Goal: Information Seeking & Learning: Find specific page/section

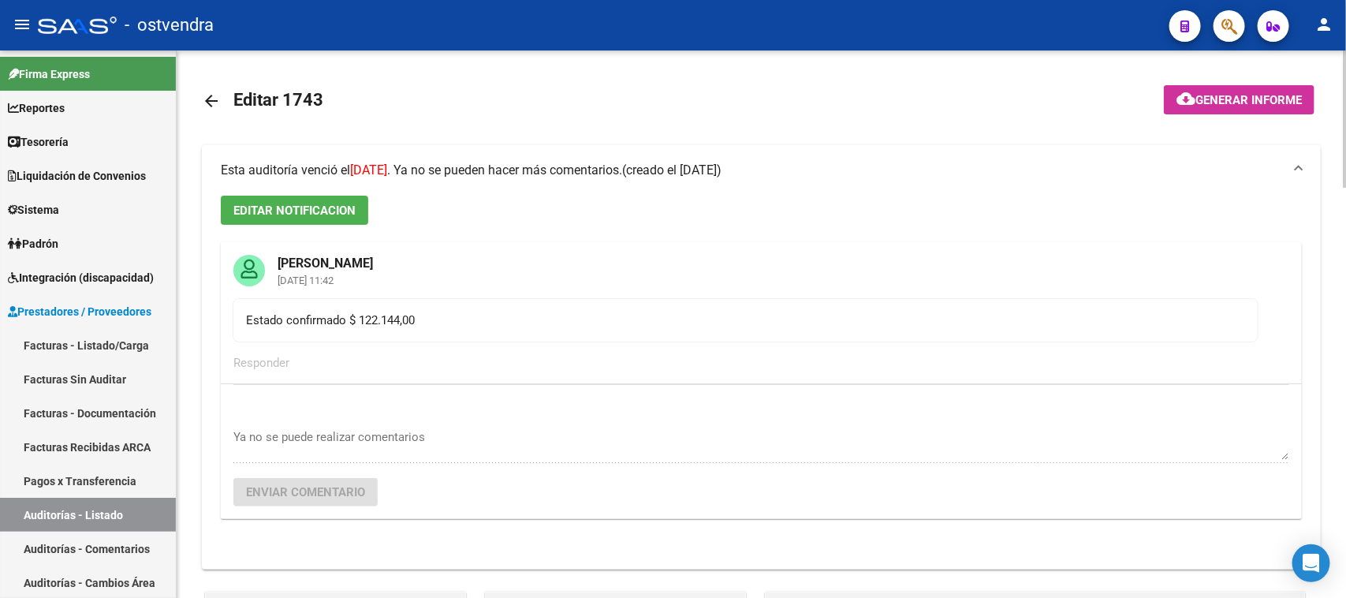
scroll to position [0, 18]
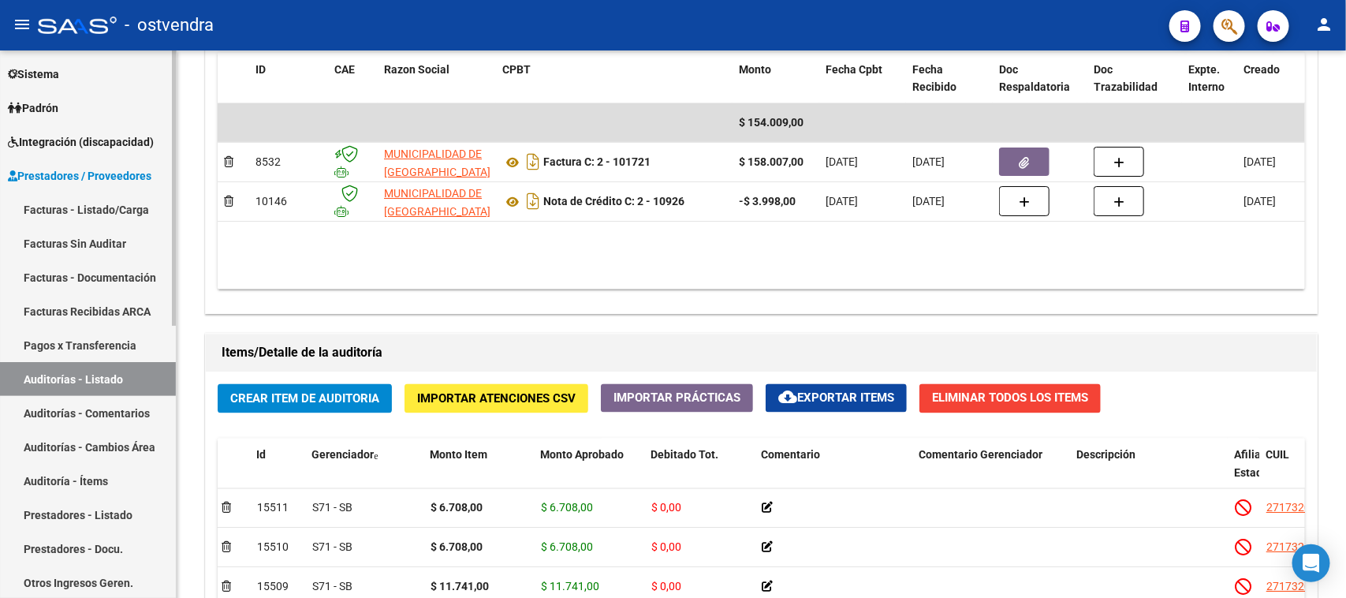
click at [126, 375] on link "Auditorías - Listado" at bounding box center [88, 379] width 176 height 34
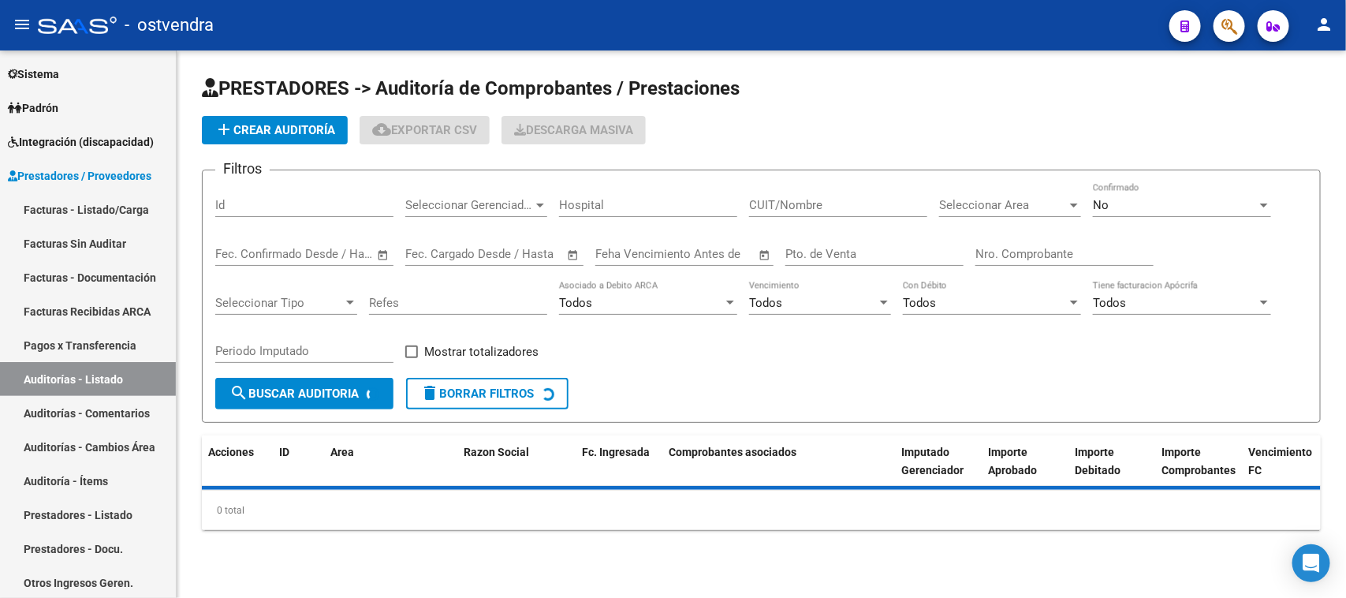
click at [1015, 255] on input "Nro. Comprobante" at bounding box center [1065, 254] width 178 height 14
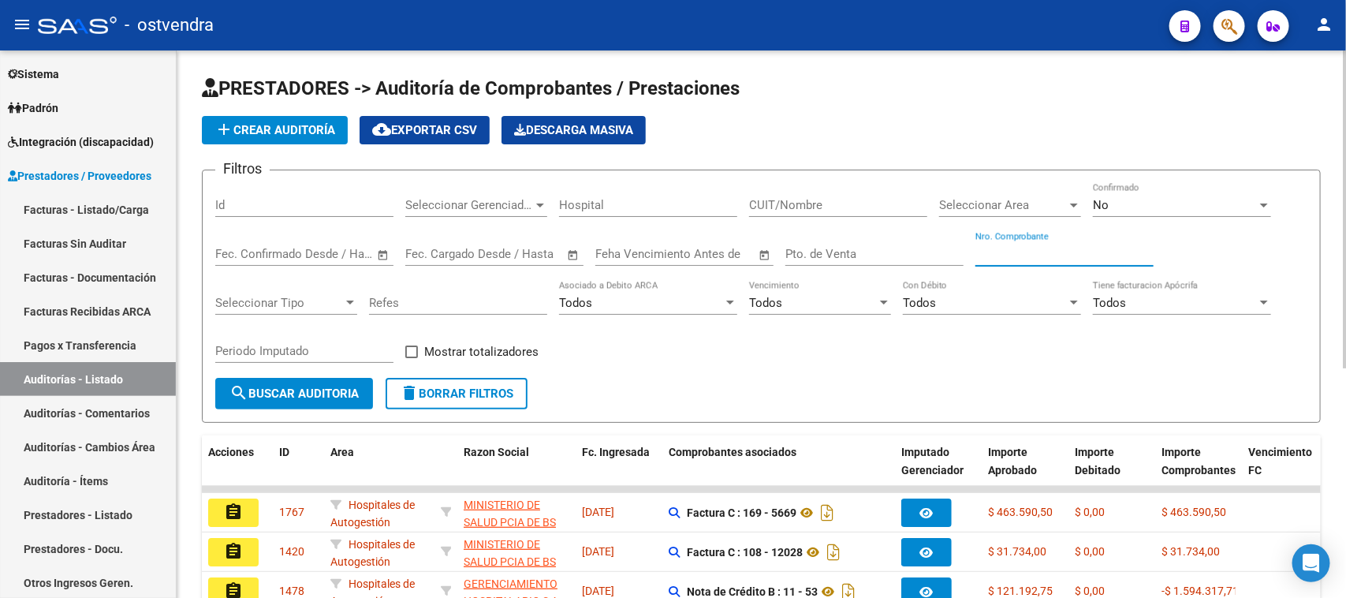
paste input "80037"
type input "80037"
click at [322, 390] on span "search Buscar Auditoria" at bounding box center [294, 394] width 129 height 14
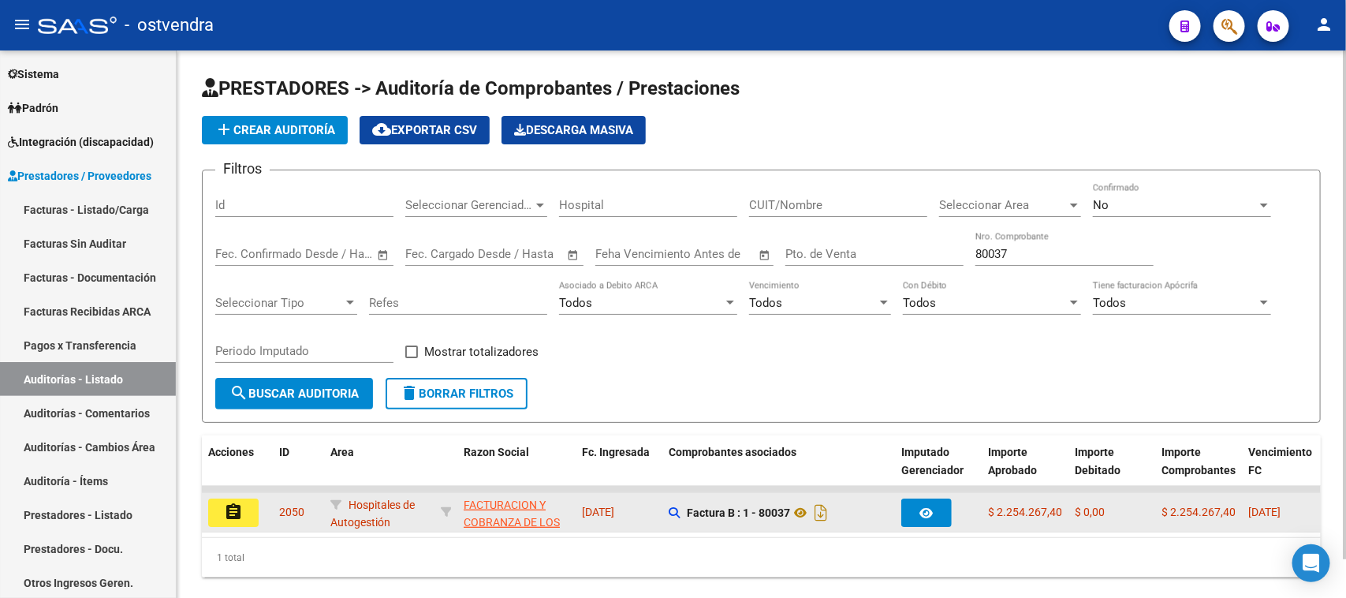
click at [237, 506] on mat-icon "assignment" at bounding box center [233, 511] width 19 height 19
click at [237, 506] on mat-sidenav-content "PRESTADORES -> Auditoría de Comprobantes / Prestaciones add Crear Auditoría clo…" at bounding box center [762, 323] width 1170 height 547
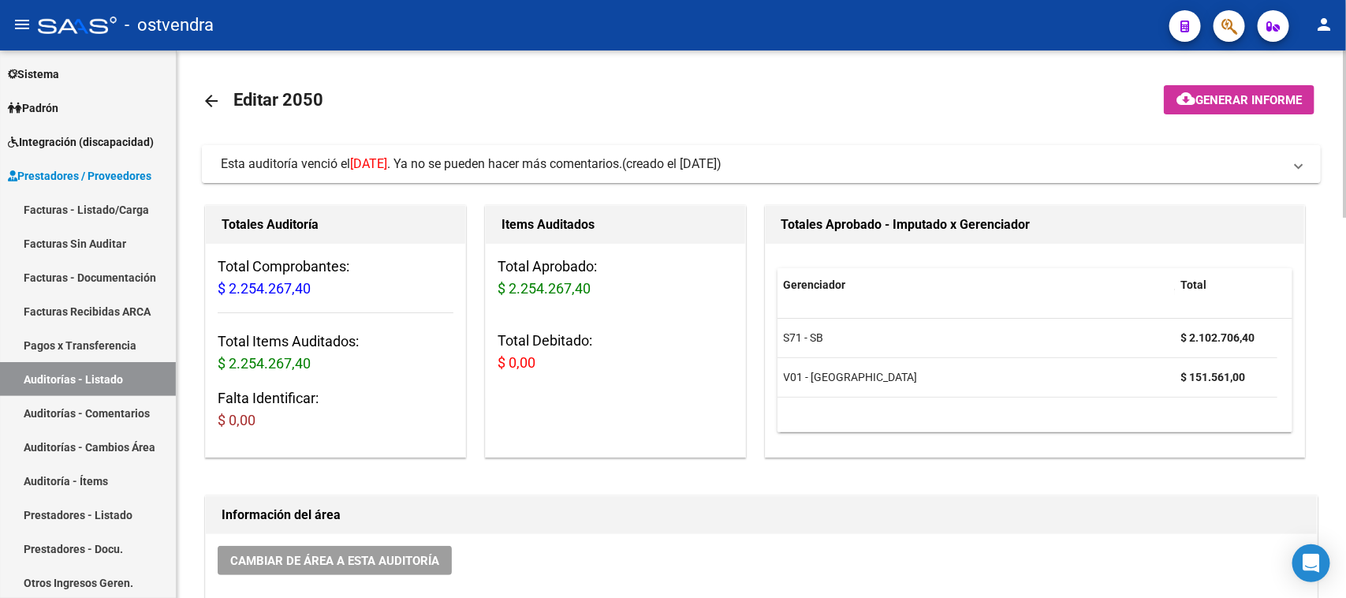
click at [622, 170] on span "Esta auditoría venció el [DATE] . Ya no se pueden hacer más comentarios." at bounding box center [421, 163] width 401 height 15
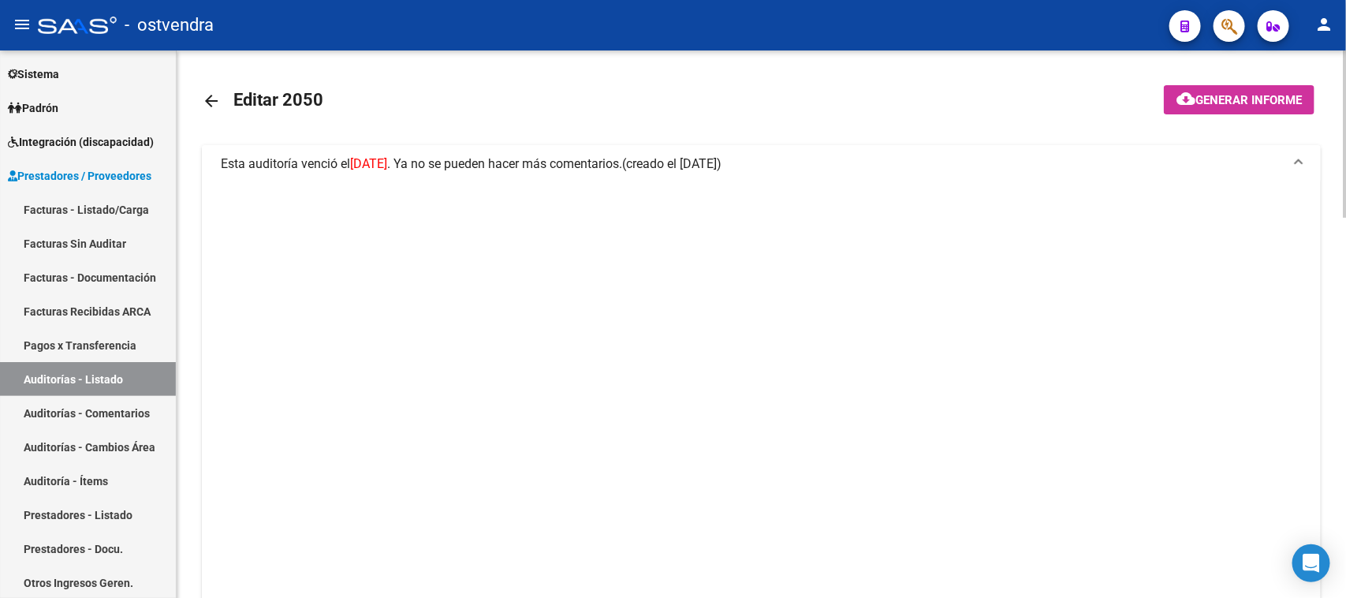
click at [622, 170] on span "Esta auditoría venció el [DATE] . Ya no se pueden hacer más comentarios." at bounding box center [421, 163] width 401 height 15
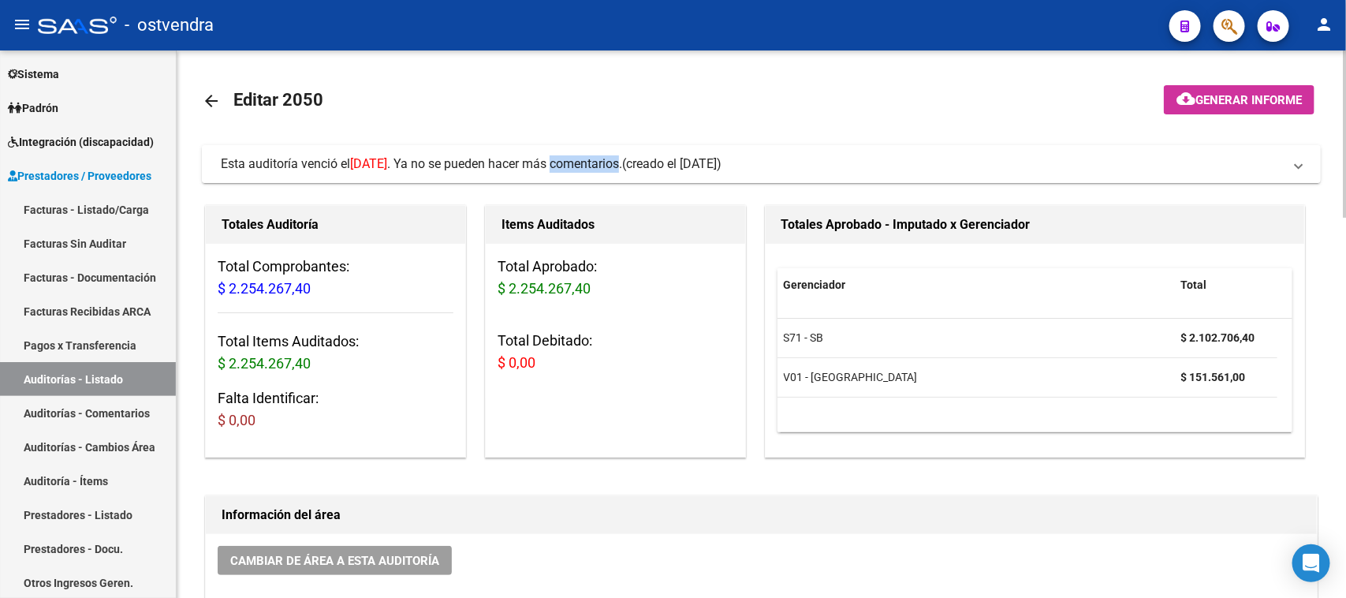
click at [622, 167] on span "Esta auditoría venció el [DATE] . Ya no se pueden hacer más comentarios." at bounding box center [421, 163] width 401 height 15
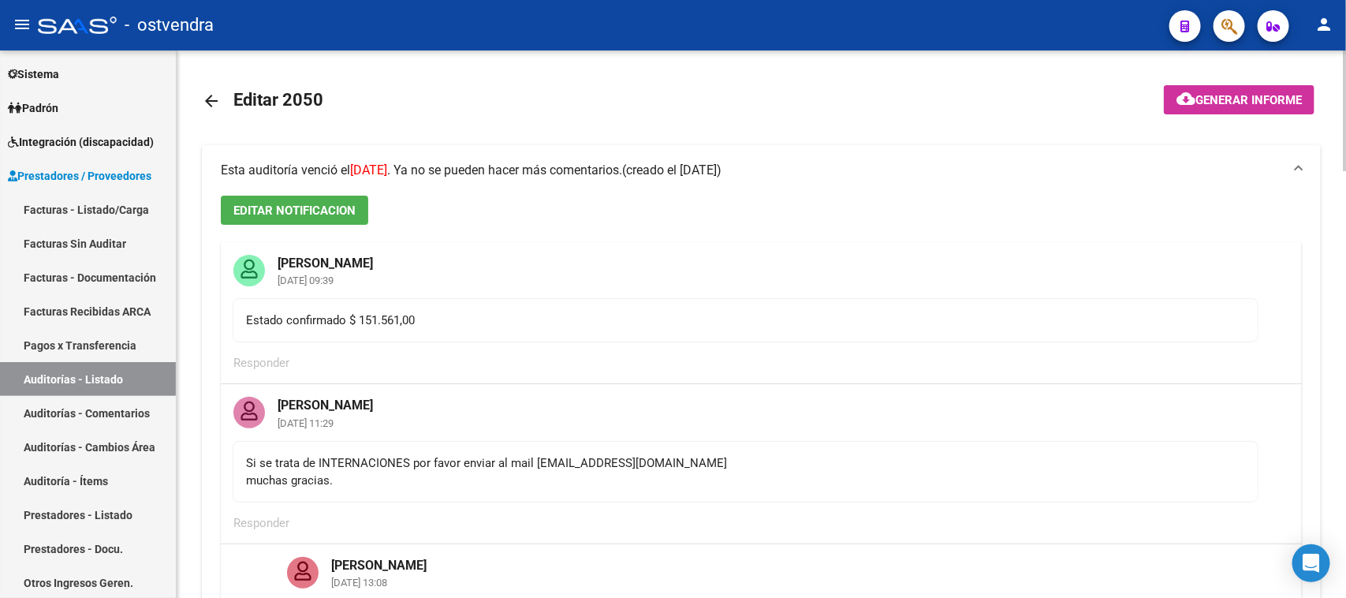
click at [328, 207] on span "EDITAR NOTIFICACION" at bounding box center [294, 211] width 122 height 14
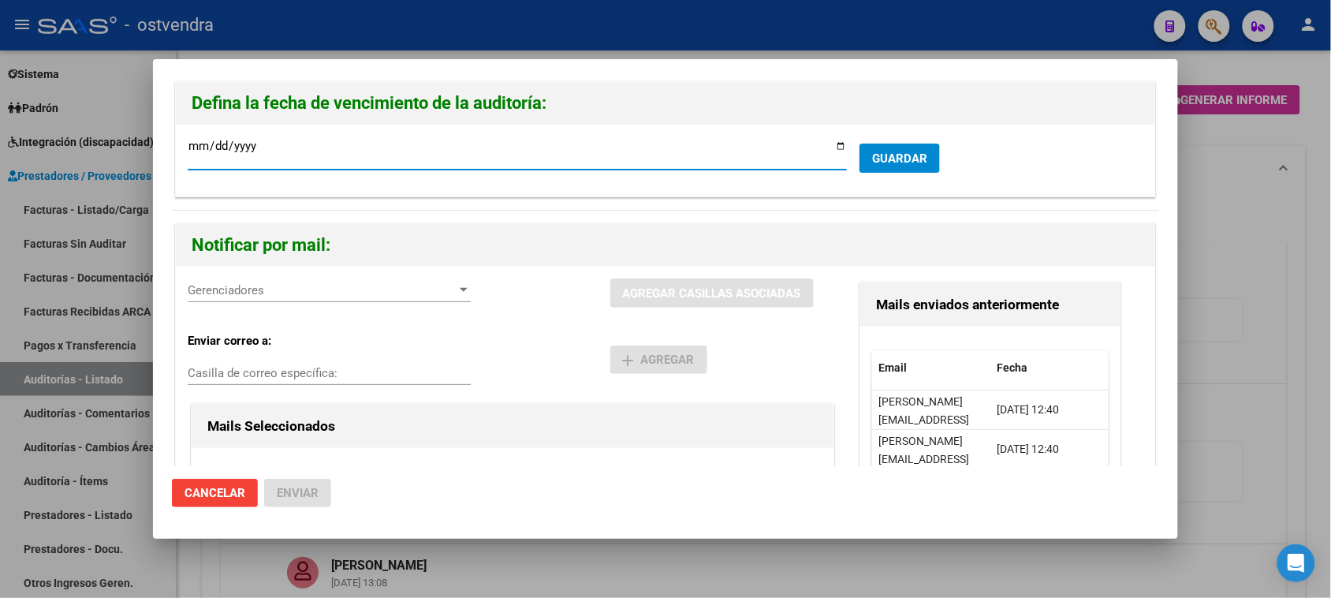
click at [189, 146] on input "[DATE]" at bounding box center [517, 152] width 659 height 25
type input "[DATE]"
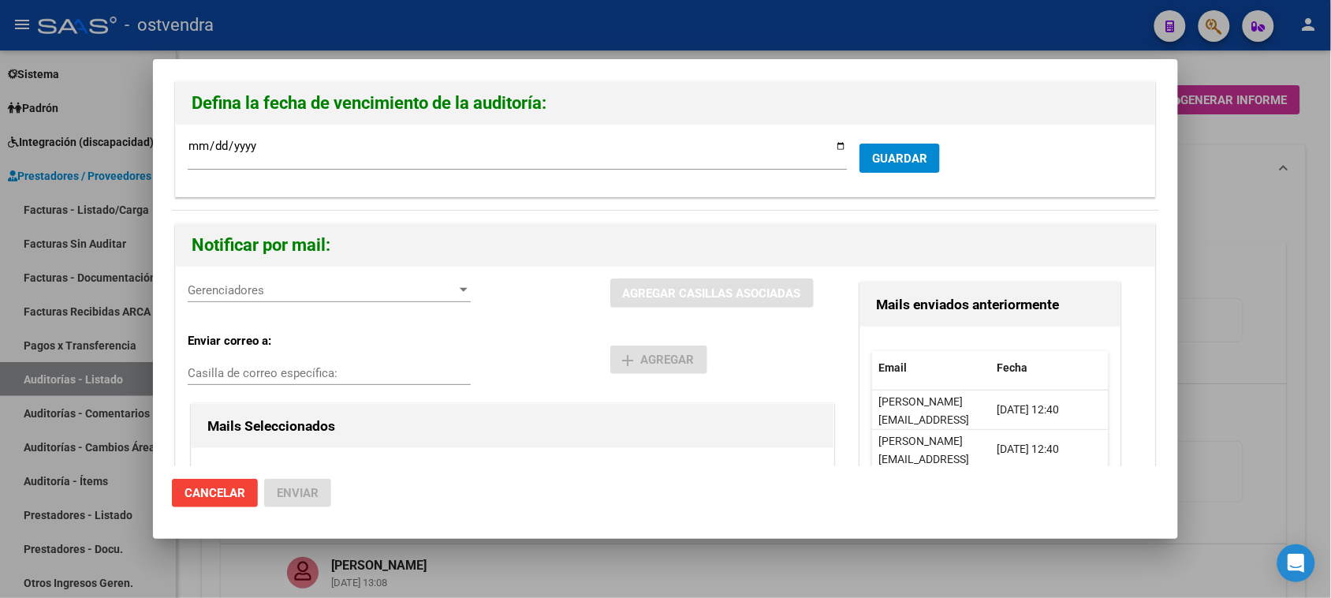
drag, startPoint x: 878, startPoint y: 158, endPoint x: 848, endPoint y: 179, distance: 36.8
click at [813, 192] on div "[DATE] Ingresar la fecha * GUARDAR" at bounding box center [666, 161] width 980 height 72
click at [901, 159] on span "GUARDAR" at bounding box center [899, 158] width 55 height 14
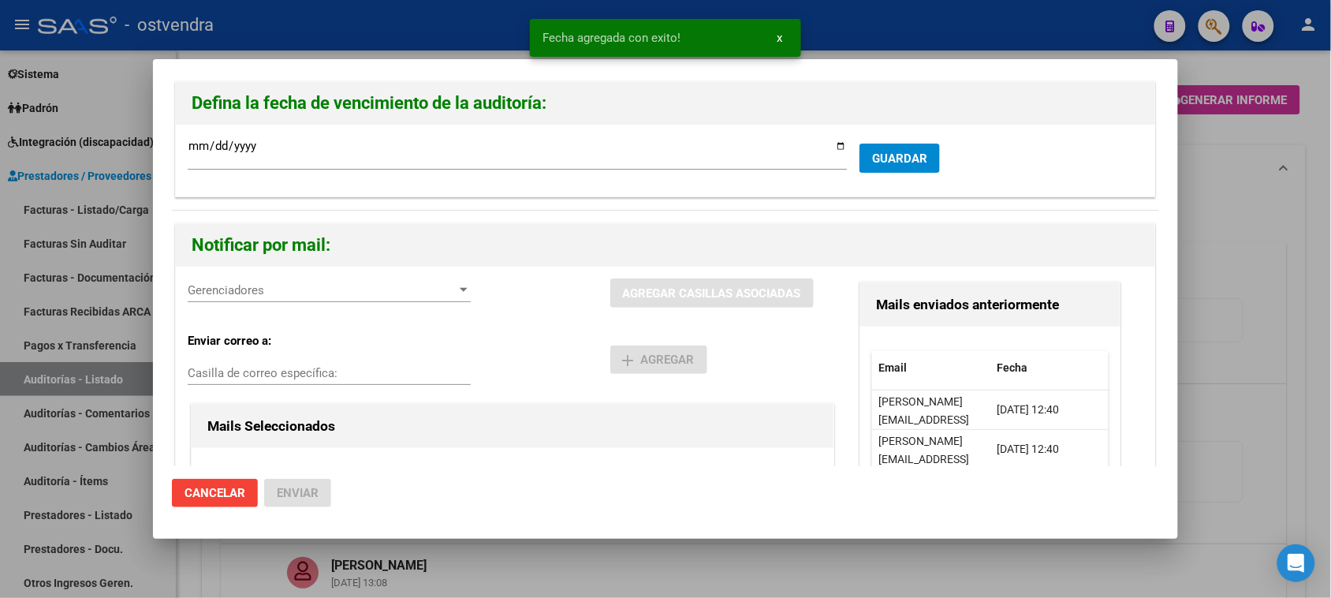
click at [272, 288] on span "Gerenciadores" at bounding box center [322, 290] width 269 height 14
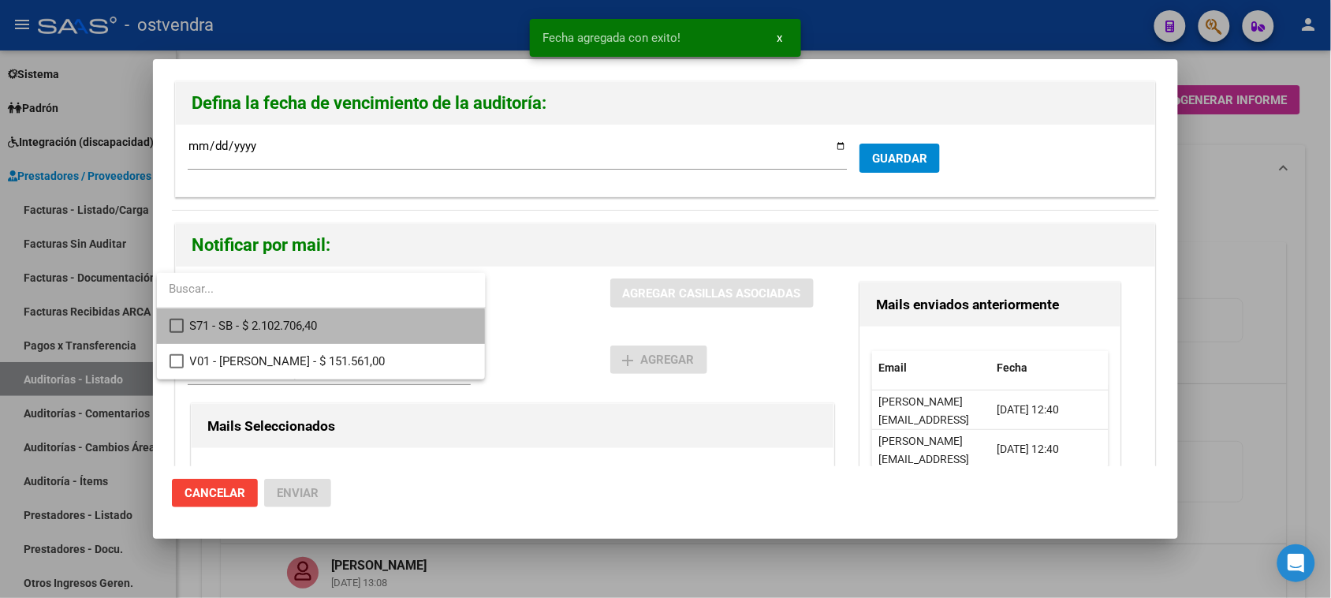
click at [171, 329] on mat-pseudo-checkbox at bounding box center [177, 326] width 14 height 14
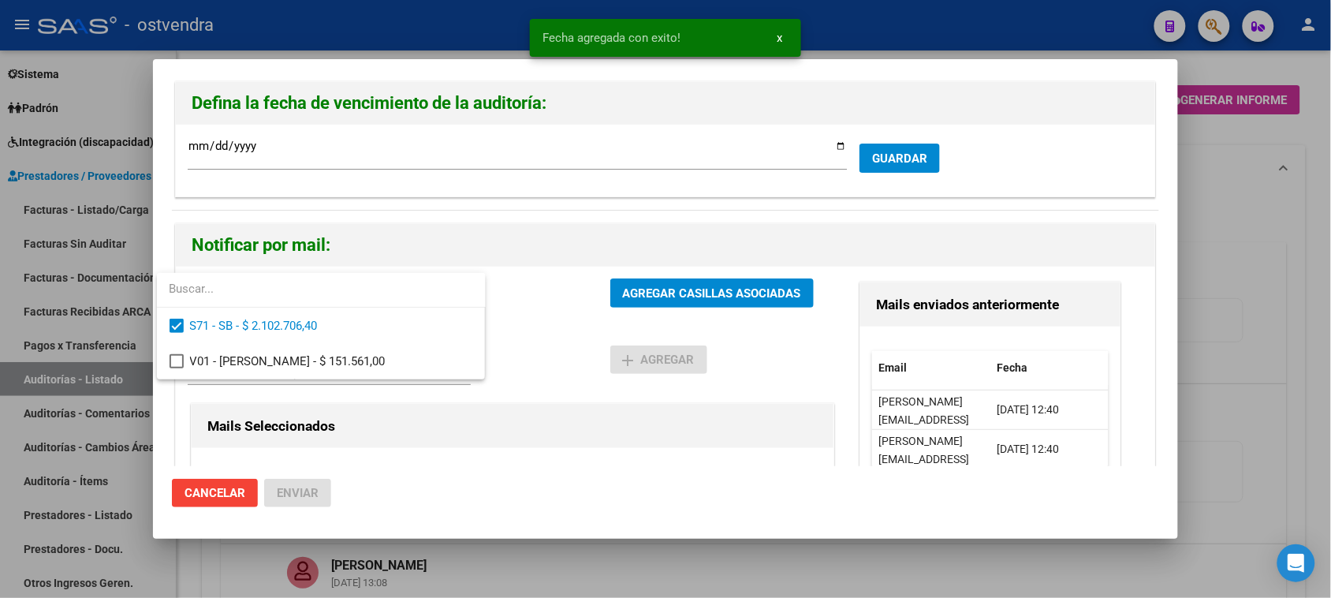
click at [648, 290] on div at bounding box center [665, 299] width 1331 height 598
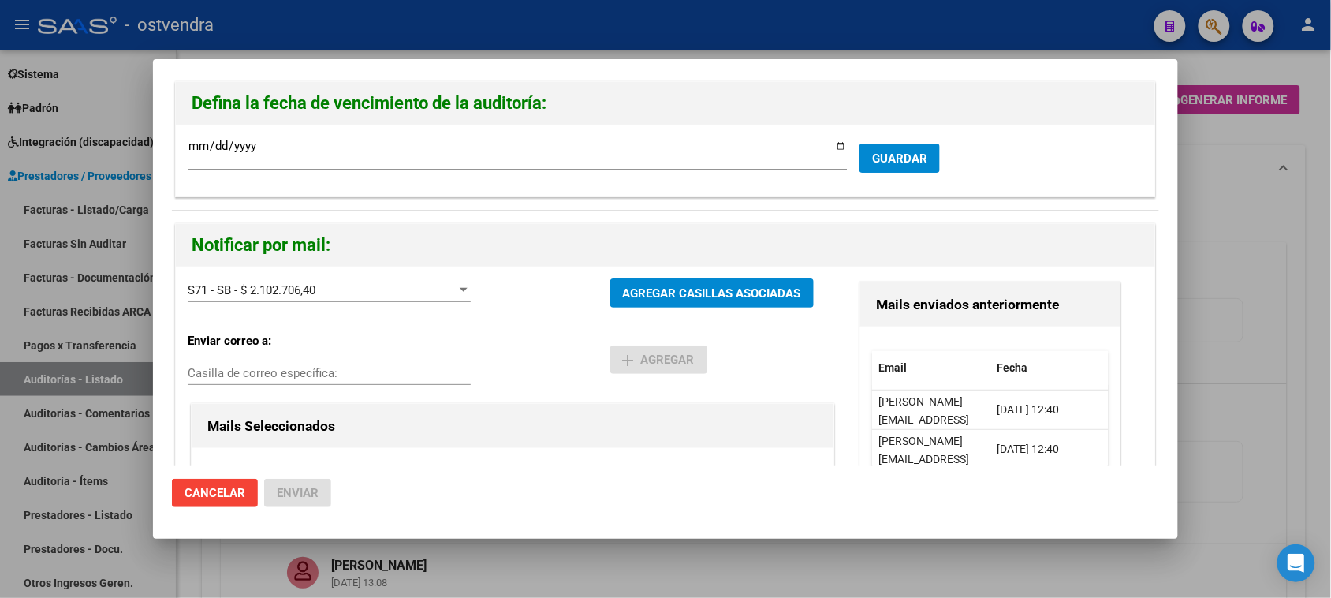
click at [690, 284] on button "AGREGAR CASILLAS ASOCIADAS" at bounding box center [713, 292] width 204 height 29
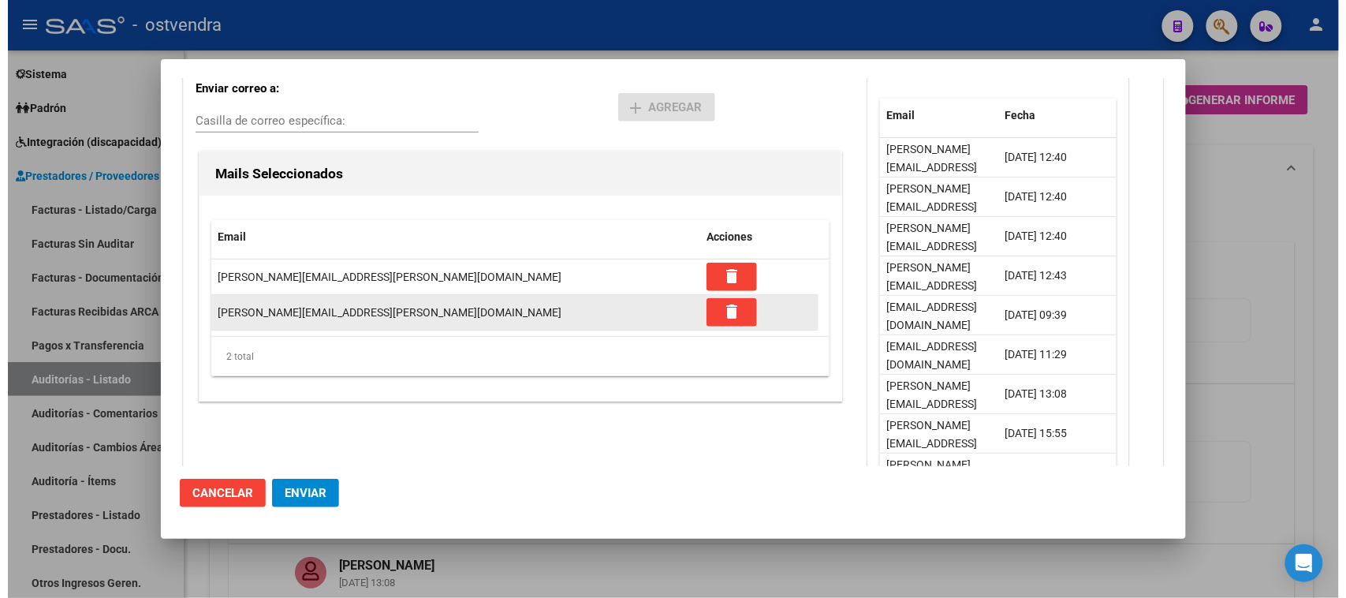
scroll to position [255, 0]
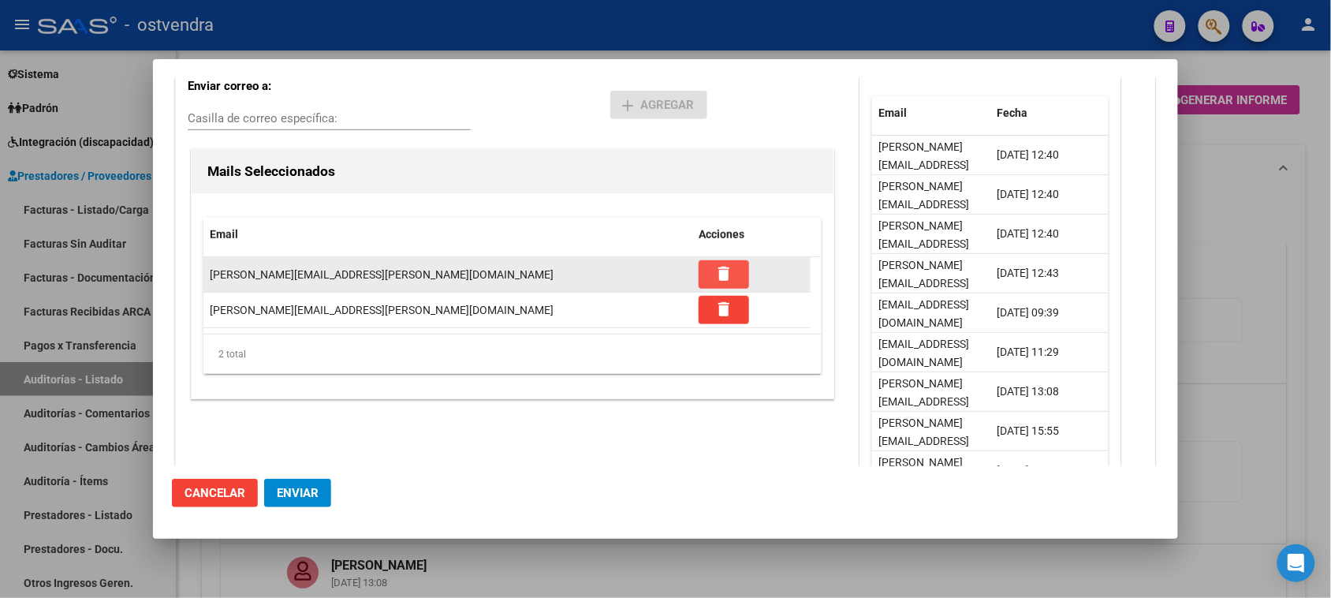
click at [724, 270] on mat-icon "delete" at bounding box center [724, 273] width 19 height 19
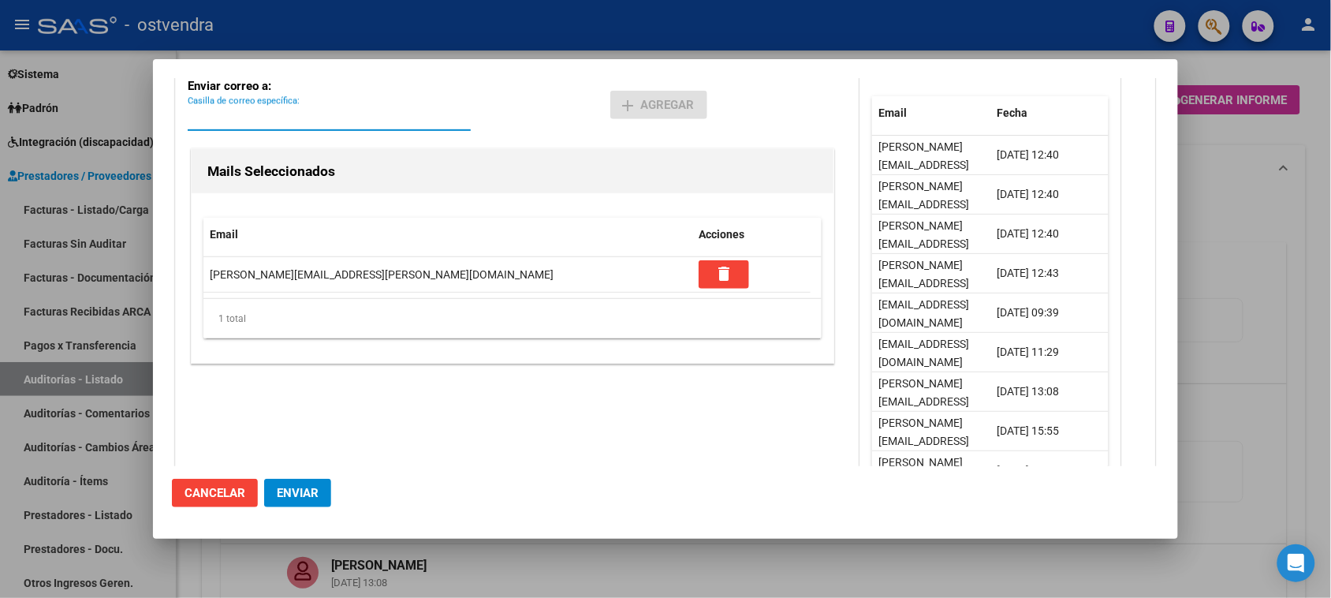
click at [351, 114] on input "Casilla de correo específica:" at bounding box center [329, 118] width 283 height 14
paste input "[PERSON_NAME][EMAIL_ADDRESS][DOMAIN_NAME]"
type input "[PERSON_NAME][EMAIL_ADDRESS][DOMAIN_NAME]"
click at [640, 104] on span "add Agregar" at bounding box center [659, 105] width 72 height 14
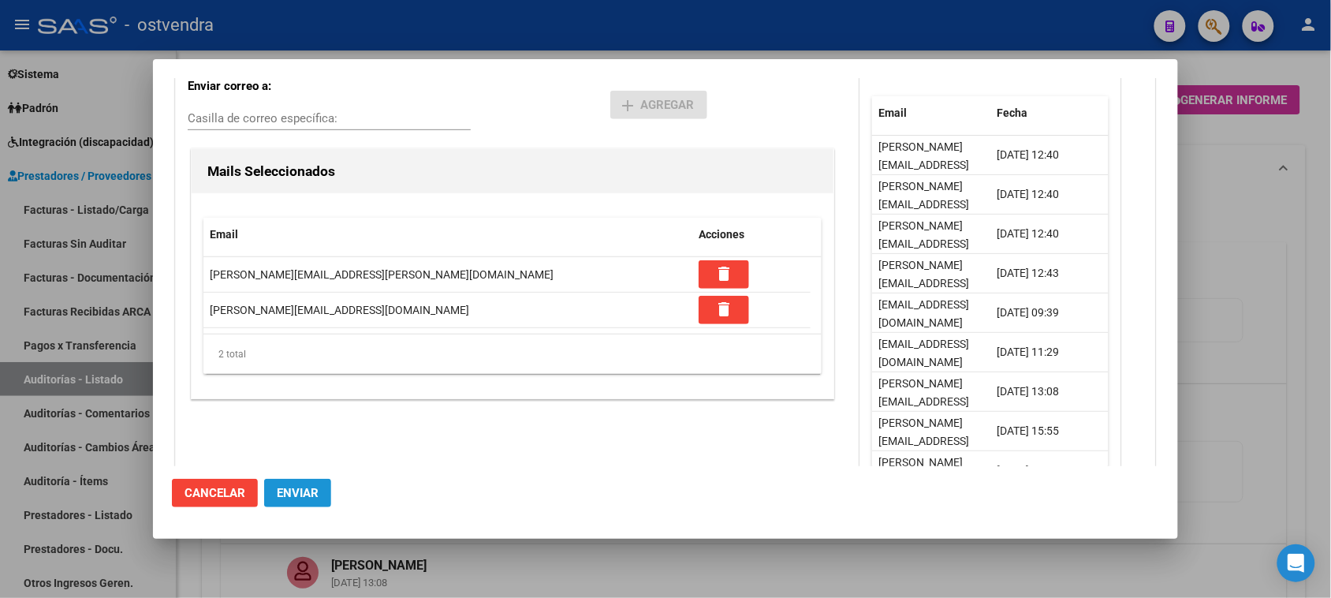
click at [309, 486] on span "Enviar" at bounding box center [298, 493] width 42 height 14
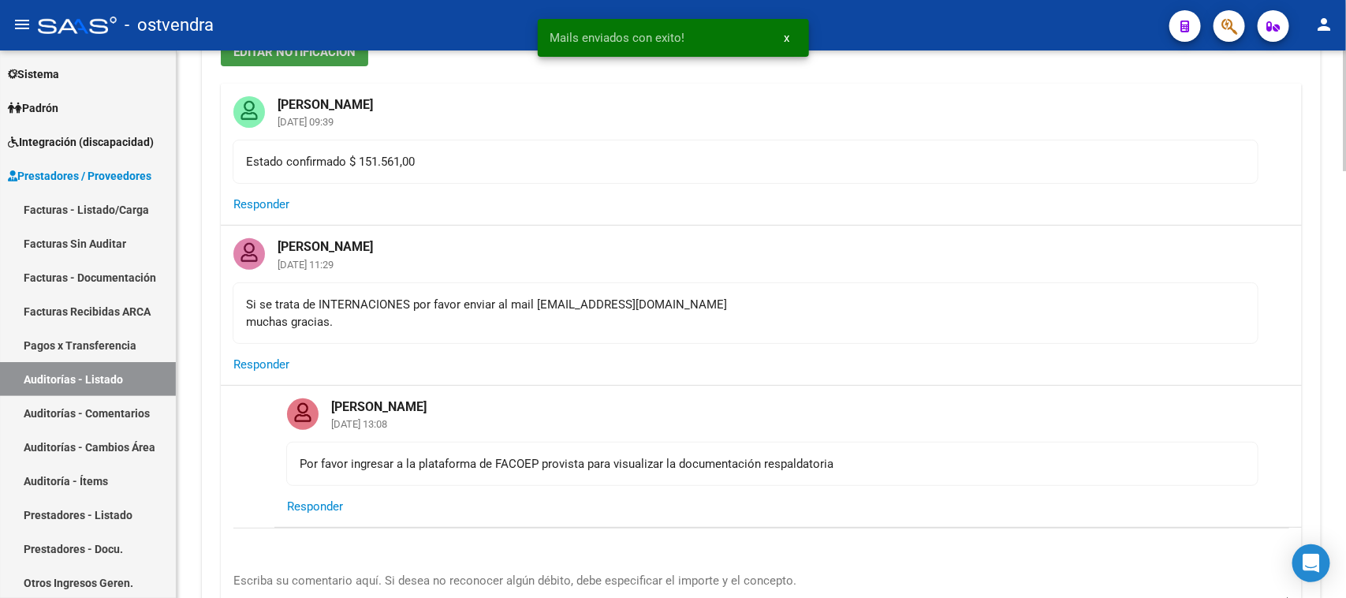
scroll to position [296, 0]
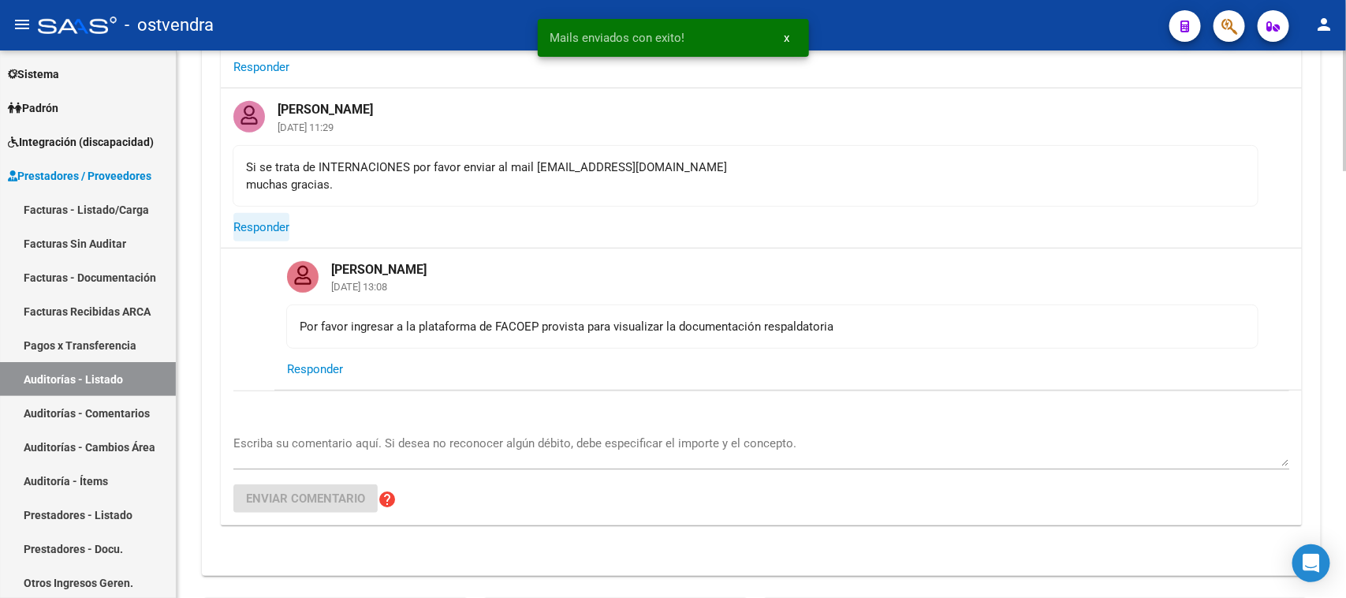
click at [266, 227] on span "Responder" at bounding box center [261, 227] width 56 height 14
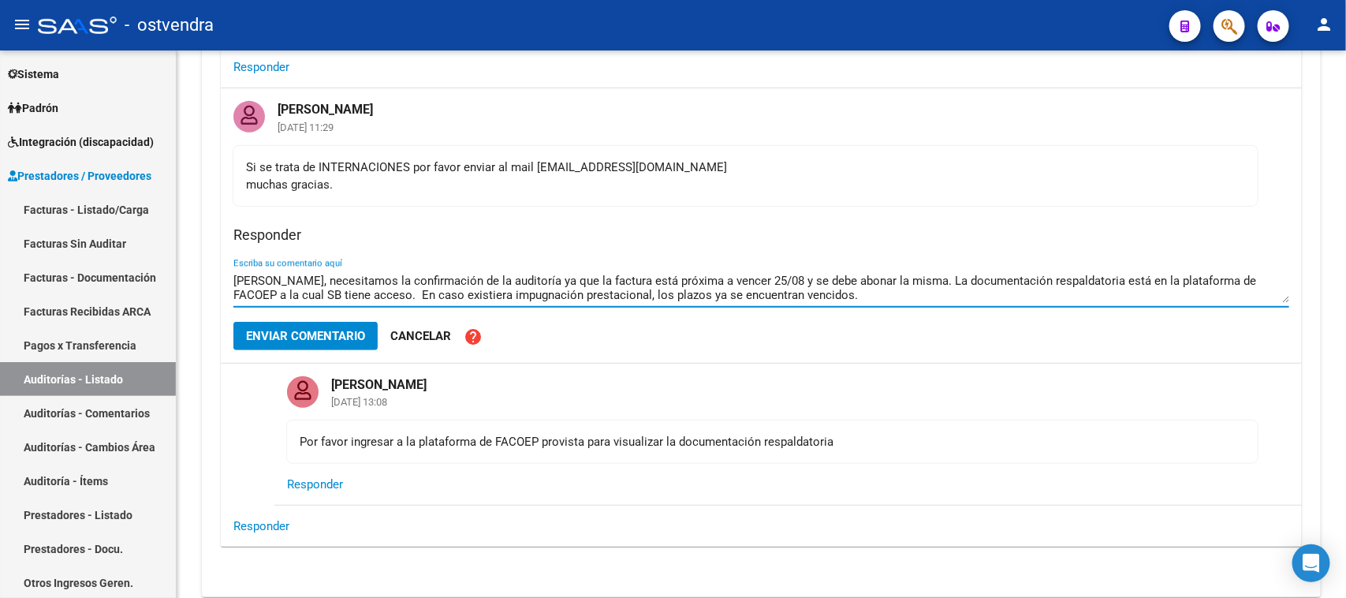
type textarea "[PERSON_NAME], necesitamos la confirmación de la auditoría ya que la factura es…"
click at [310, 342] on button "Enviar comentario" at bounding box center [305, 336] width 144 height 28
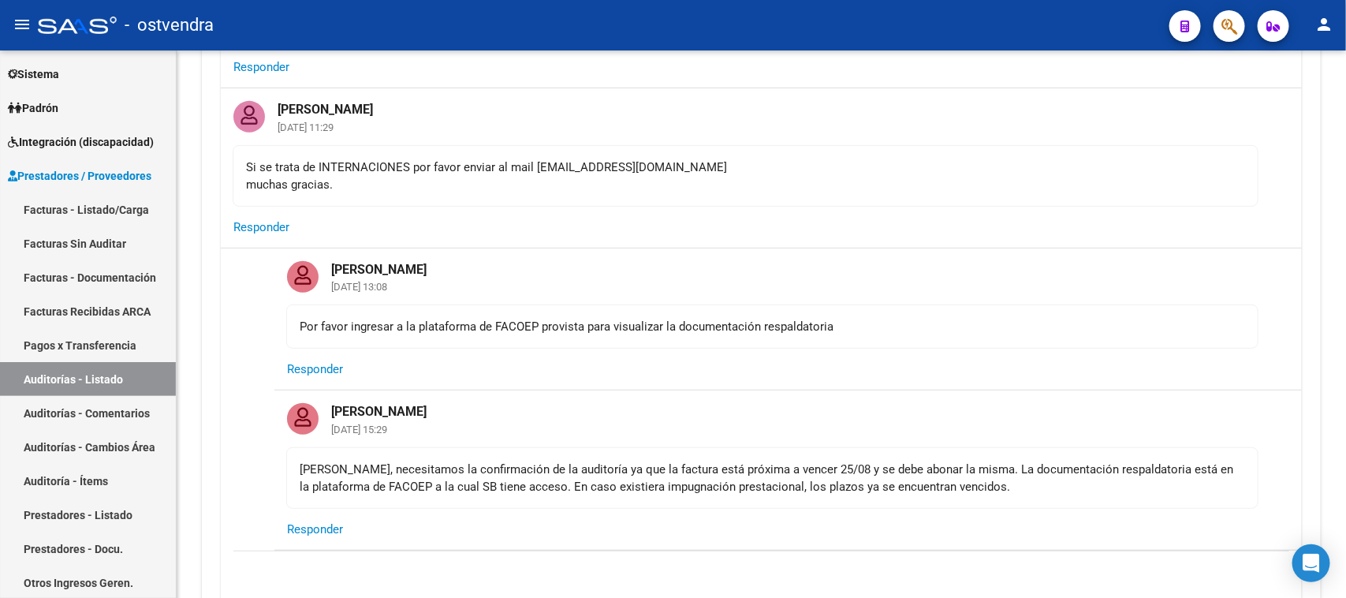
click at [987, 197] on mat-card-content "Si se trata de INTERNACIONES por favor enviar al mail [EMAIL_ADDRESS][DOMAIN_NA…" at bounding box center [746, 176] width 1026 height 62
click at [1287, 191] on div "[PERSON_NAME] [DATE] 11:29 Si se trata de INTERNACIONES por favor enviar al mai…" at bounding box center [761, 167] width 1081 height 159
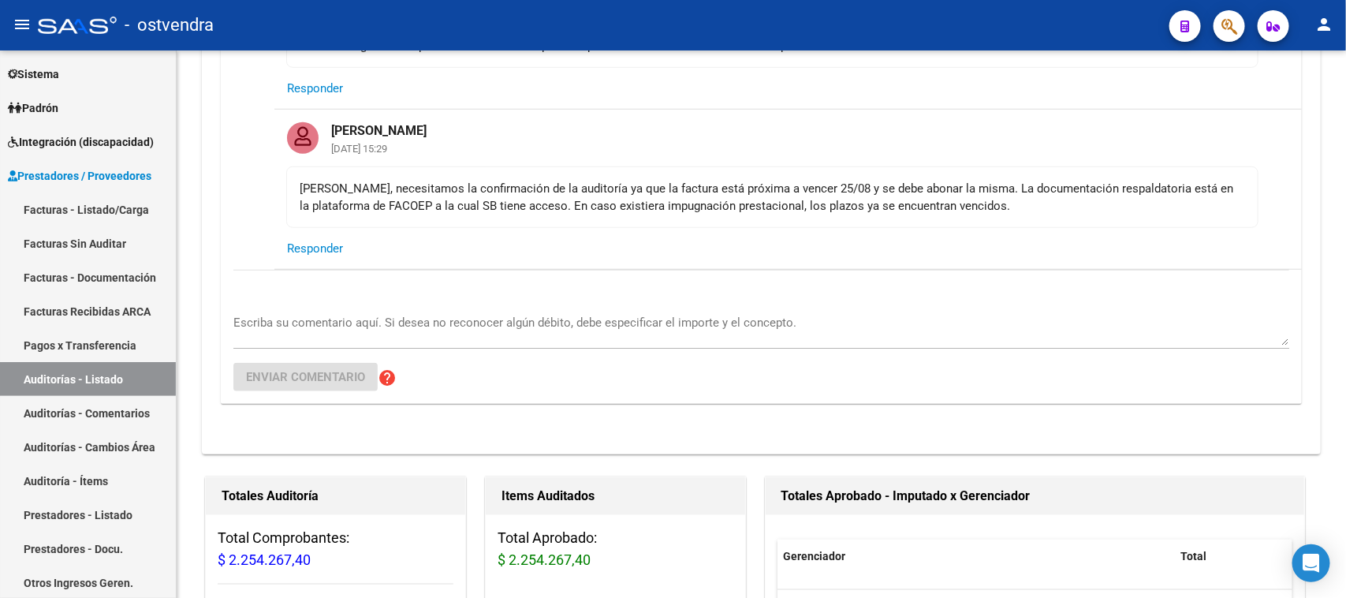
scroll to position [0, 0]
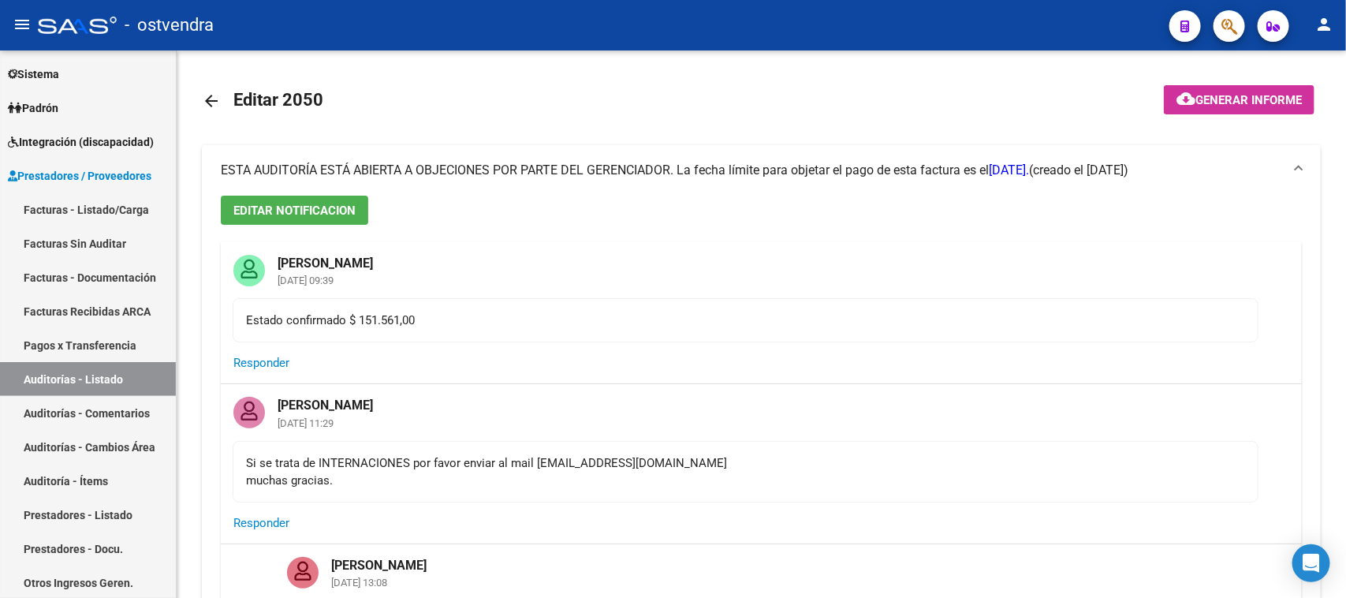
click at [1346, 46] on div "menu - ostvendra person Firma Express Reportes Tablero de Control Ingresos Perc…" at bounding box center [673, 299] width 1346 height 598
click at [1089, 263] on mat-card-header "[PERSON_NAME] [DATE] 09:39" at bounding box center [761, 270] width 1081 height 56
click at [133, 407] on link "Auditorías - Comentarios" at bounding box center [88, 413] width 176 height 34
click at [133, 409] on link "Auditorías - Comentarios" at bounding box center [88, 413] width 176 height 34
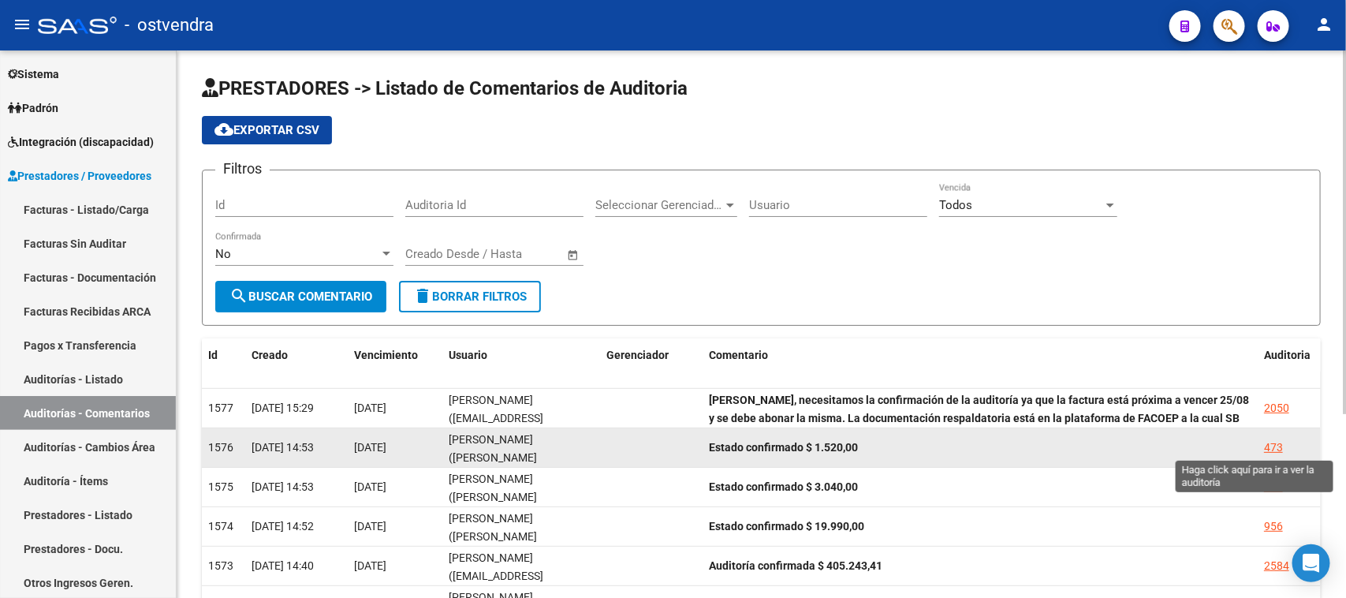
click at [1272, 443] on div "473" at bounding box center [1273, 448] width 19 height 18
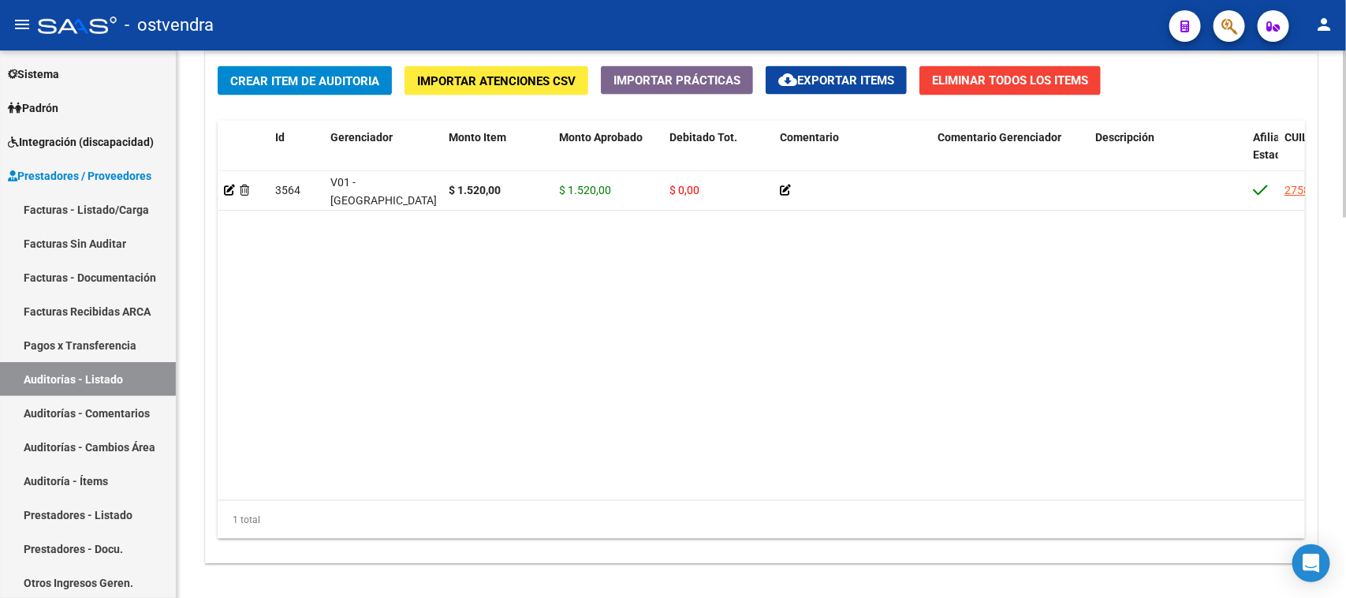
scroll to position [1249, 0]
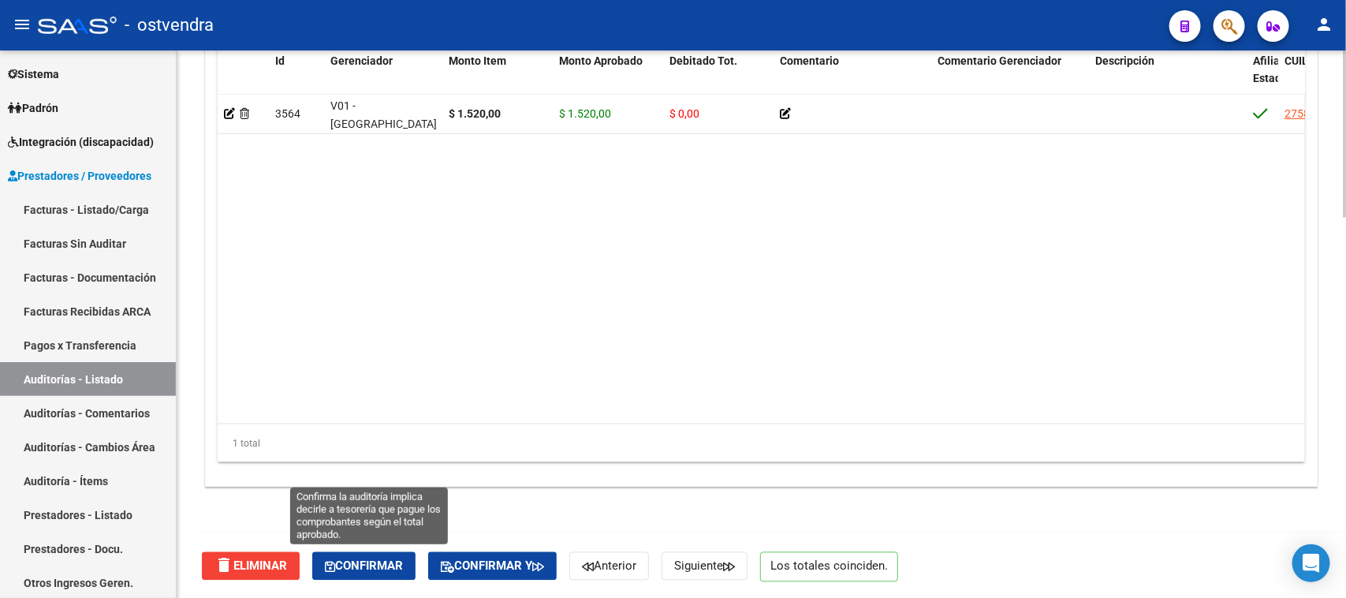
click at [395, 566] on span "Confirmar" at bounding box center [364, 566] width 78 height 14
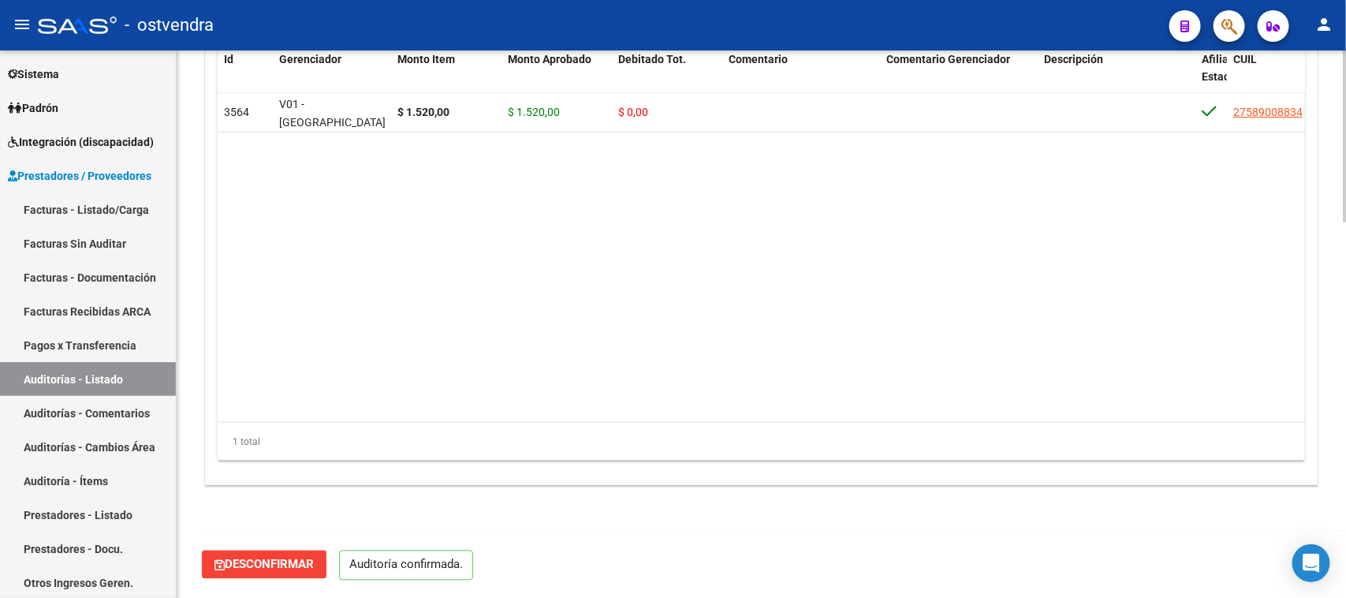
scroll to position [1195, 0]
click at [122, 407] on link "Auditorías - Comentarios" at bounding box center [88, 413] width 176 height 34
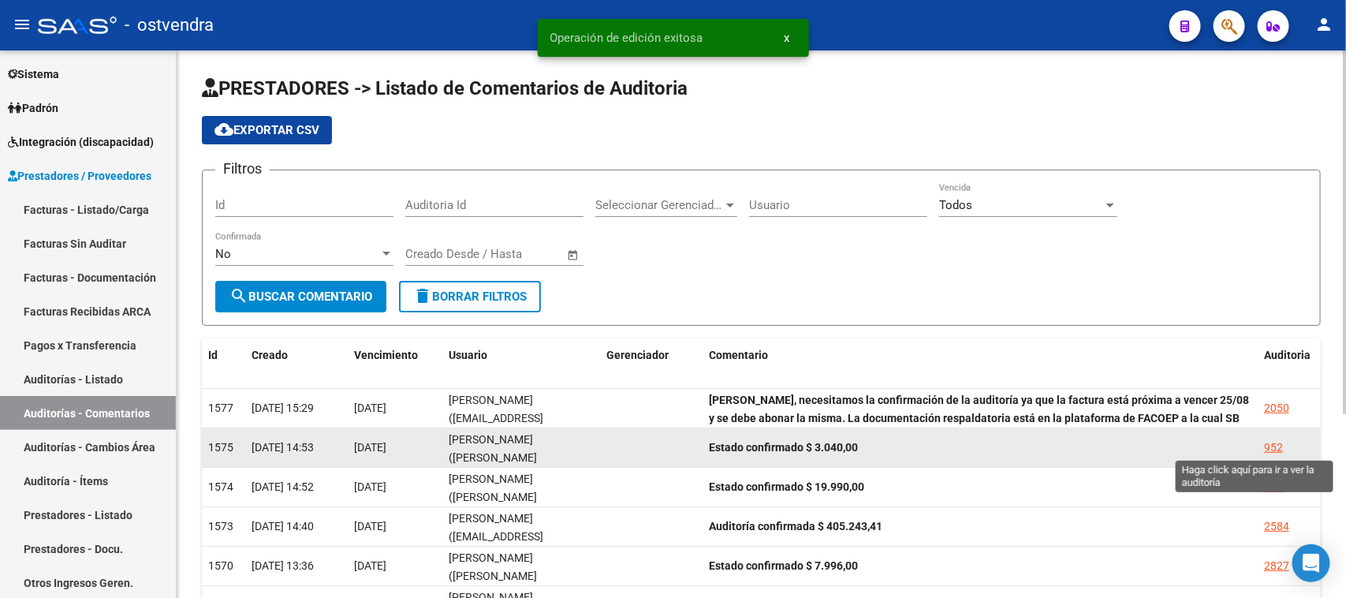
click at [1271, 439] on div "952" at bounding box center [1273, 448] width 19 height 18
click at [1271, 439] on mat-sidenav-content "PRESTADORES -> Listado de Comentarios de Auditoria cloud_download Exportar CSV …" at bounding box center [762, 323] width 1170 height 547
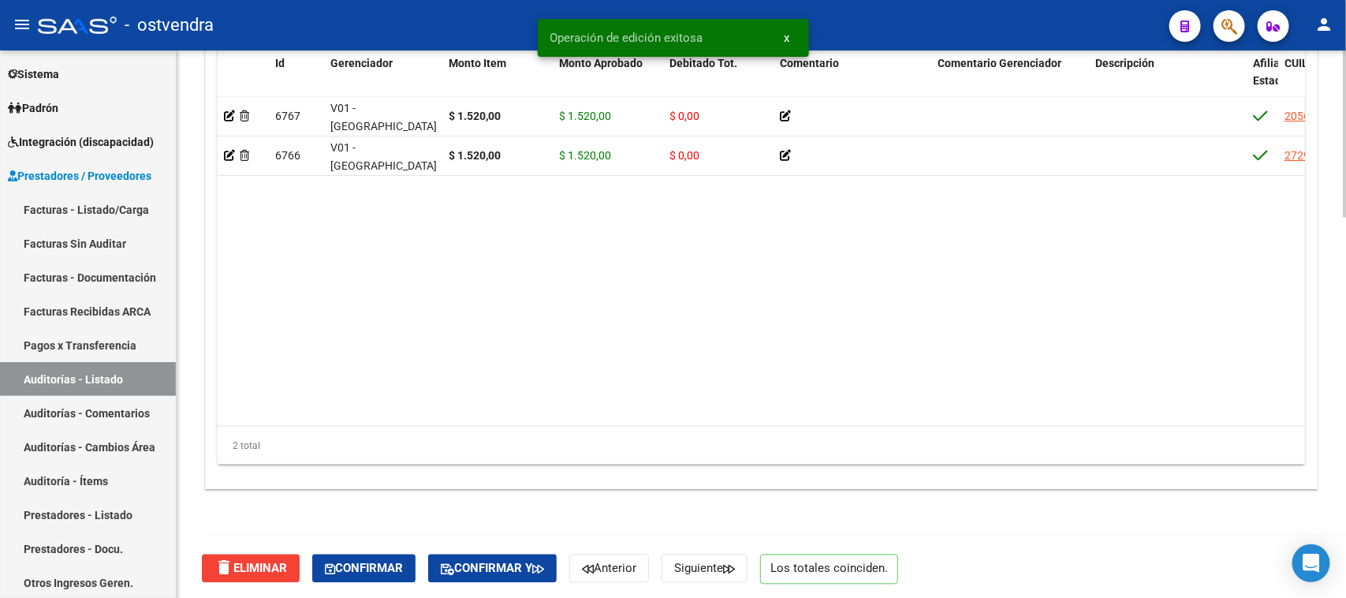
scroll to position [1249, 0]
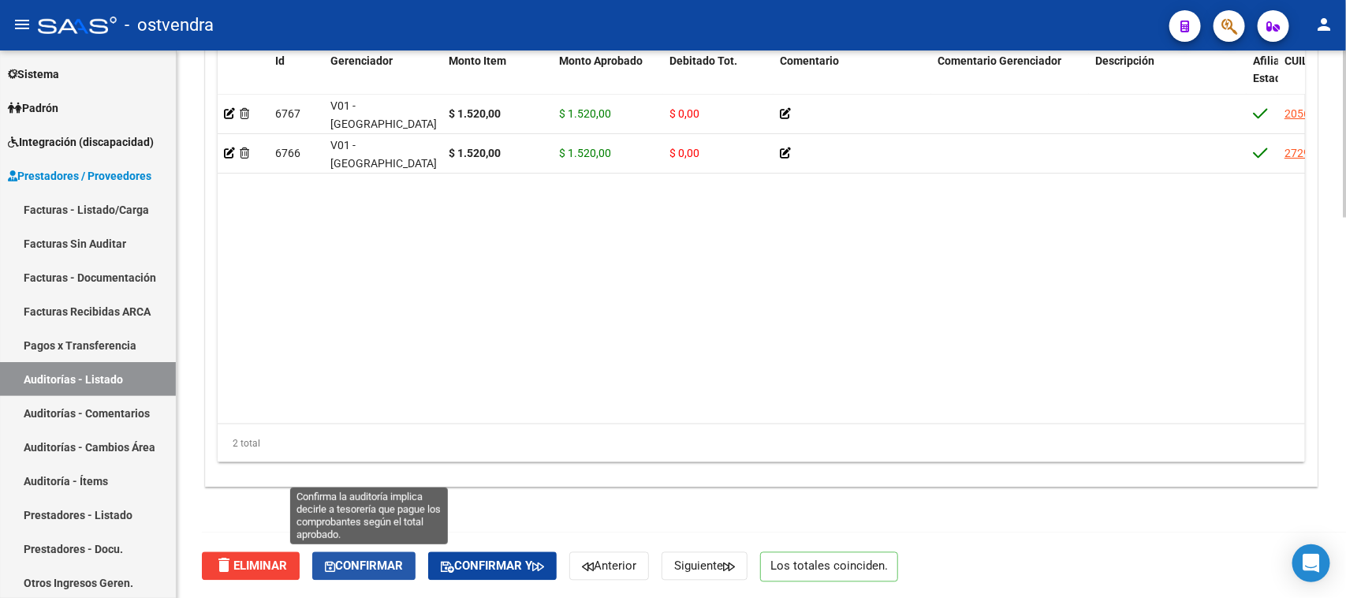
click at [388, 569] on span "Confirmar" at bounding box center [364, 566] width 78 height 14
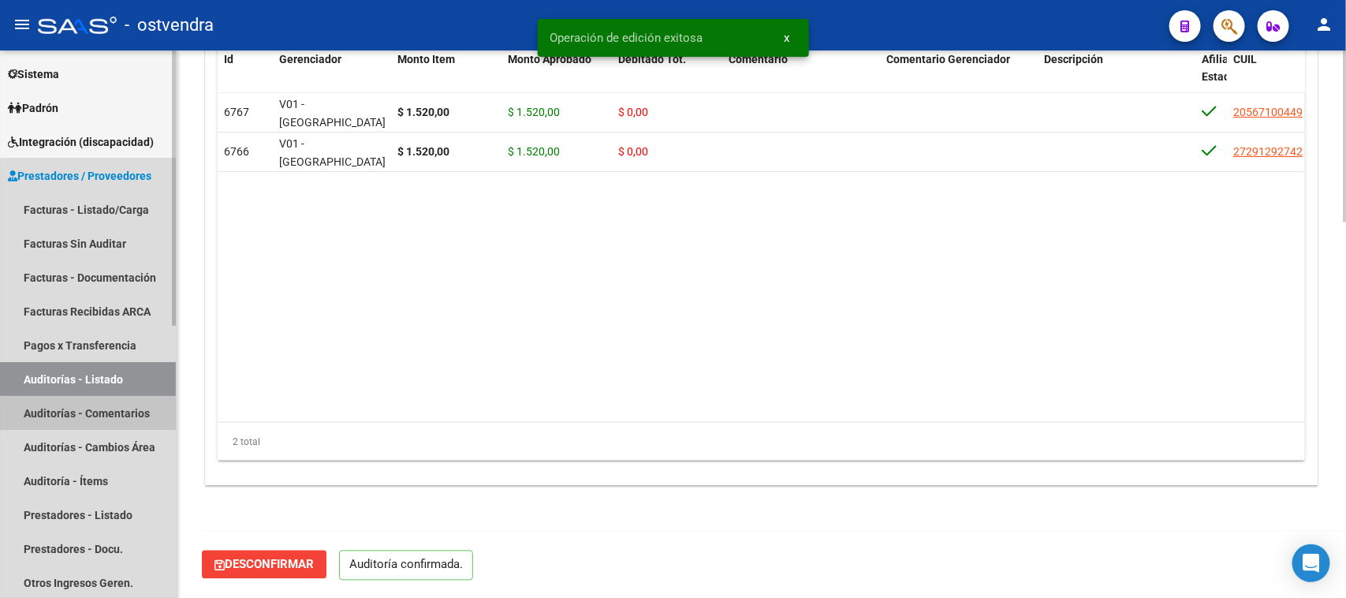
click at [128, 415] on link "Auditorías - Comentarios" at bounding box center [88, 413] width 176 height 34
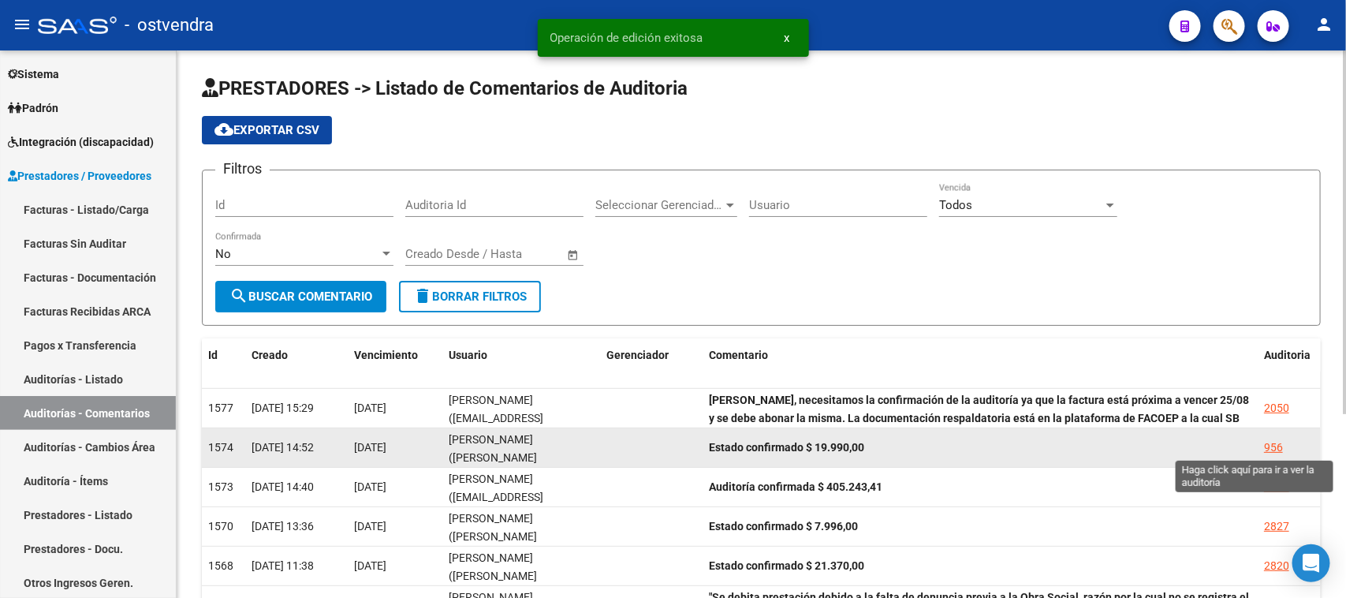
click at [1279, 442] on div "956" at bounding box center [1273, 448] width 19 height 18
click at [1279, 442] on mat-sidenav-content "PRESTADORES -> Listado de Comentarios de Auditoria cloud_download Exportar CSV …" at bounding box center [762, 323] width 1170 height 547
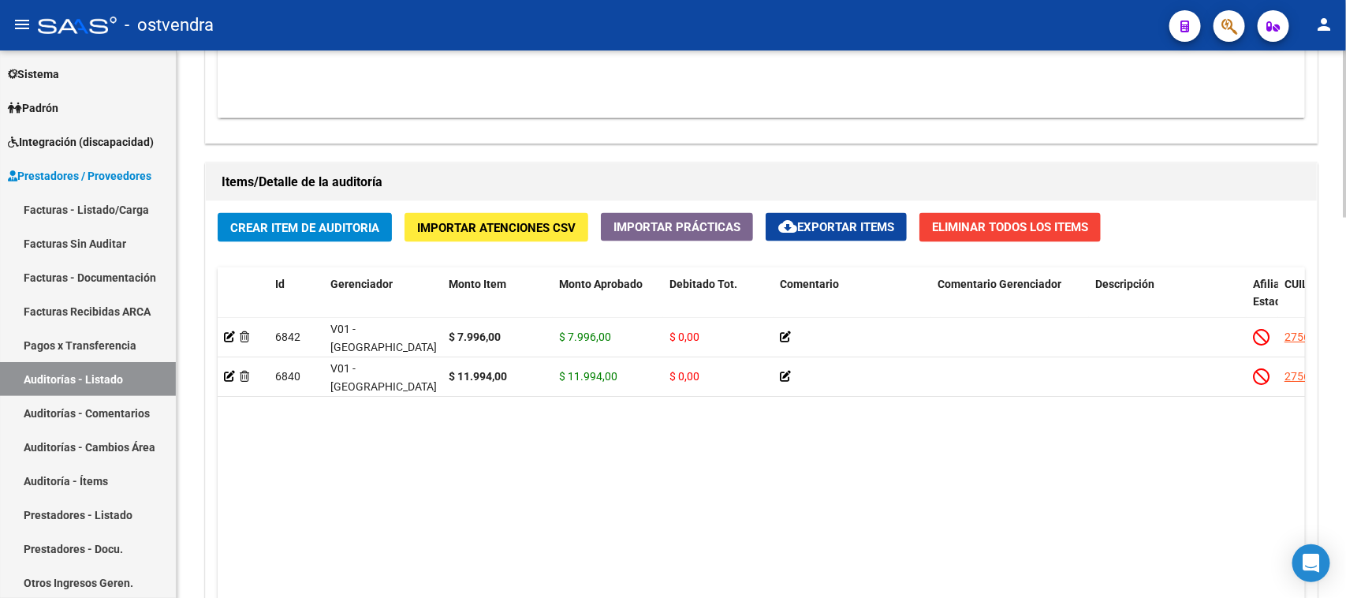
scroll to position [1249, 0]
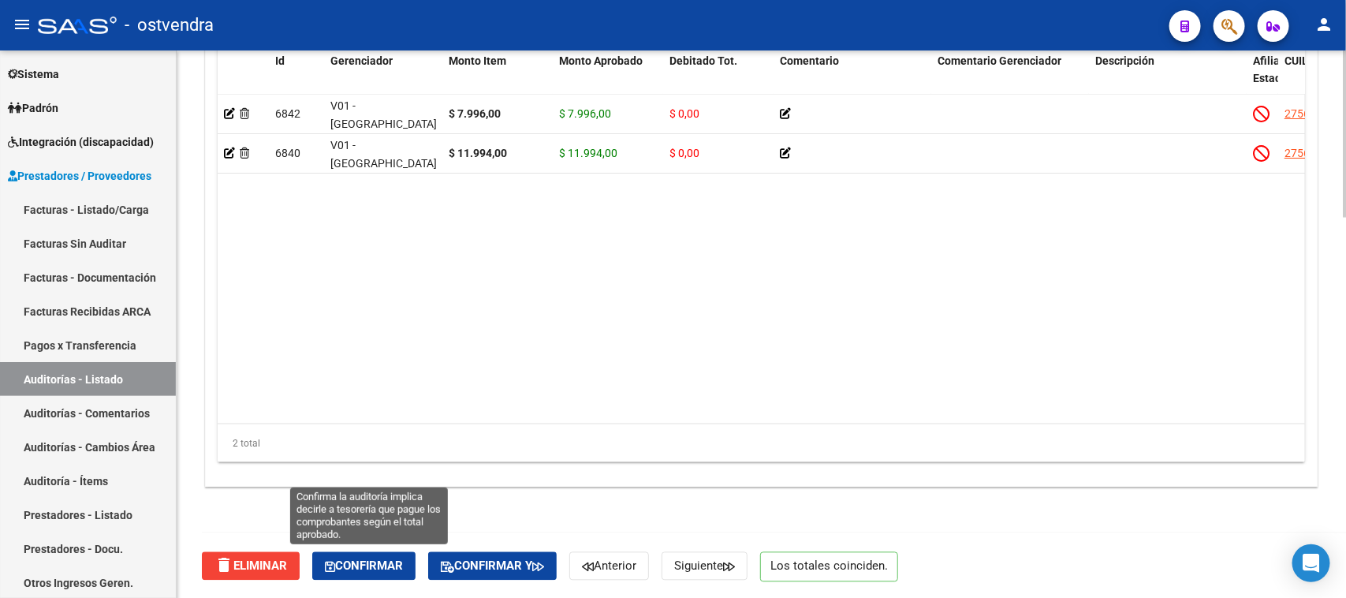
click at [389, 562] on span "Confirmar" at bounding box center [364, 566] width 78 height 14
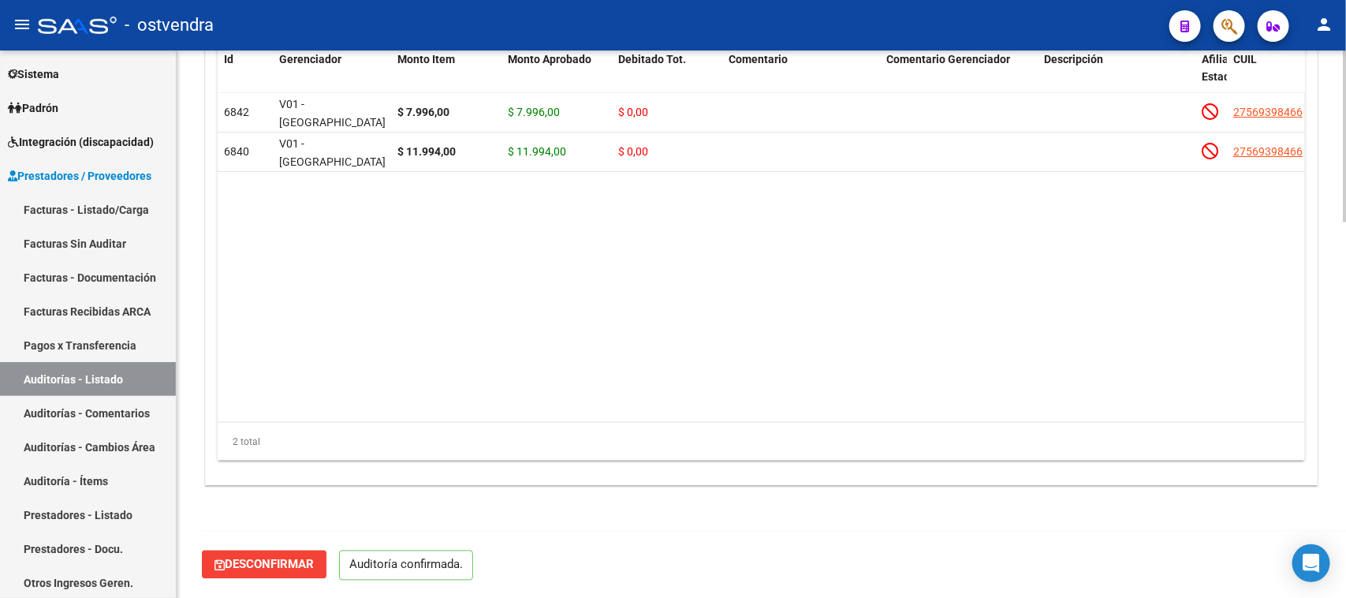
scroll to position [1195, 0]
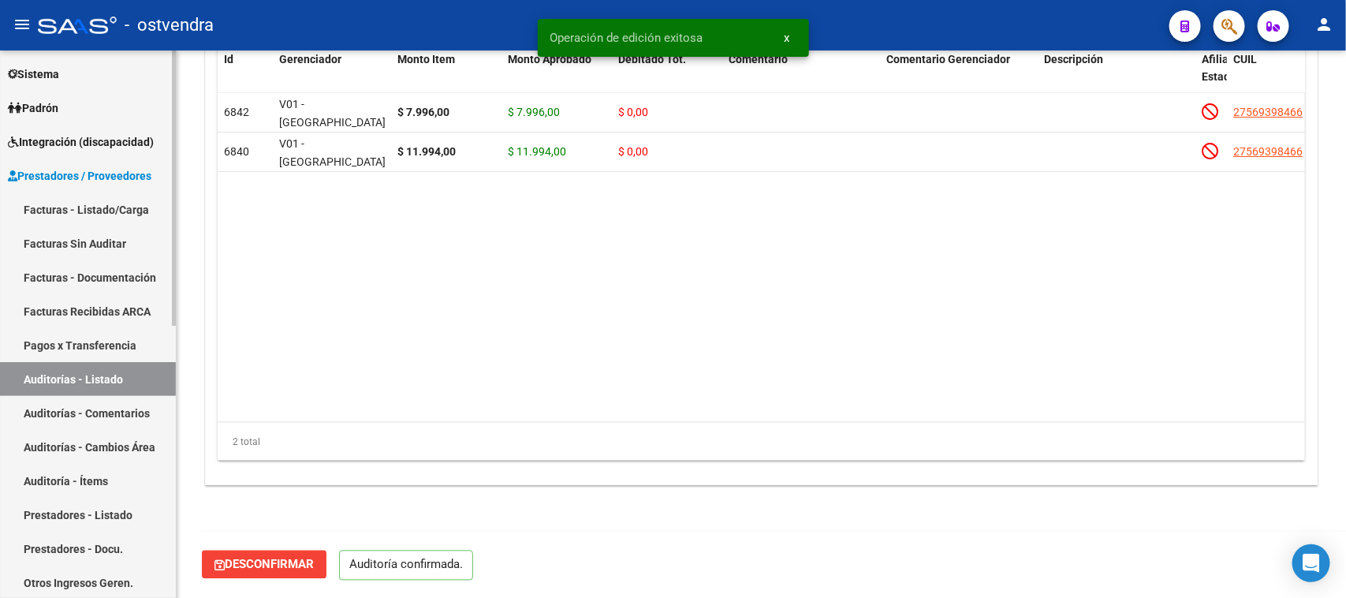
click at [138, 401] on link "Auditorías - Comentarios" at bounding box center [88, 413] width 176 height 34
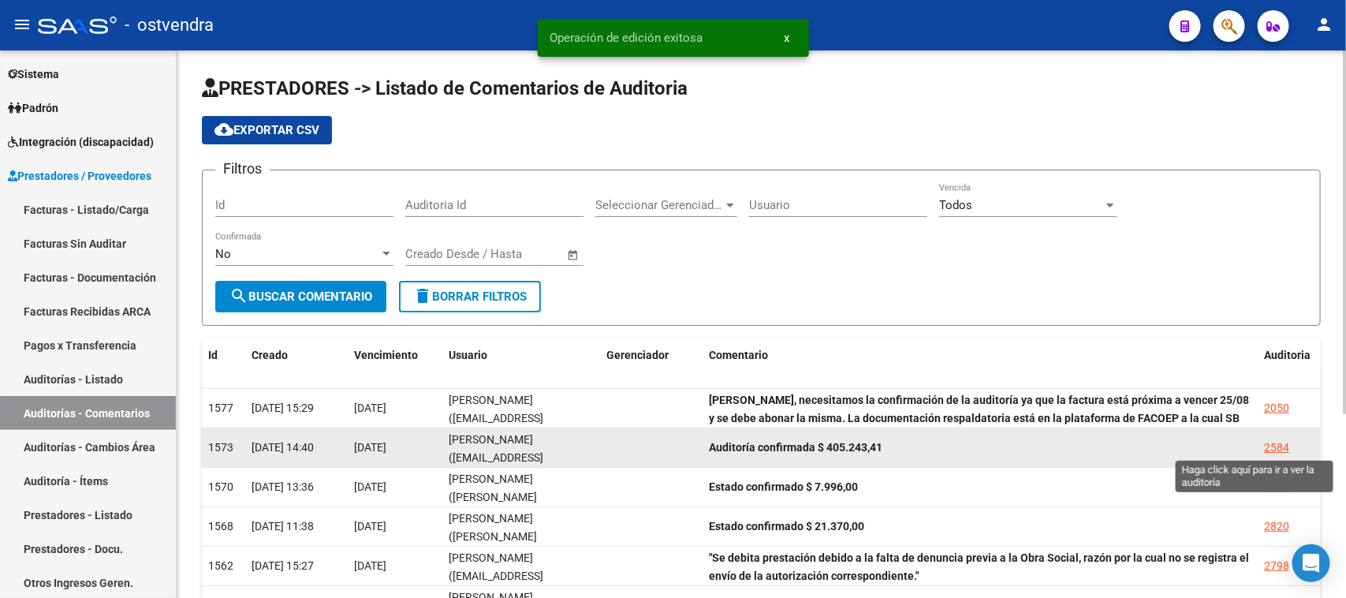
click at [1279, 443] on div "2584" at bounding box center [1276, 448] width 25 height 18
click at [1279, 443] on mat-sidenav-content "PRESTADORES -> Listado de Comentarios de Auditoria cloud_download Exportar CSV …" at bounding box center [762, 323] width 1170 height 547
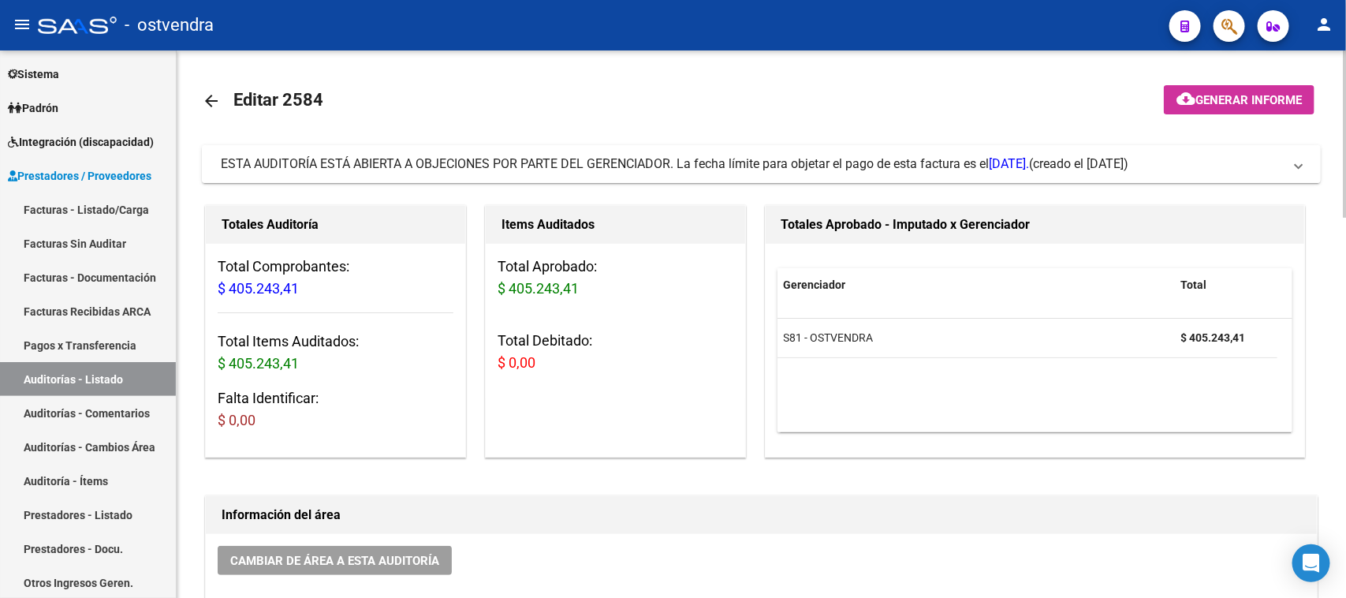
click at [774, 174] on mat-expansion-panel-header "ESTA AUDITORÍA ESTÁ ABIERTA A OBJECIONES POR PARTE DEL GERENCIADOR. La fecha lí…" at bounding box center [761, 164] width 1119 height 38
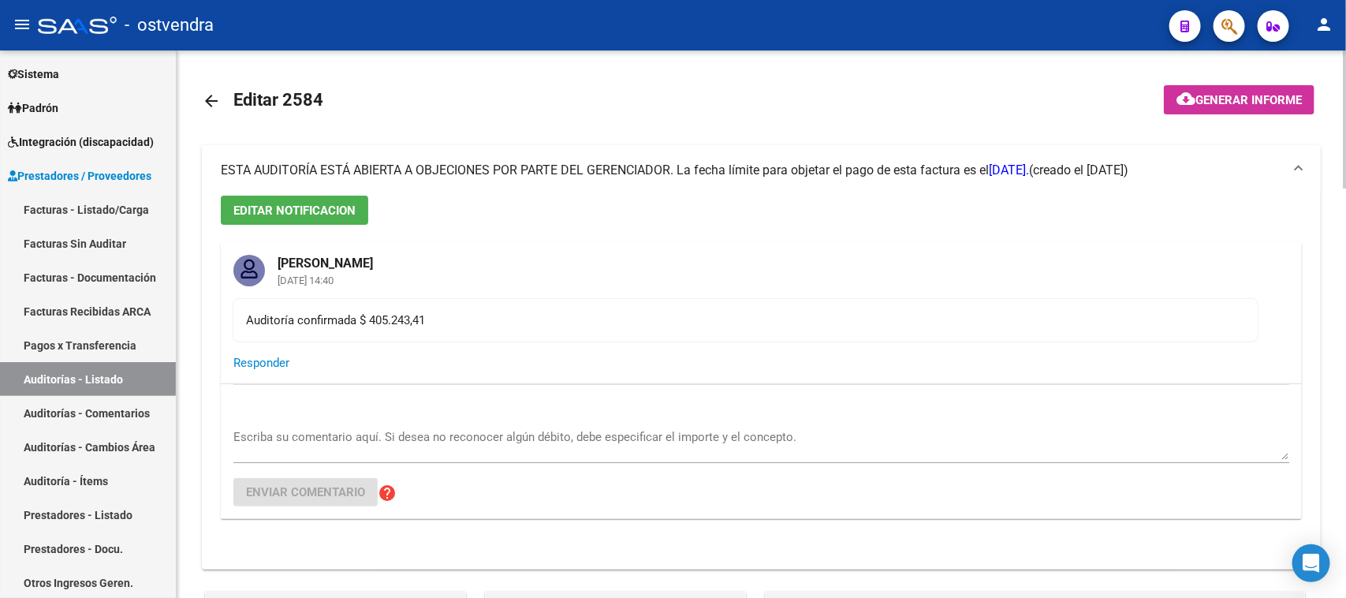
click at [771, 174] on span "ESTA AUDITORÍA ESTÁ ABIERTA A OBJECIONES POR PARTE DEL GERENCIADOR. La fecha lí…" at bounding box center [625, 169] width 809 height 15
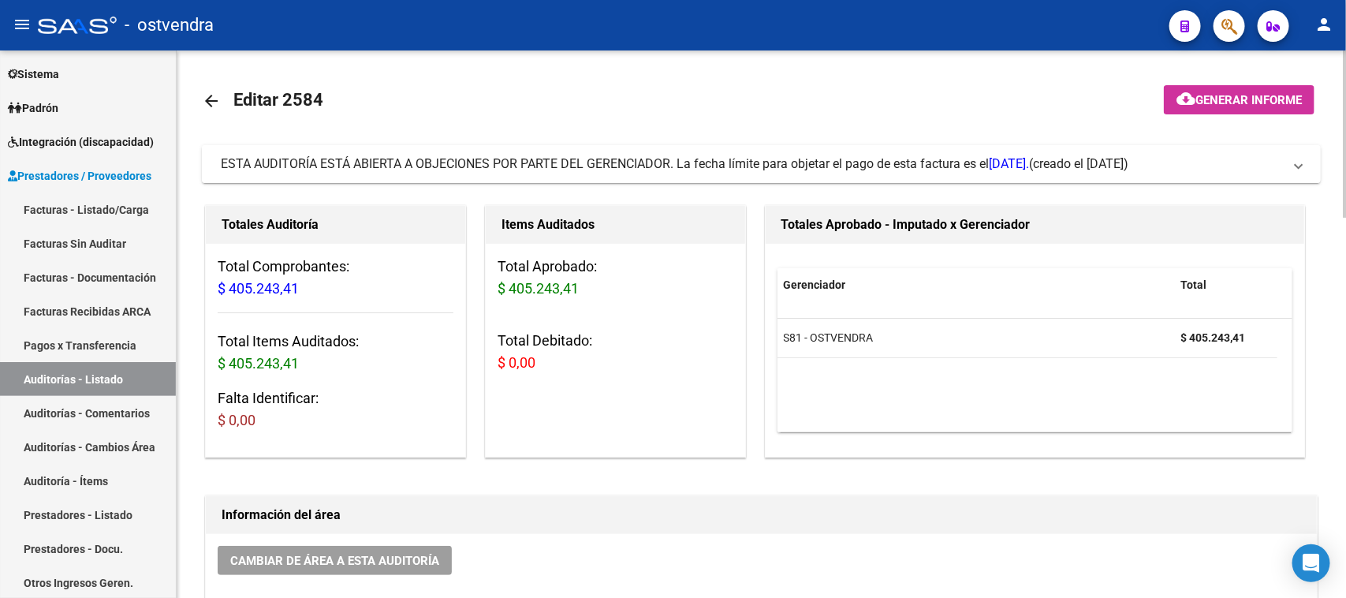
click at [853, 162] on span "ESTA AUDITORÍA ESTÁ ABIERTA A OBJECIONES POR PARTE DEL GERENCIADOR. La fecha lí…" at bounding box center [625, 163] width 809 height 15
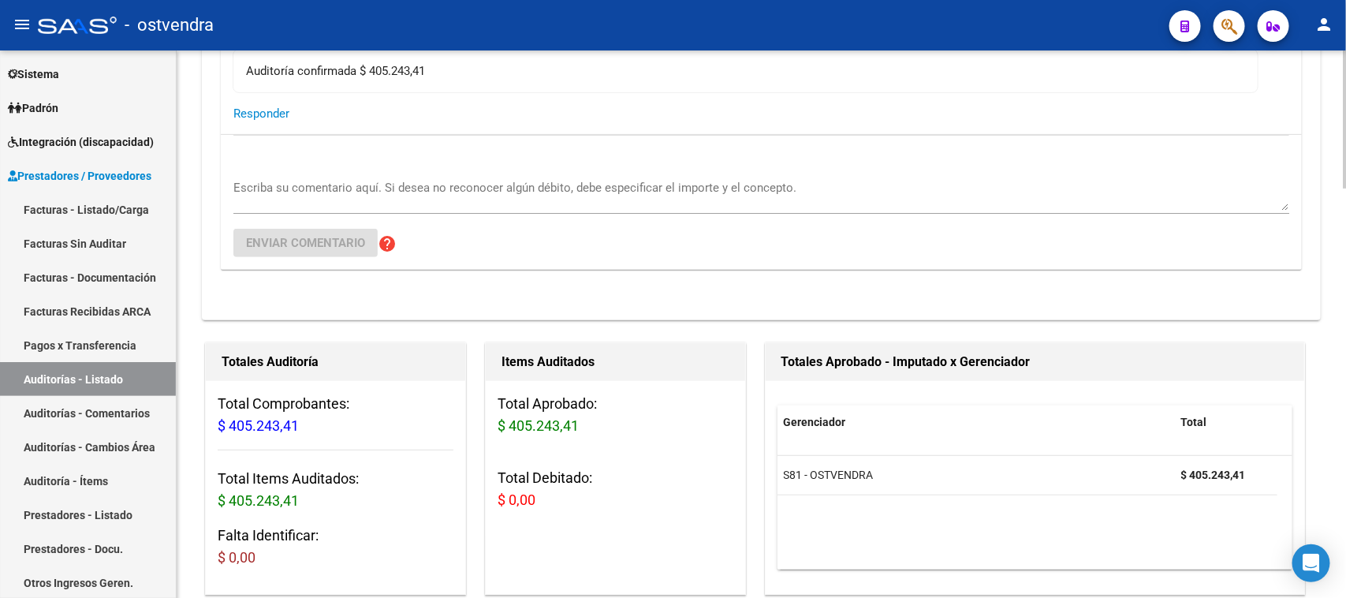
scroll to position [296, 0]
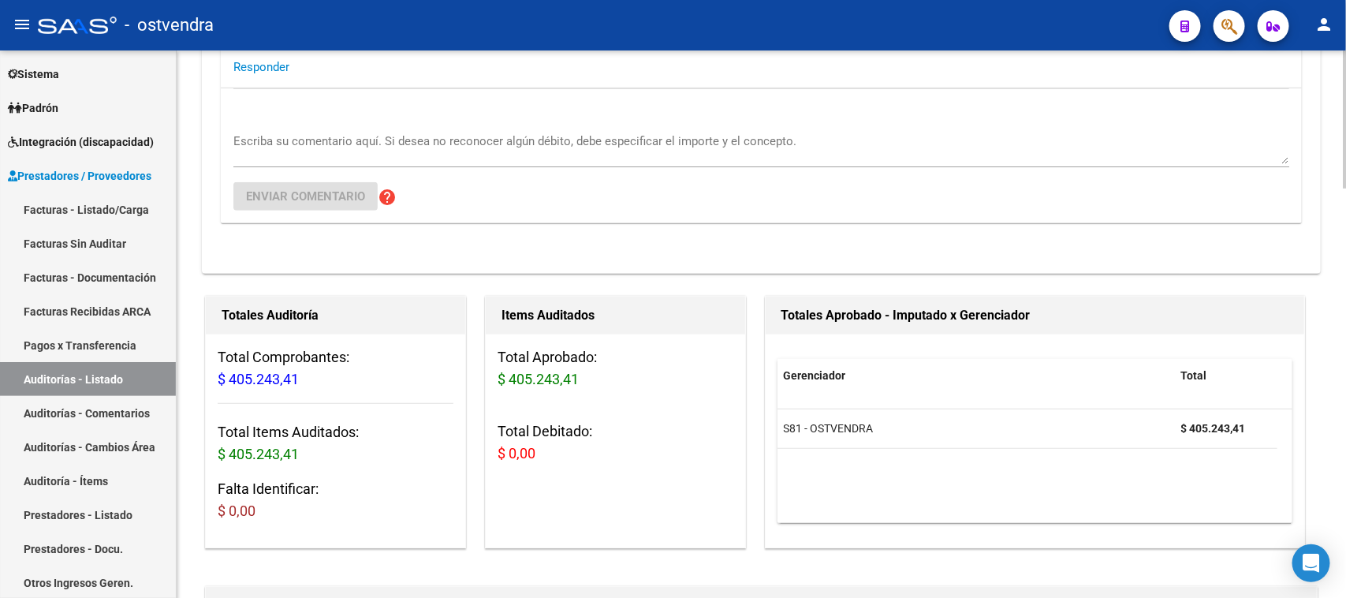
drag, startPoint x: 890, startPoint y: 424, endPoint x: 767, endPoint y: 428, distance: 123.1
click at [767, 428] on div "Gerenciador Total S81 - OSTVENDRA $ 405.243,41" at bounding box center [1036, 440] width 540 height 213
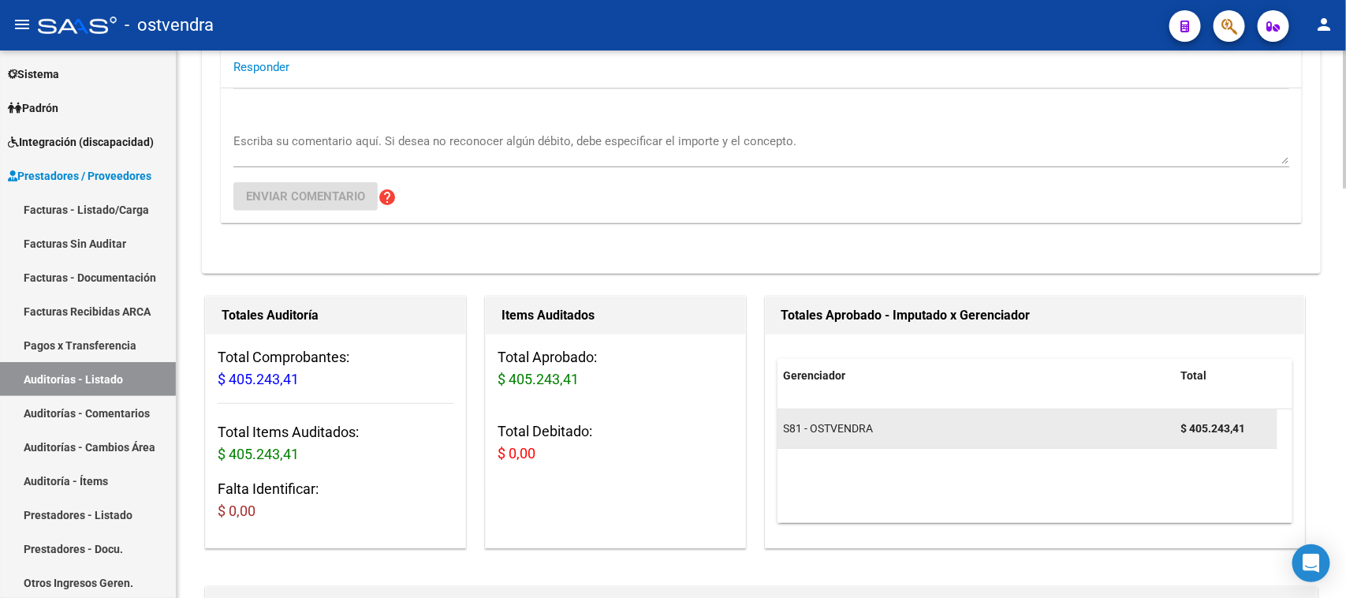
click at [809, 443] on datatable-body-cell "S81 - OSTVENDRA" at bounding box center [977, 428] width 398 height 39
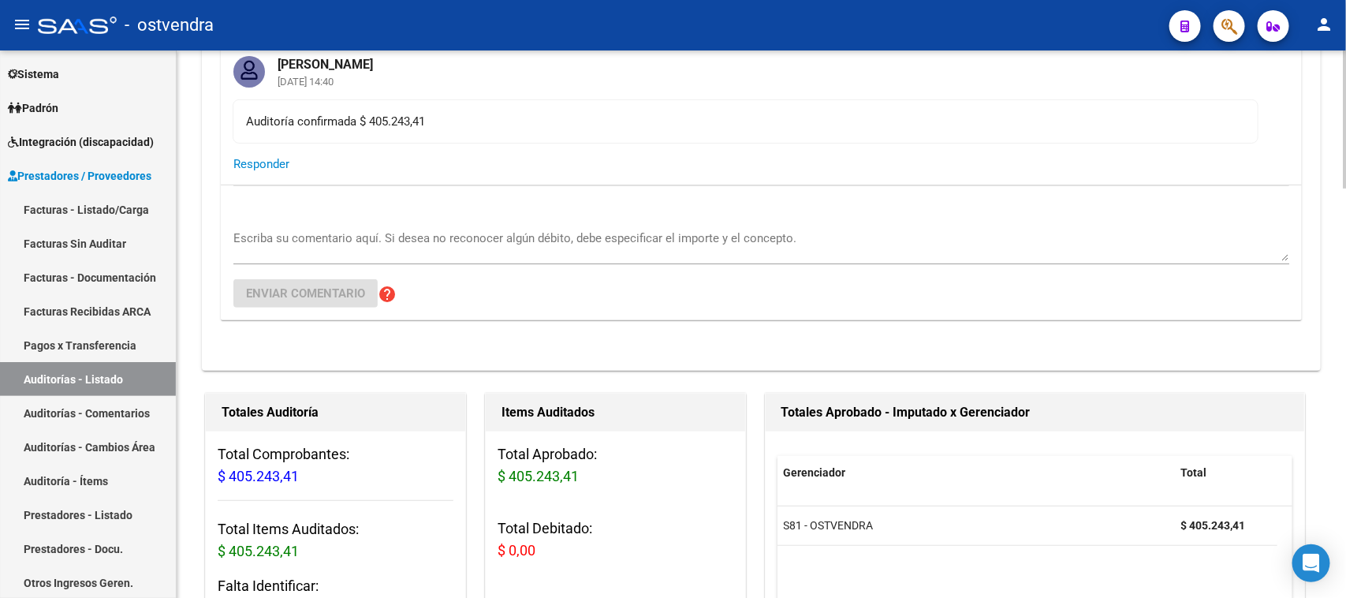
scroll to position [0, 0]
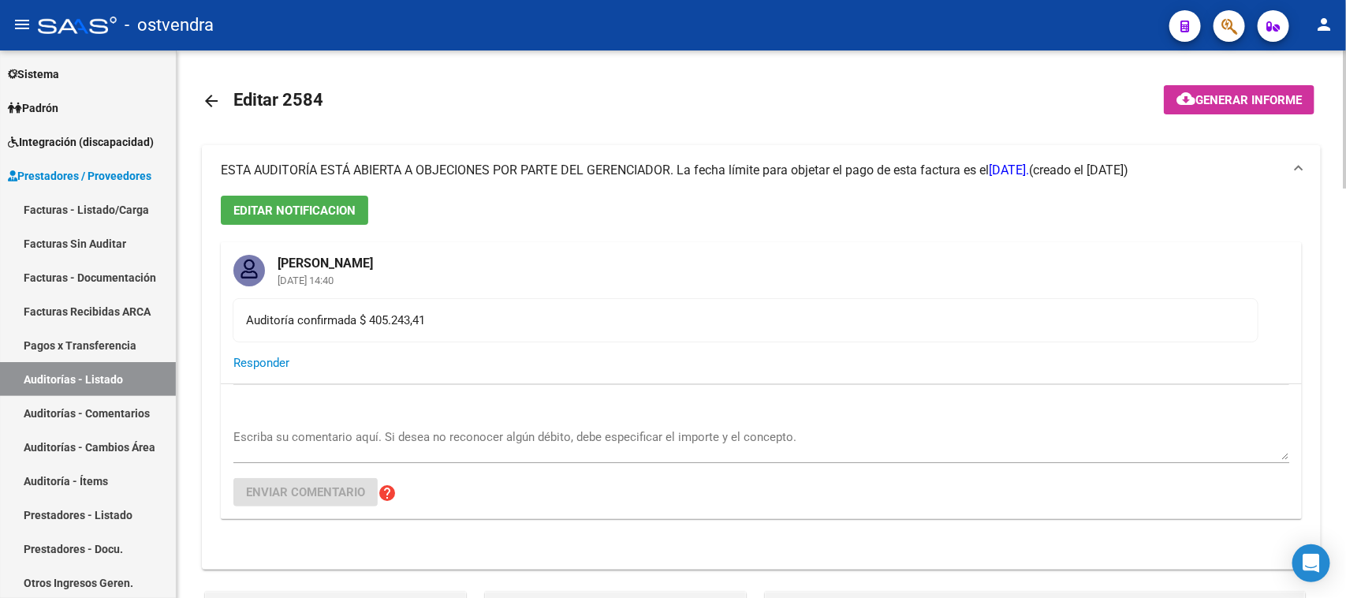
drag, startPoint x: 439, startPoint y: 316, endPoint x: 211, endPoint y: 316, distance: 228.0
click at [211, 316] on div "EDITAR NOTIFICACION [PERSON_NAME] [DATE] 14:40 Auditoría confirmada $ 405.243,4…" at bounding box center [761, 383] width 1119 height 374
click at [588, 339] on mat-card-content "Auditoría confirmada $ 405.243,41" at bounding box center [746, 320] width 1026 height 44
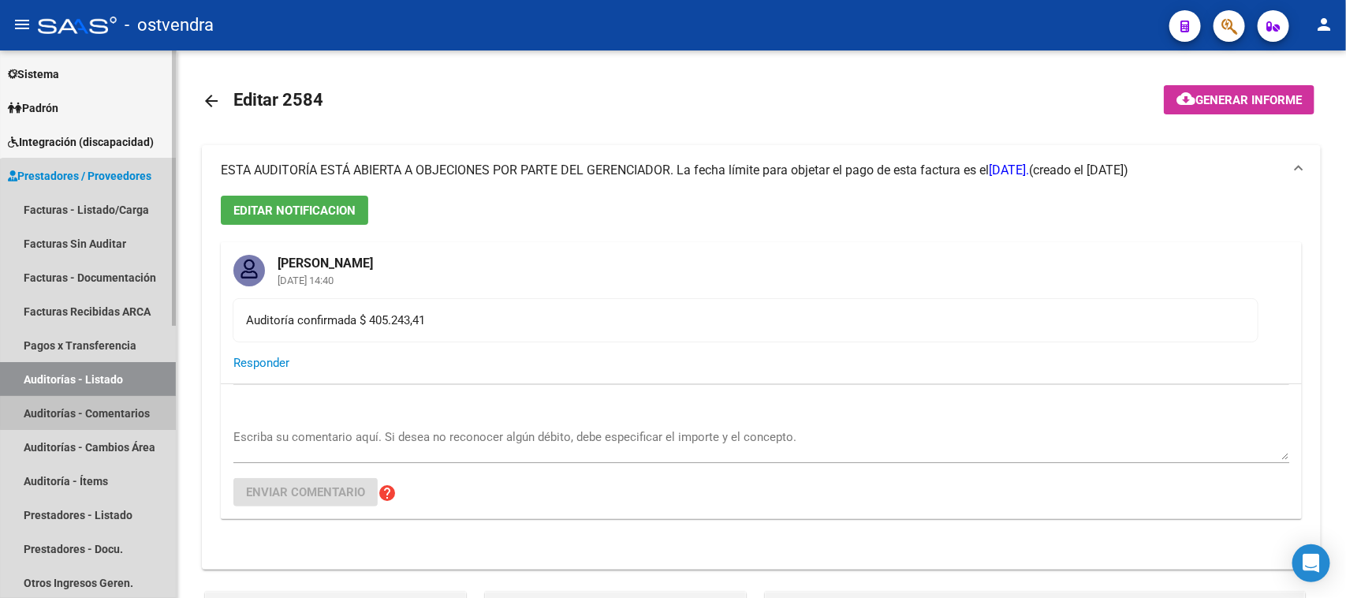
click at [106, 405] on link "Auditorías - Comentarios" at bounding box center [88, 413] width 176 height 34
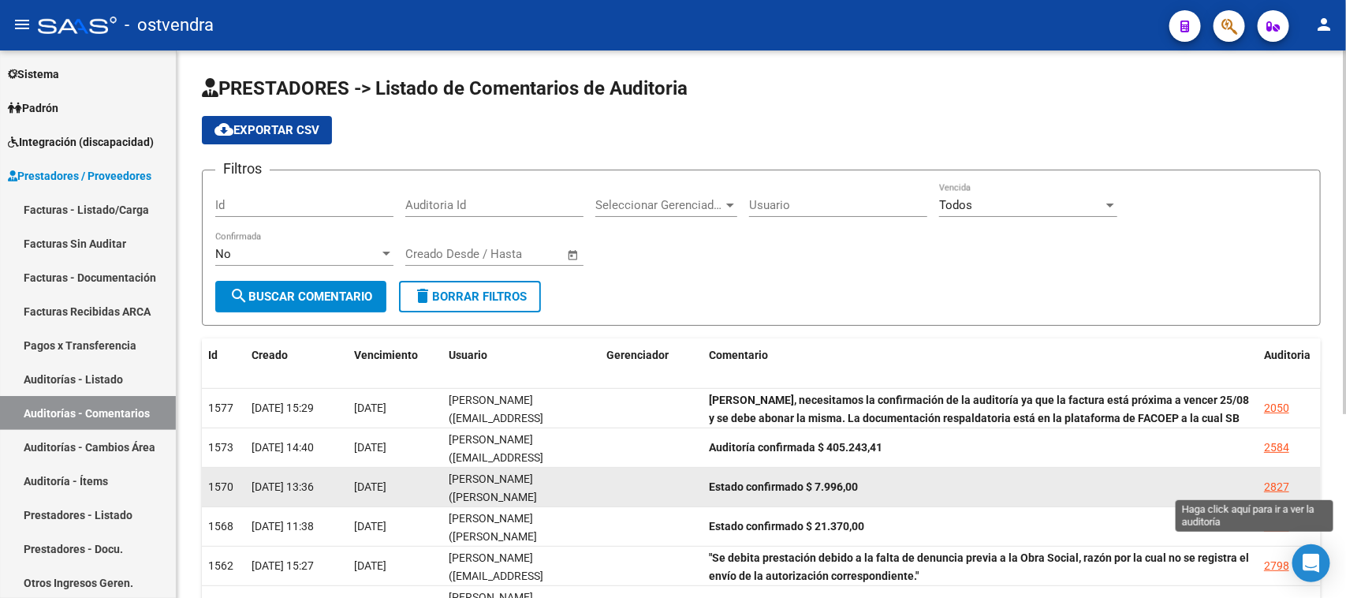
click at [1280, 487] on div "2827" at bounding box center [1276, 487] width 25 height 18
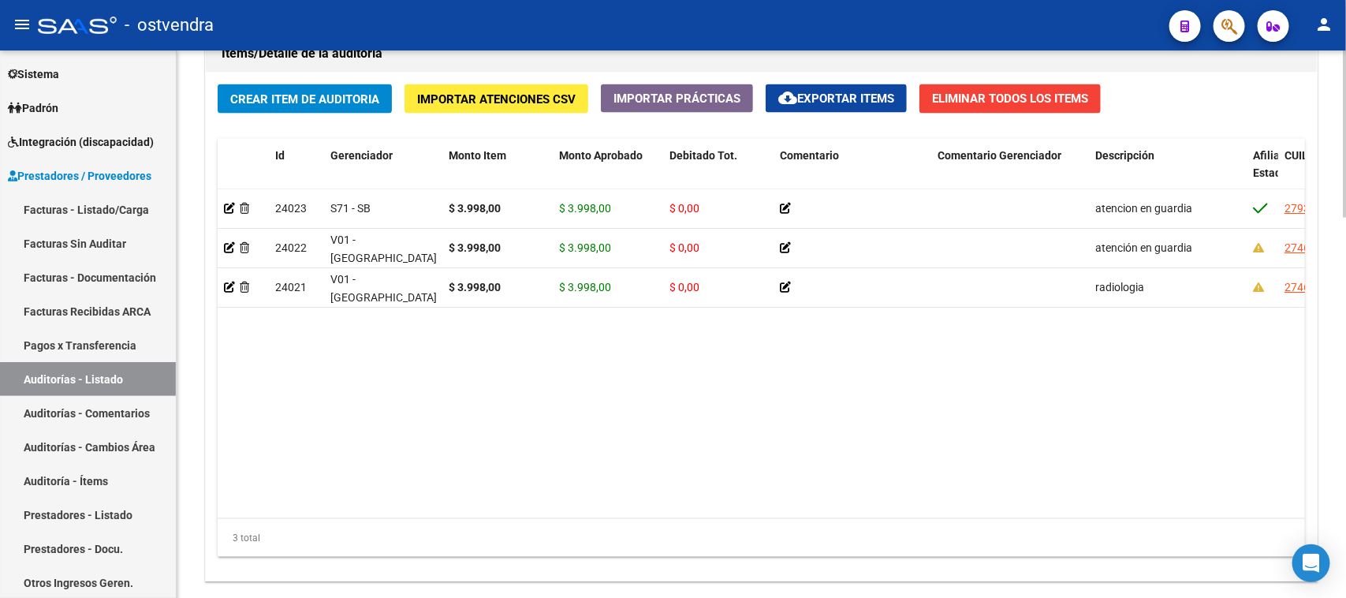
scroll to position [1249, 0]
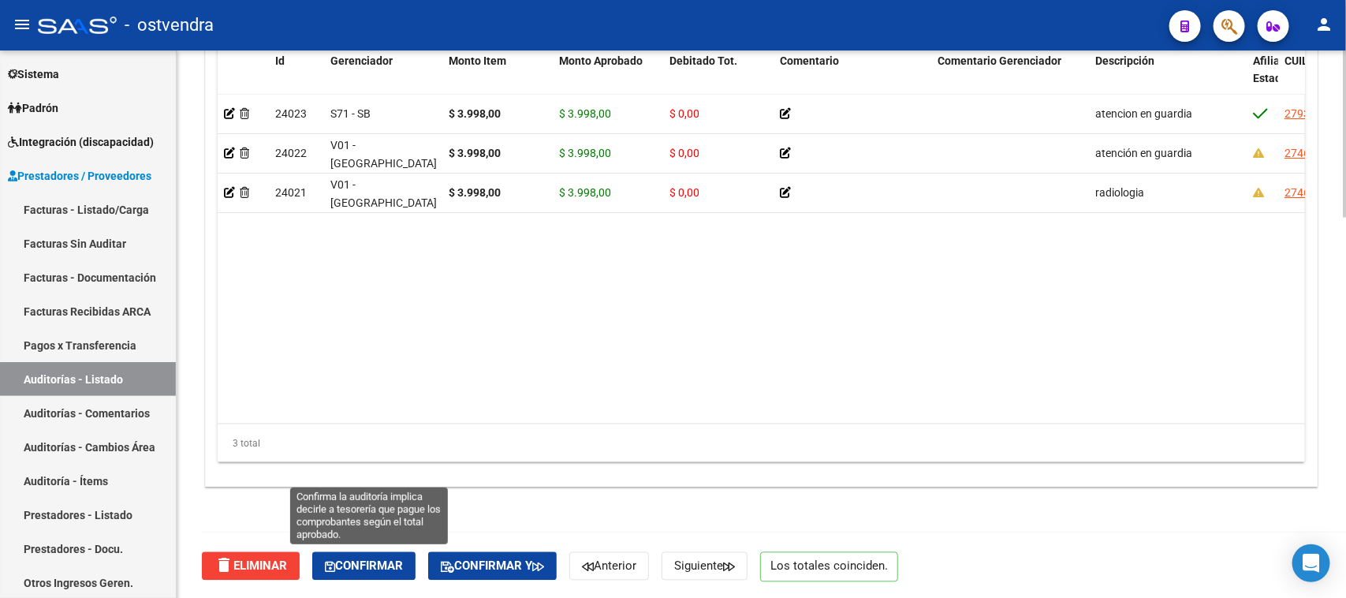
click at [367, 562] on span "Confirmar" at bounding box center [364, 566] width 78 height 14
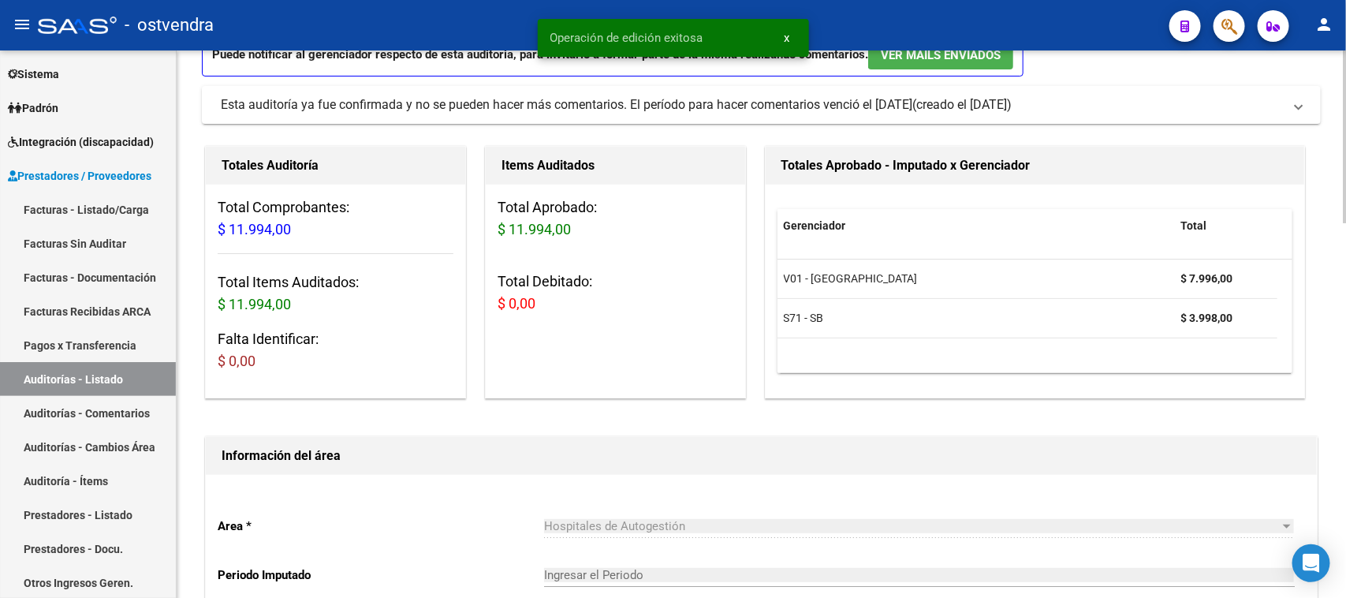
scroll to position [0, 0]
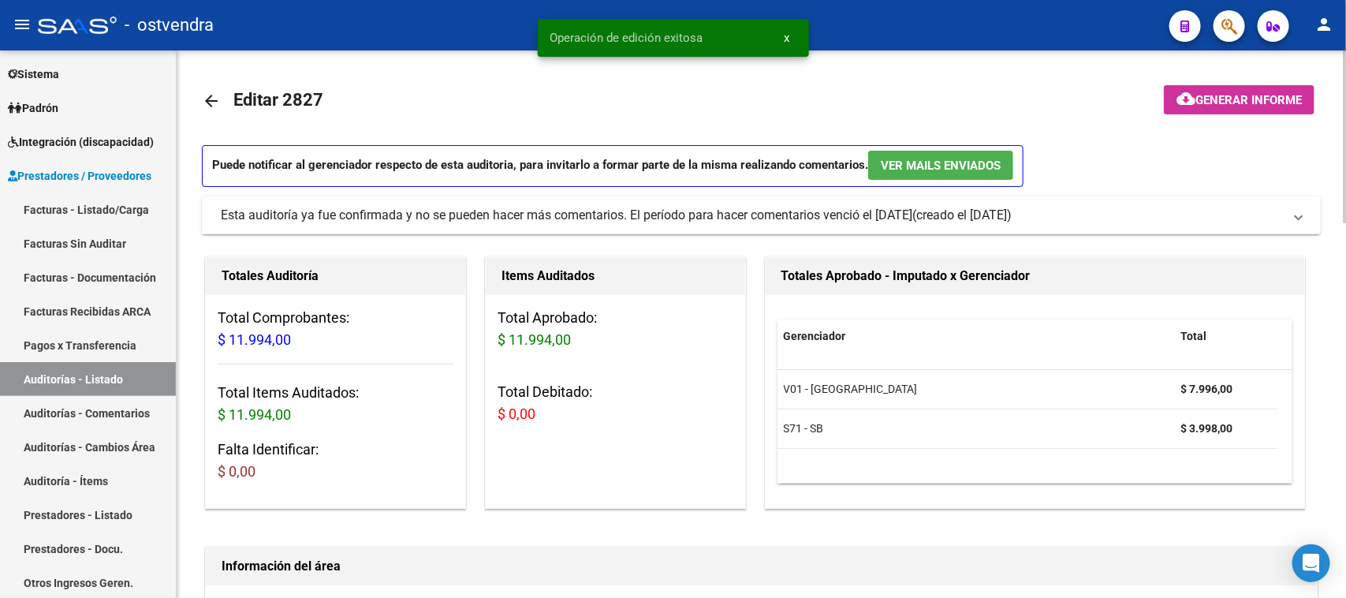
click at [546, 214] on div "Esta auditoría ya fue confirmada y no se pueden hacer más comentarios. El perío…" at bounding box center [567, 215] width 692 height 17
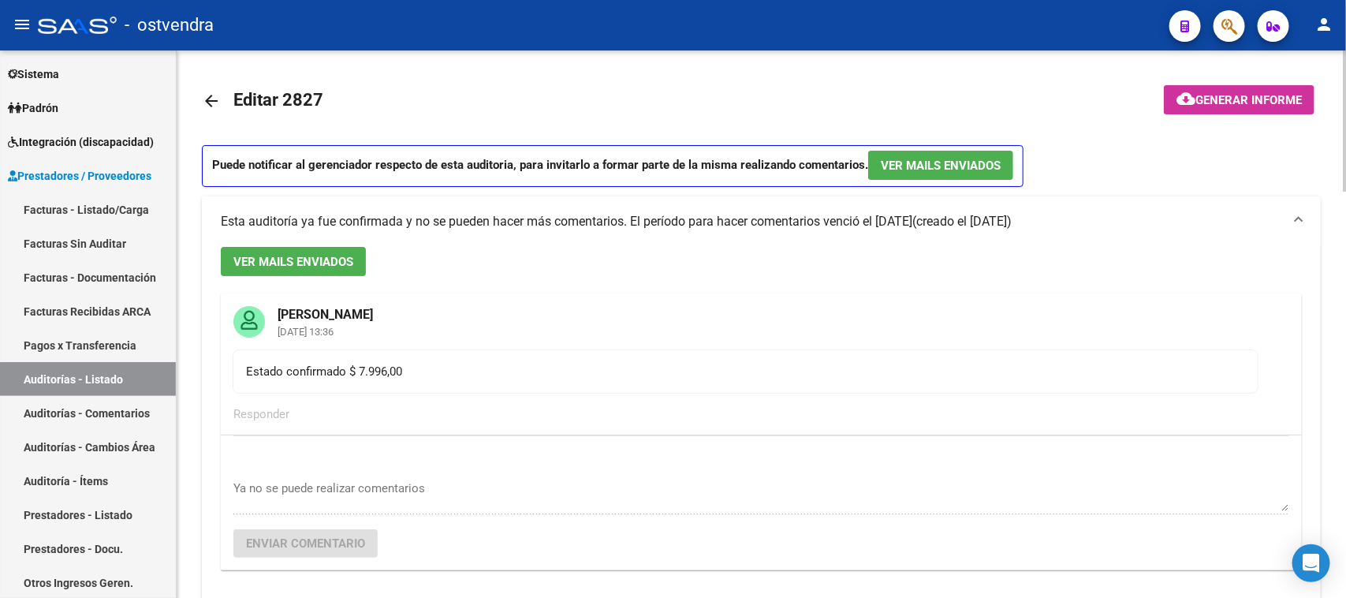
click at [546, 214] on div "Esta auditoría ya fue confirmada y no se pueden hacer más comentarios. El perío…" at bounding box center [567, 221] width 692 height 17
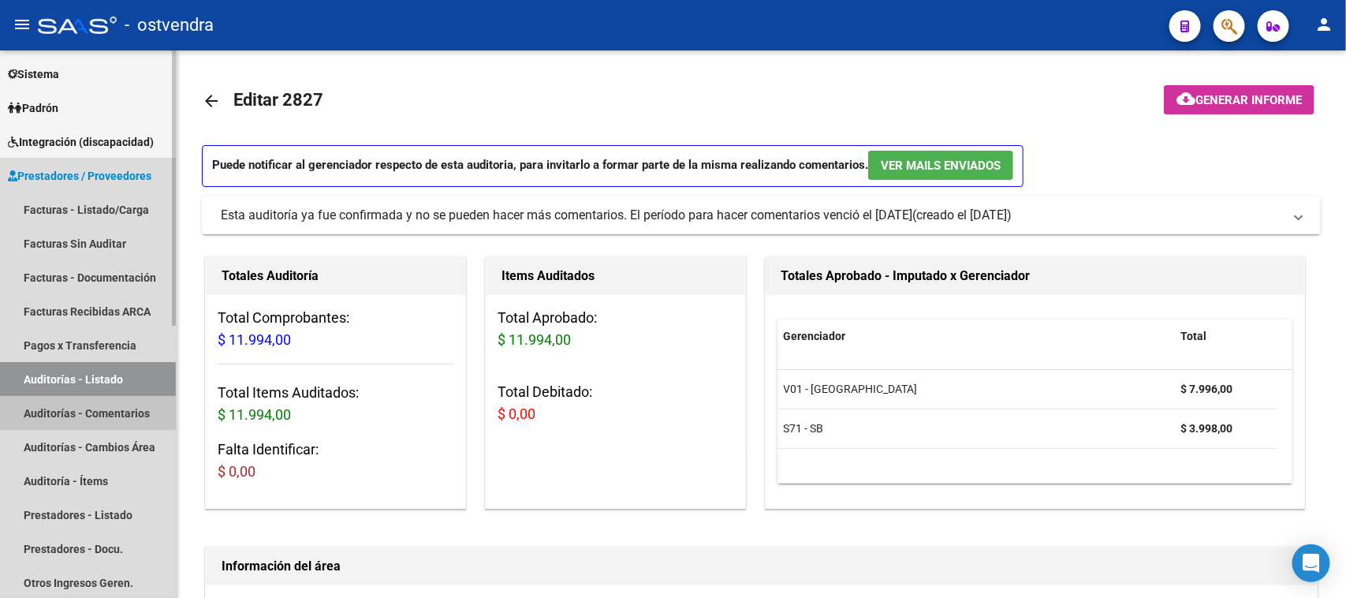
click at [85, 416] on link "Auditorías - Comentarios" at bounding box center [88, 413] width 176 height 34
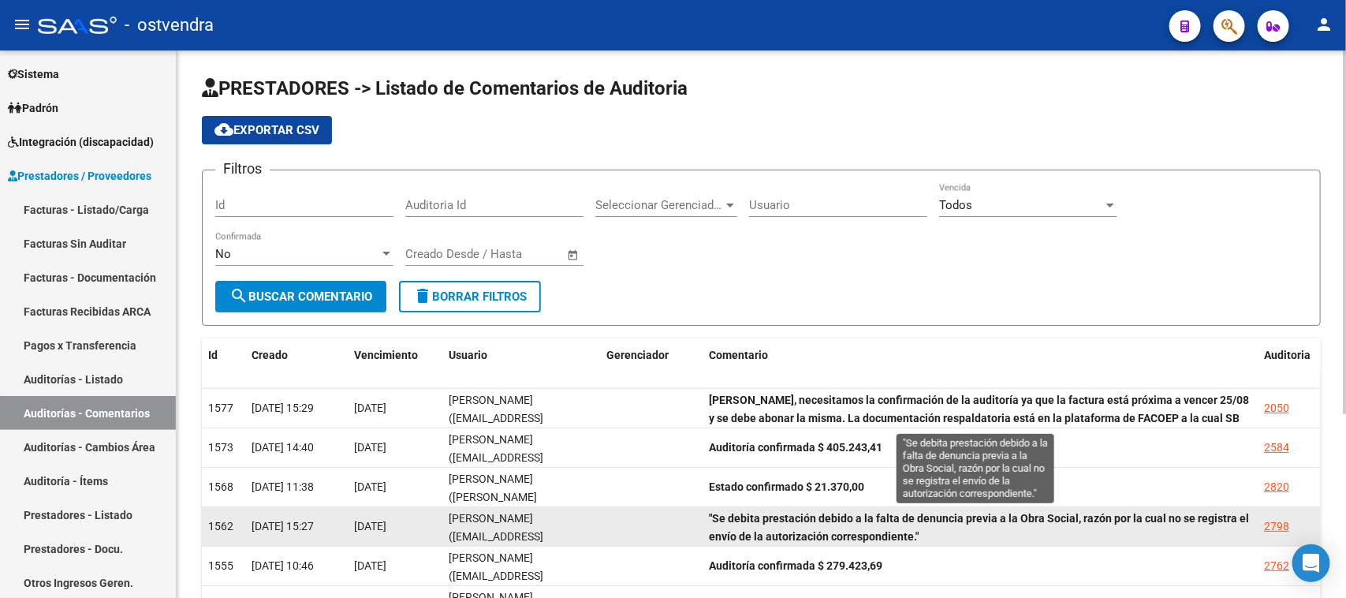
scroll to position [2, 0]
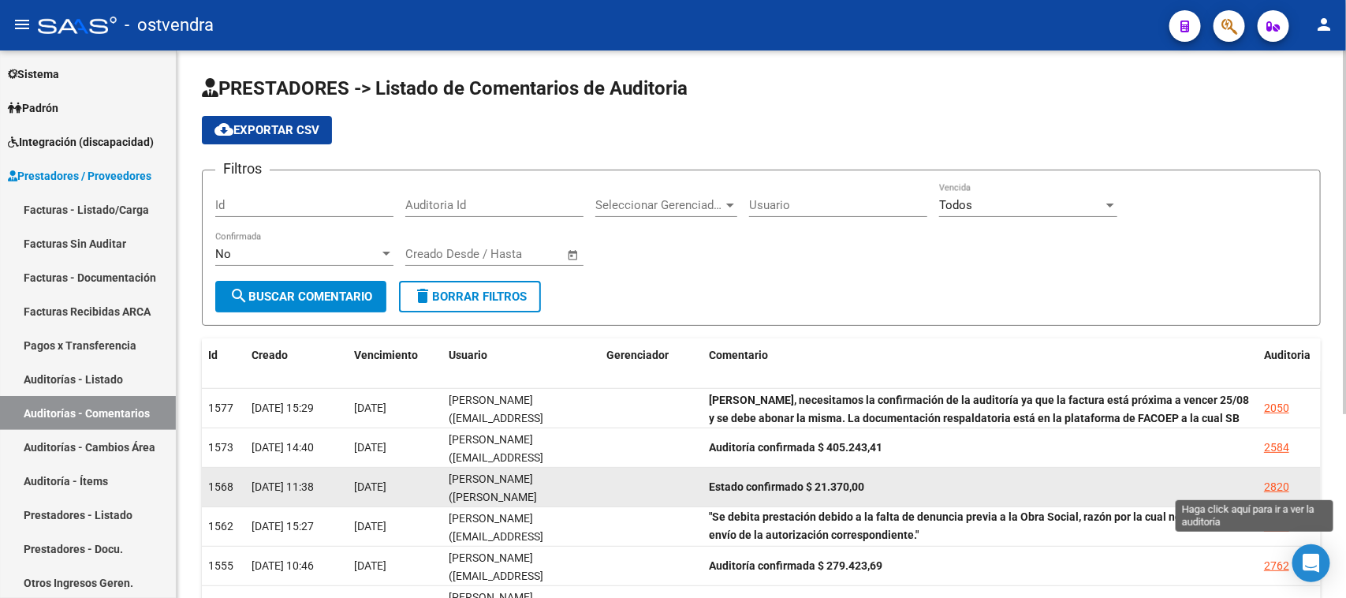
click at [1268, 481] on div "2820" at bounding box center [1276, 487] width 25 height 18
click at [1268, 481] on mat-sidenav-content "PRESTADORES -> Listado de Comentarios de Auditoria cloud_download Exportar CSV …" at bounding box center [762, 323] width 1170 height 547
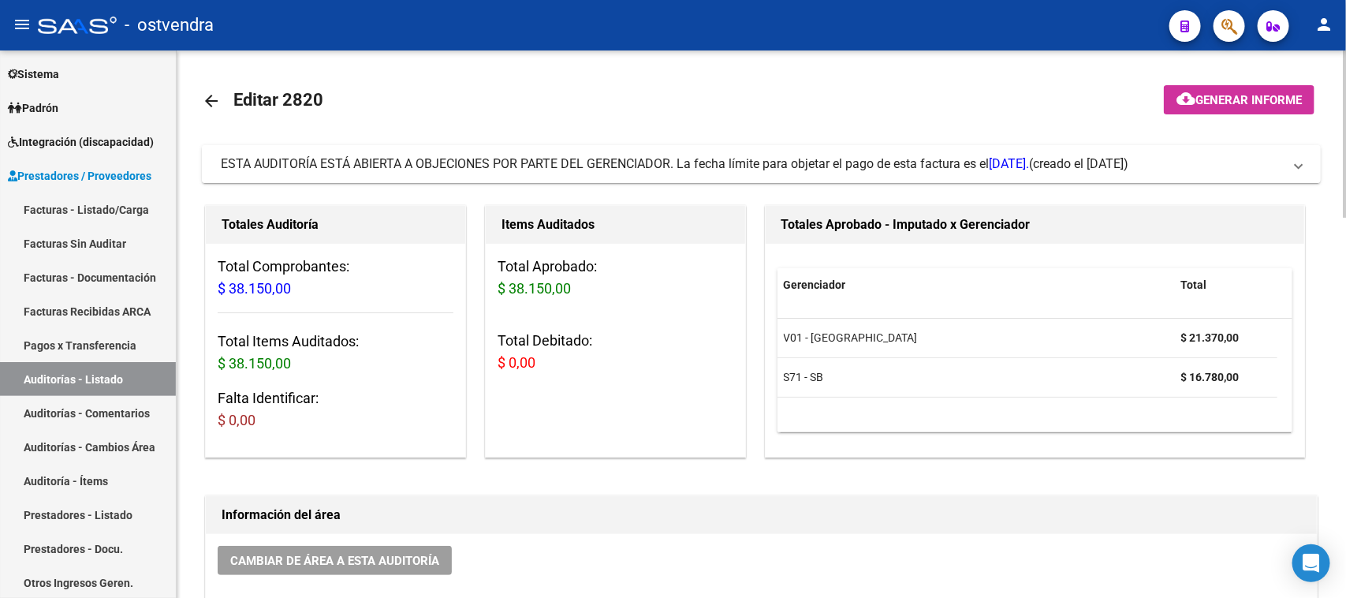
click at [708, 159] on span "ESTA AUDITORÍA ESTÁ ABIERTA A OBJECIONES POR PARTE DEL GERENCIADOR. La fecha lí…" at bounding box center [625, 163] width 809 height 15
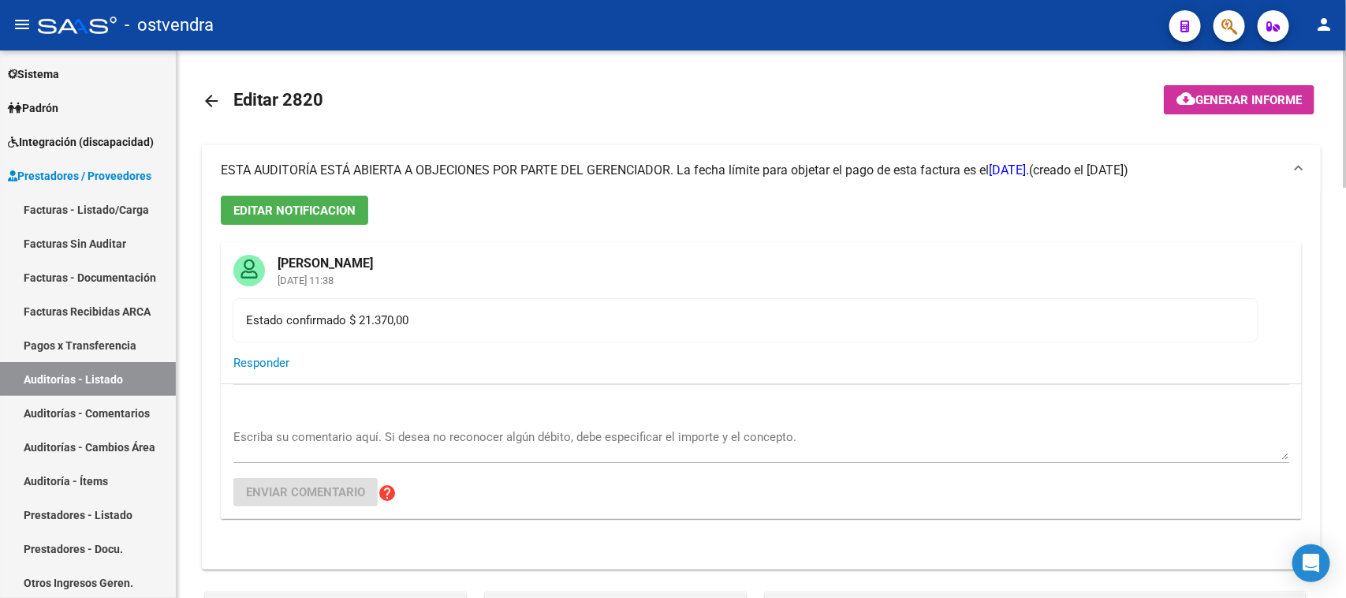
click at [673, 170] on span "ESTA AUDITORÍA ESTÁ ABIERTA A OBJECIONES POR PARTE DEL GERENCIADOR. La fecha lí…" at bounding box center [625, 169] width 809 height 15
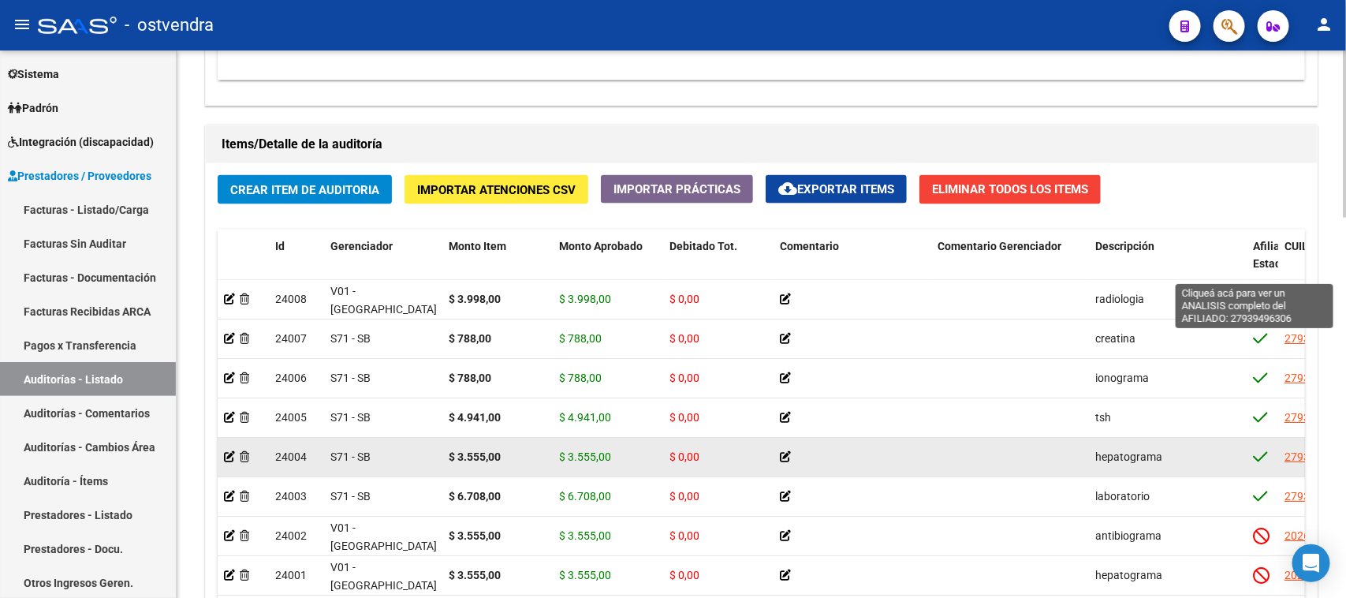
scroll to position [1249, 0]
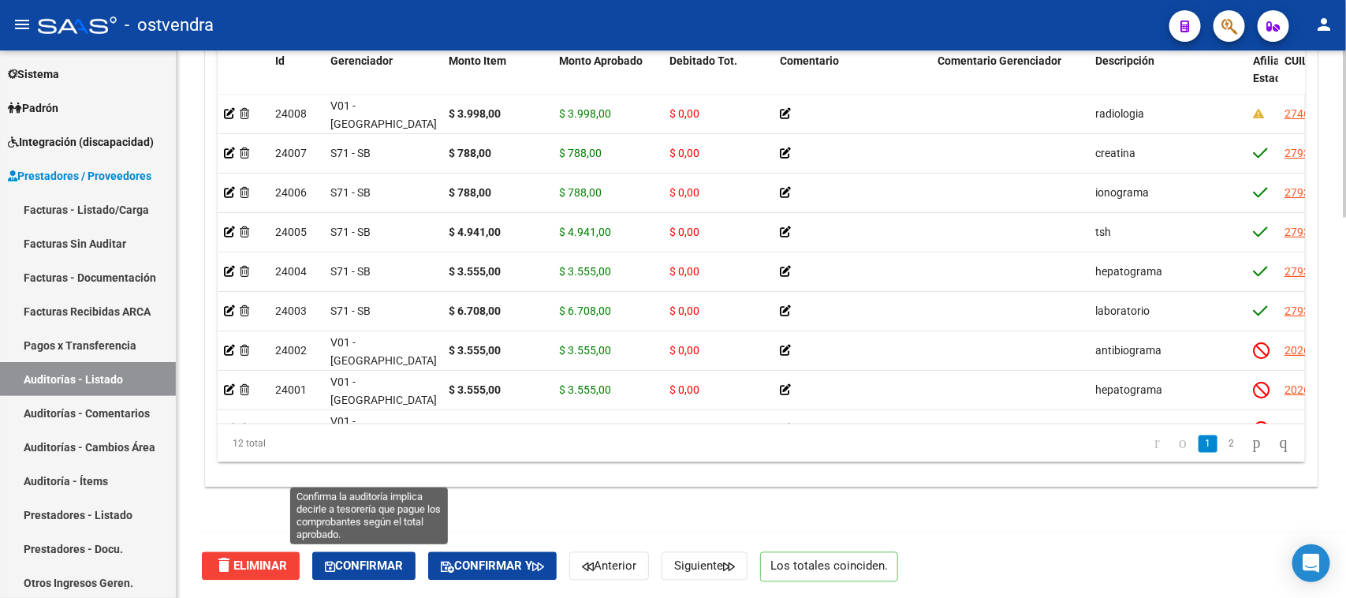
click at [355, 562] on span "Confirmar" at bounding box center [364, 566] width 78 height 14
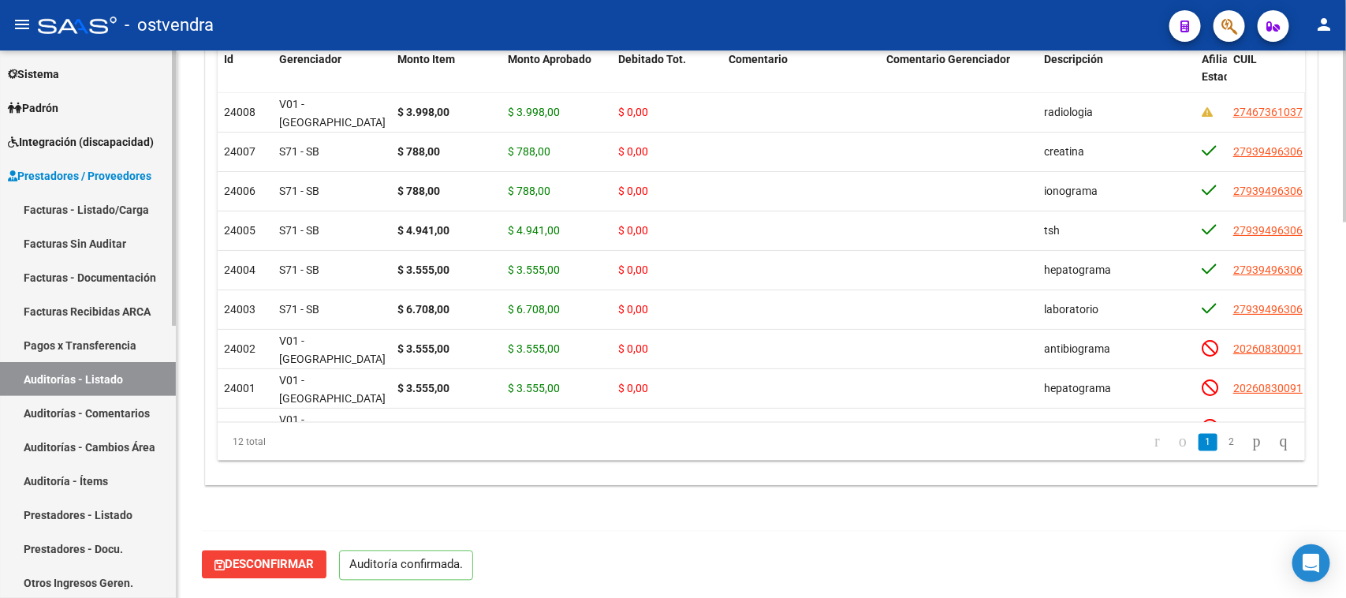
scroll to position [1195, 0]
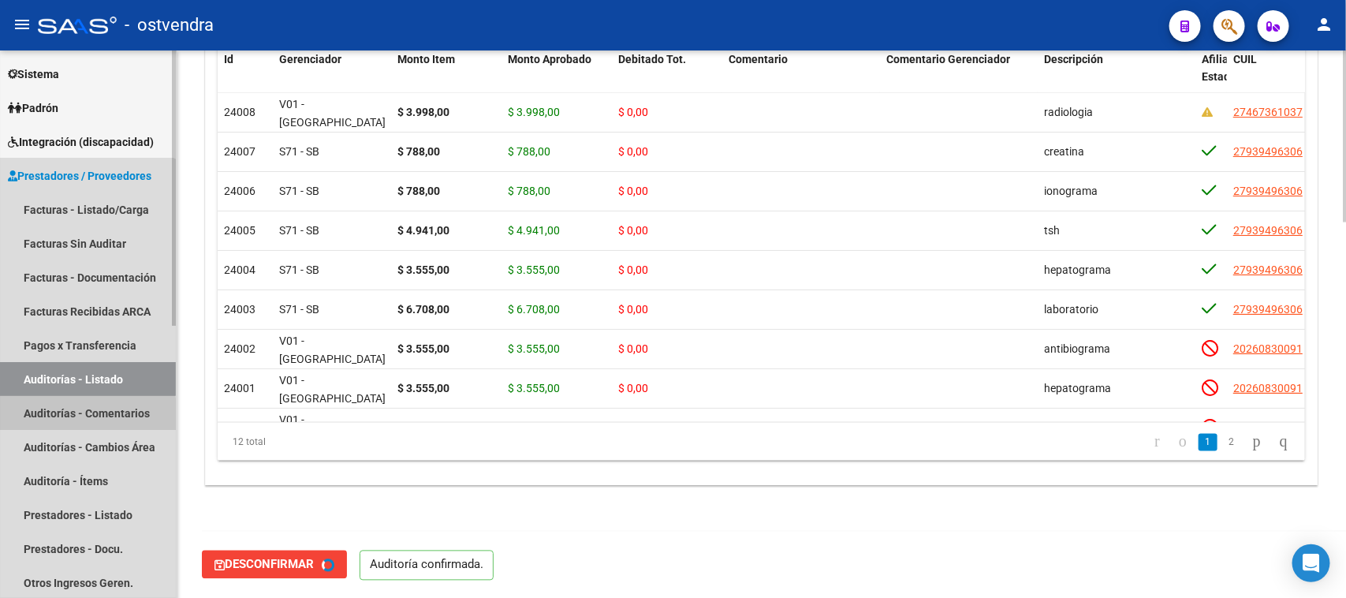
click at [64, 416] on link "Auditorías - Comentarios" at bounding box center [88, 413] width 176 height 34
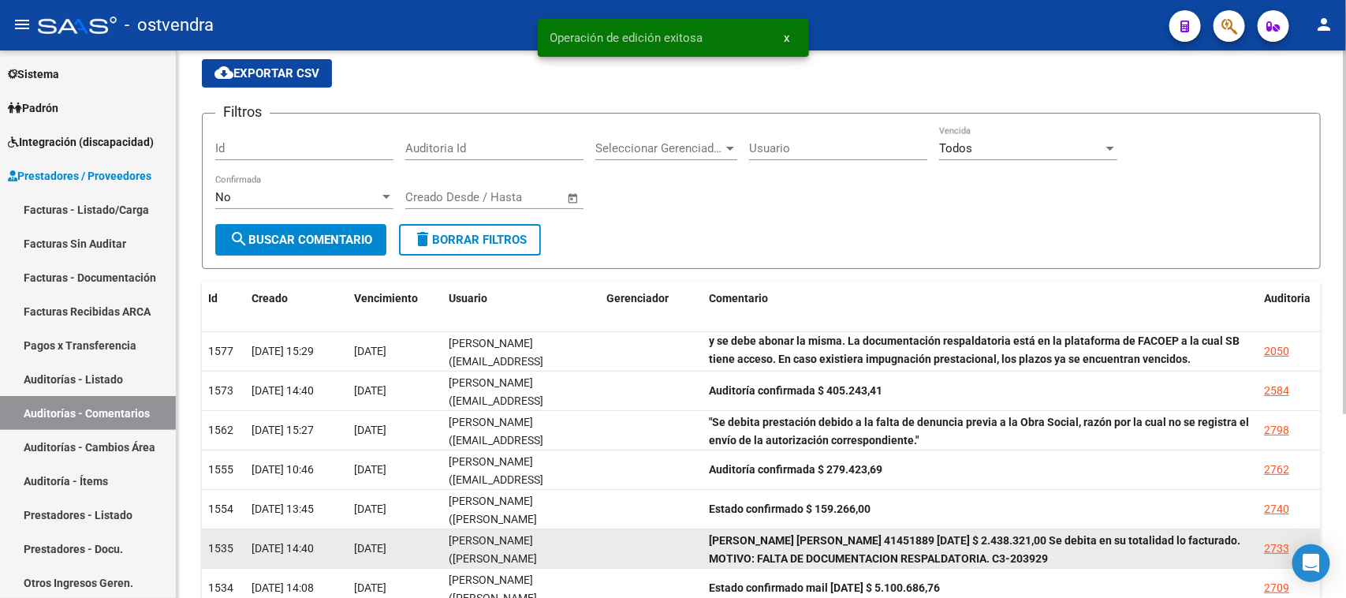
scroll to position [99, 0]
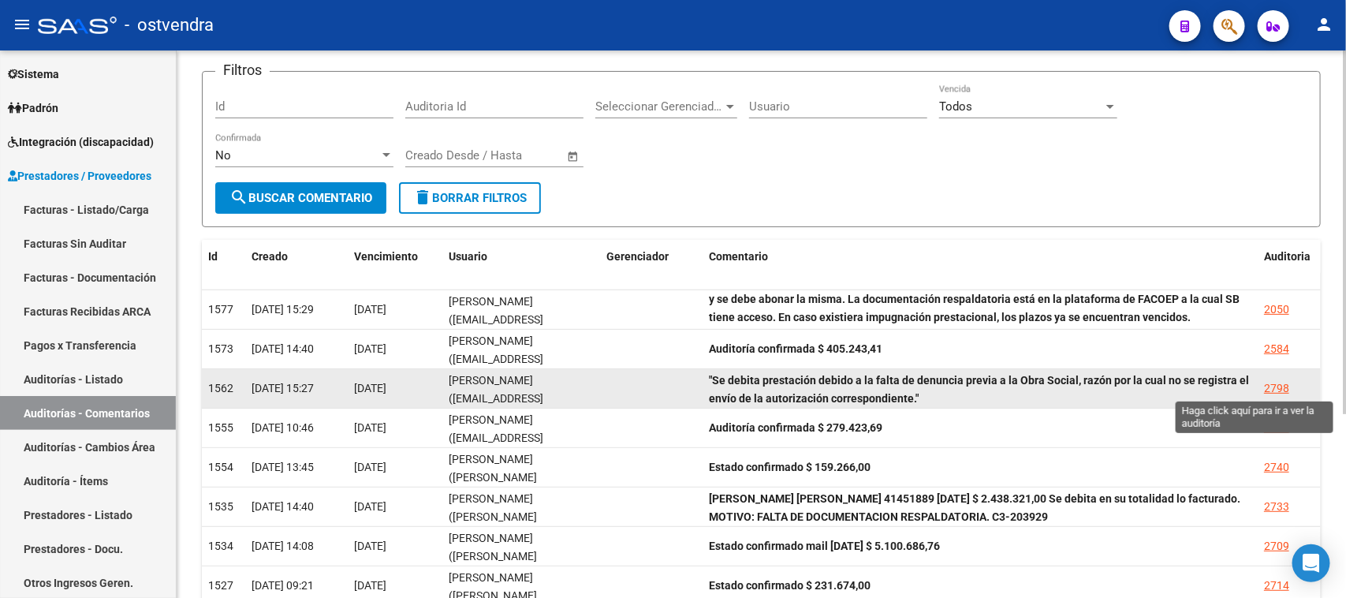
click at [1270, 384] on div "2798" at bounding box center [1276, 388] width 25 height 18
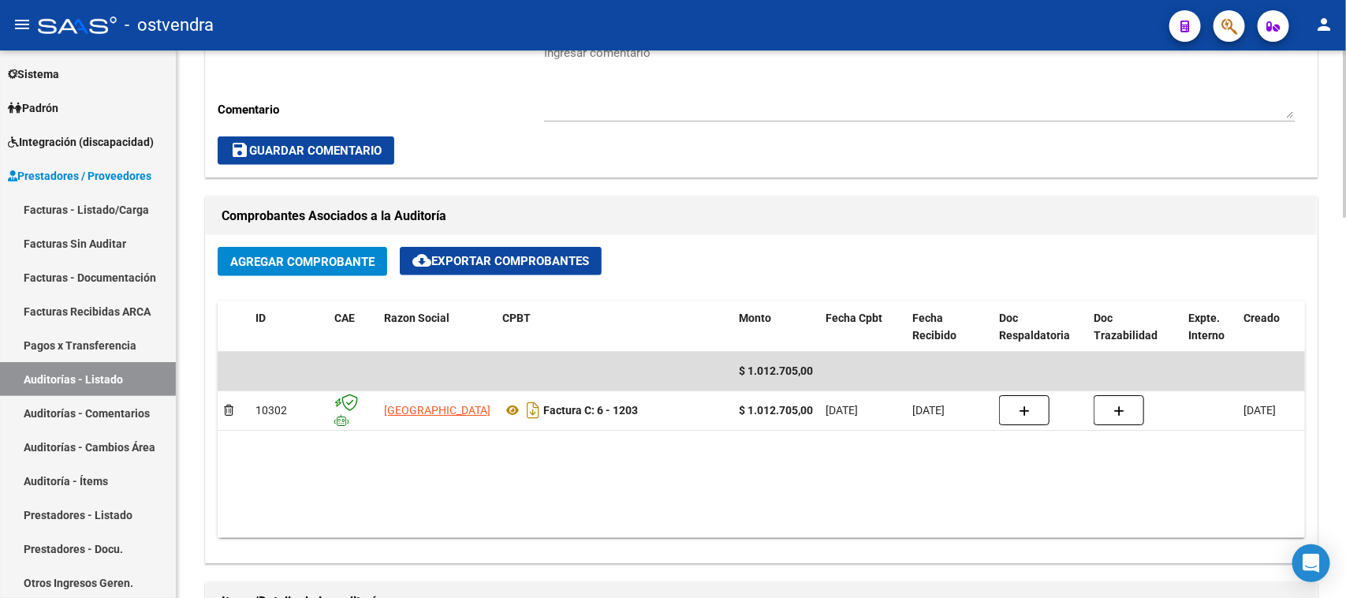
scroll to position [558, 0]
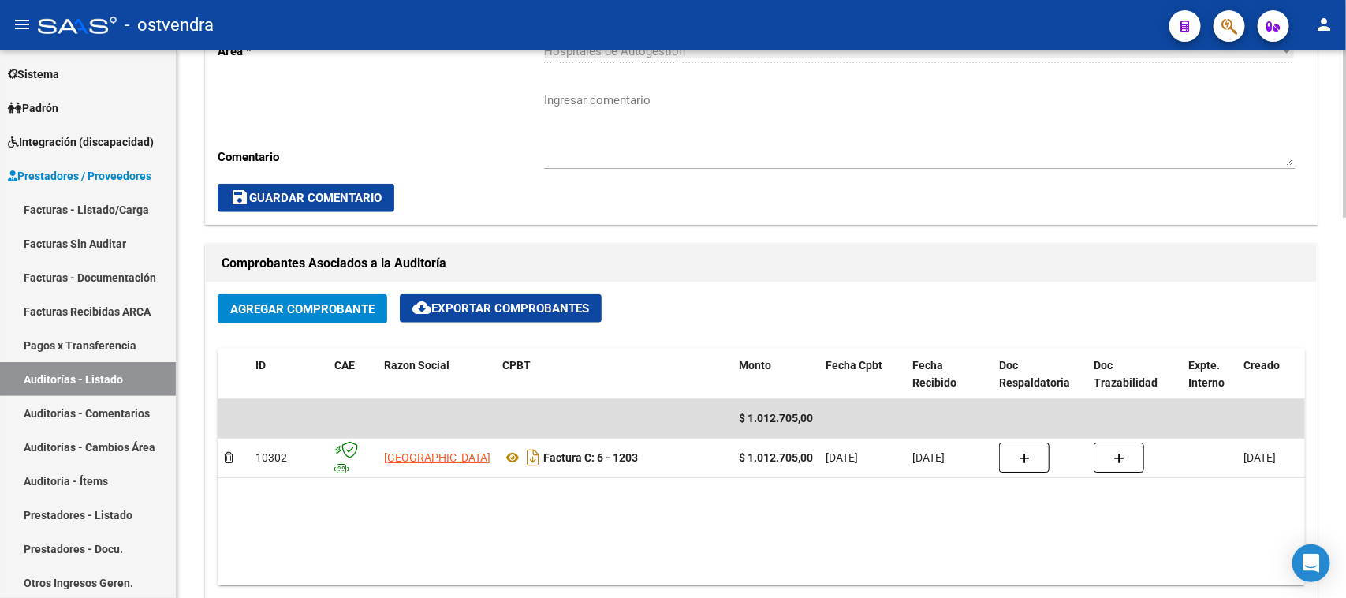
click at [641, 497] on datatable-body "$ 1.012.705,00 10302 HOSPITAL PROVINCIAL DEL CENTENARIO Factura C: 6 - 1203 $ 1…" at bounding box center [762, 492] width 1088 height 186
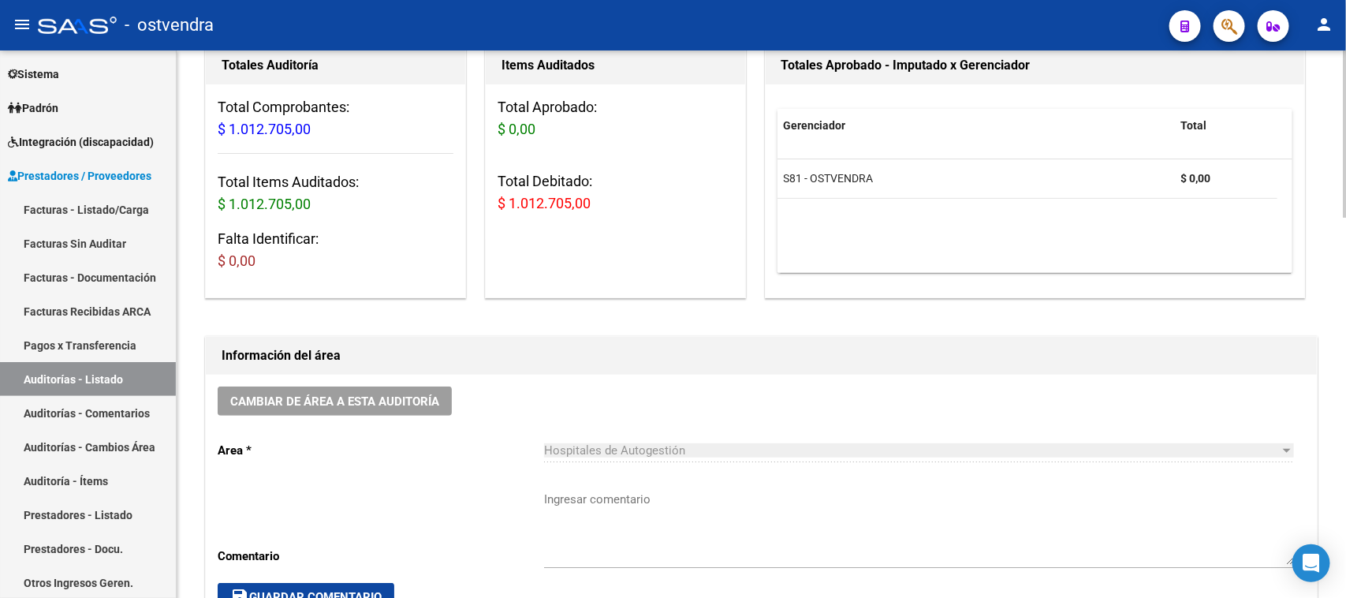
scroll to position [0, 0]
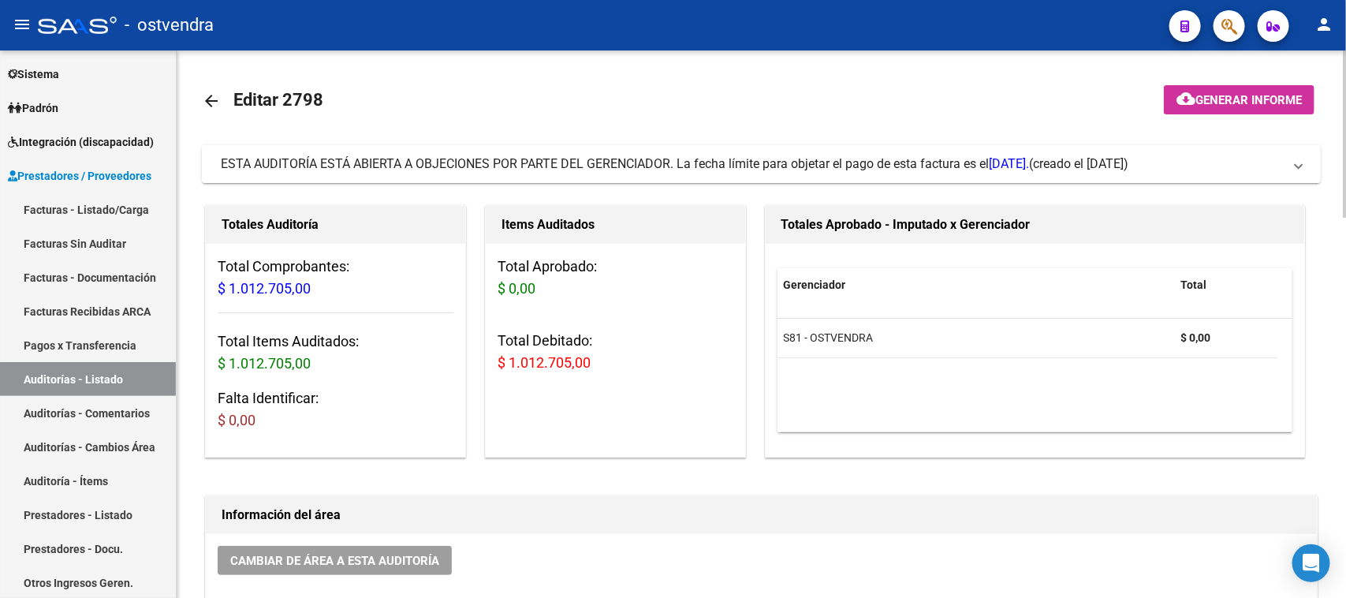
click at [759, 171] on div "ESTA AUDITORÍA ESTÁ ABIERTA A OBJECIONES POR PARTE DEL GERENCIADOR. La fecha lí…" at bounding box center [625, 163] width 809 height 17
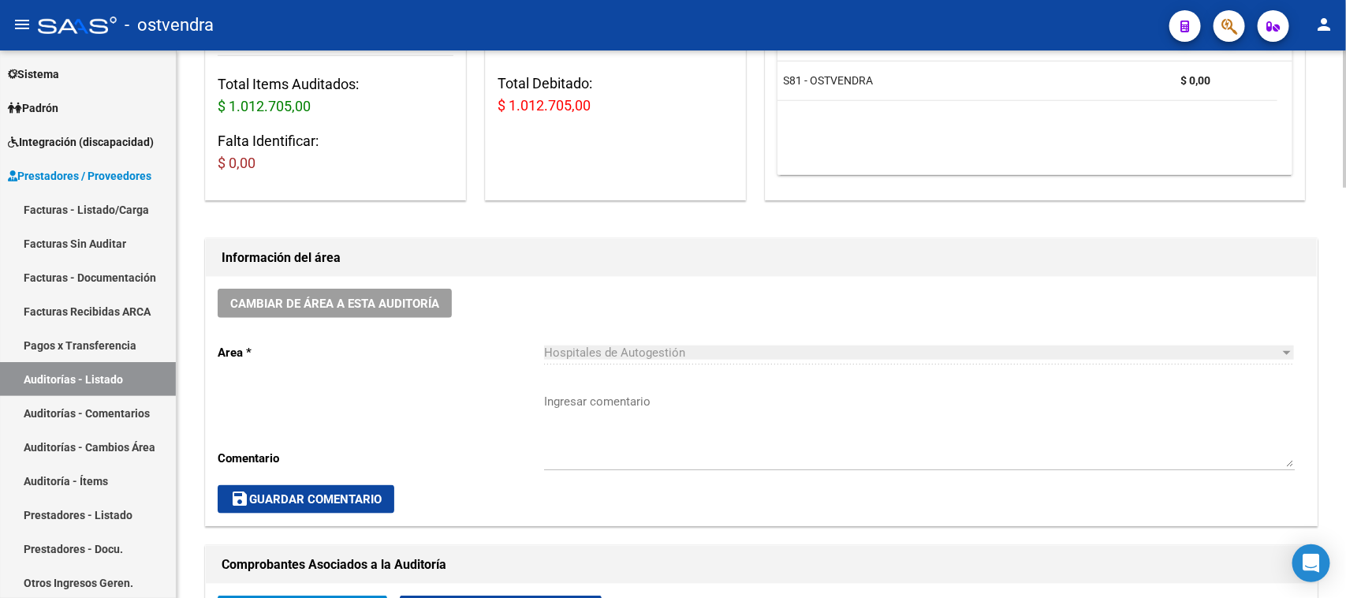
scroll to position [887, 0]
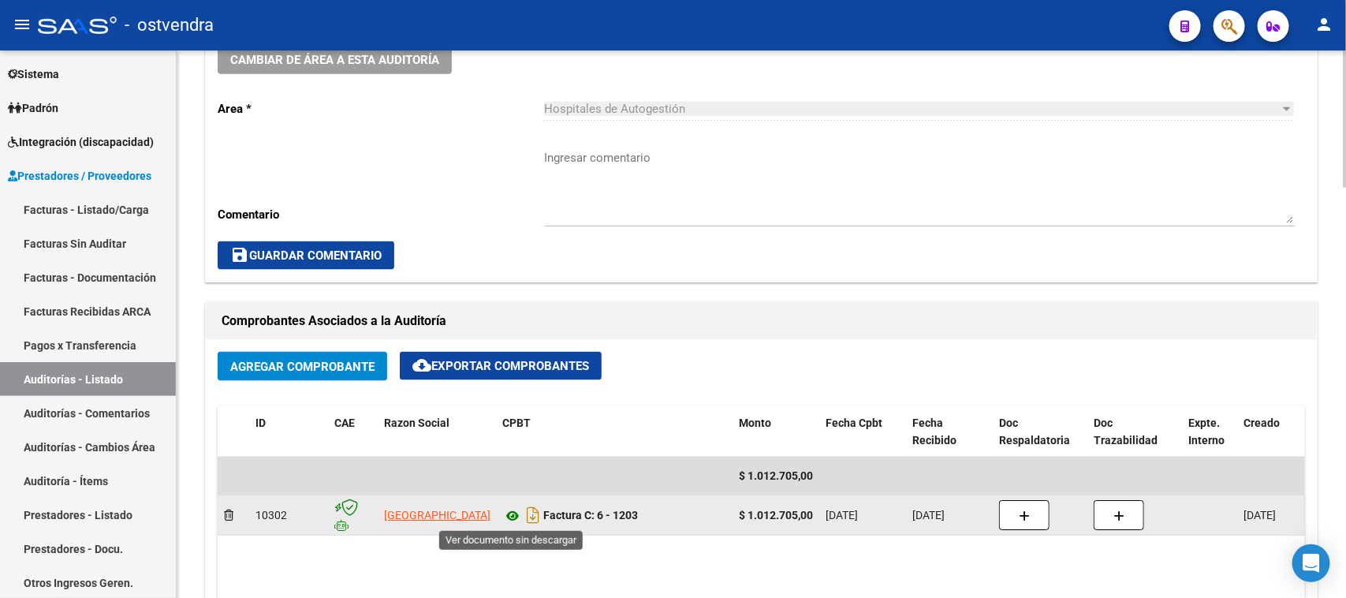
click at [505, 511] on icon at bounding box center [512, 515] width 21 height 19
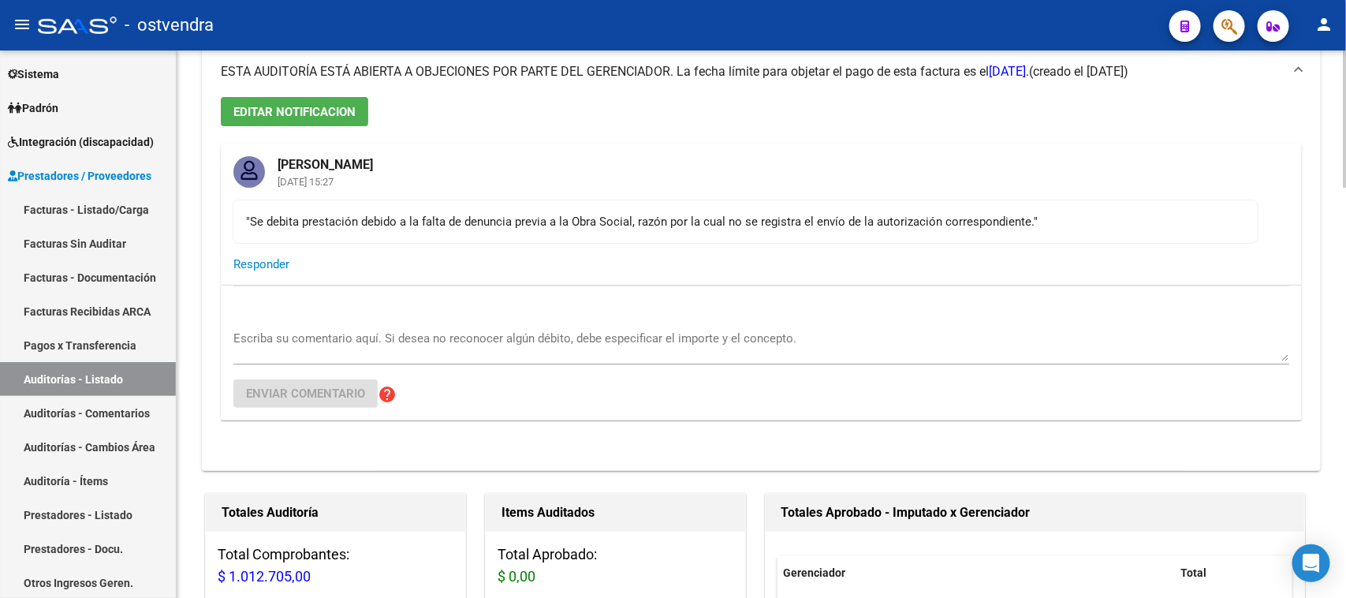
scroll to position [0, 0]
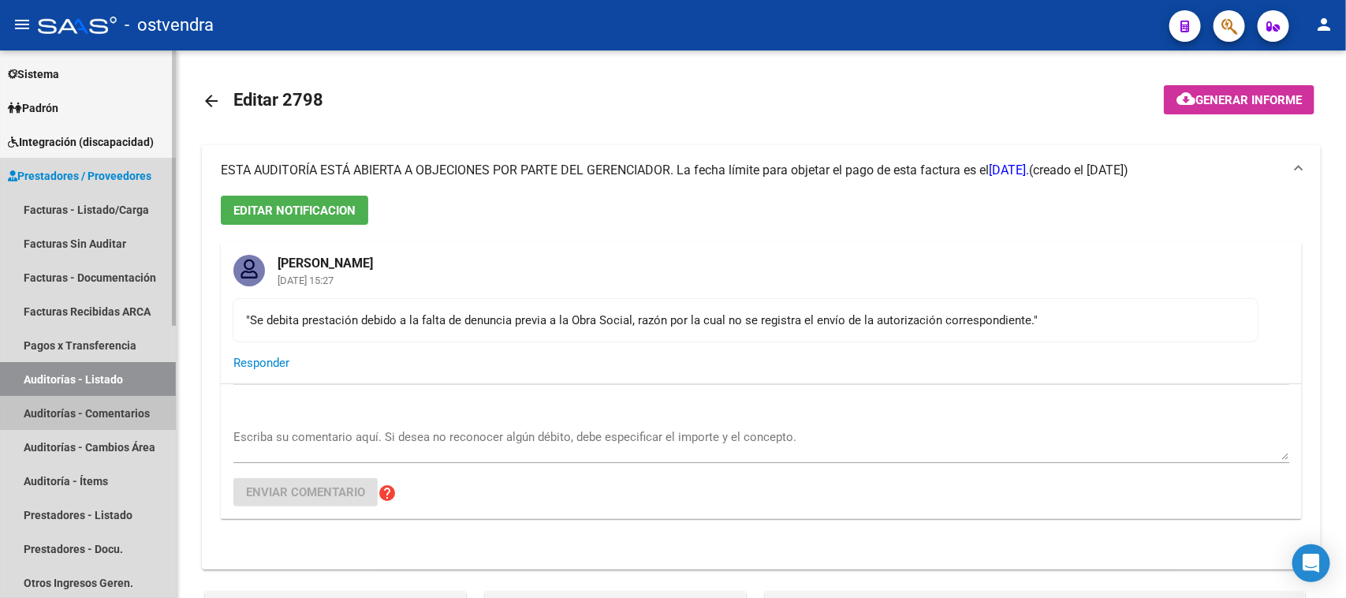
click at [116, 416] on link "Auditorías - Comentarios" at bounding box center [88, 413] width 176 height 34
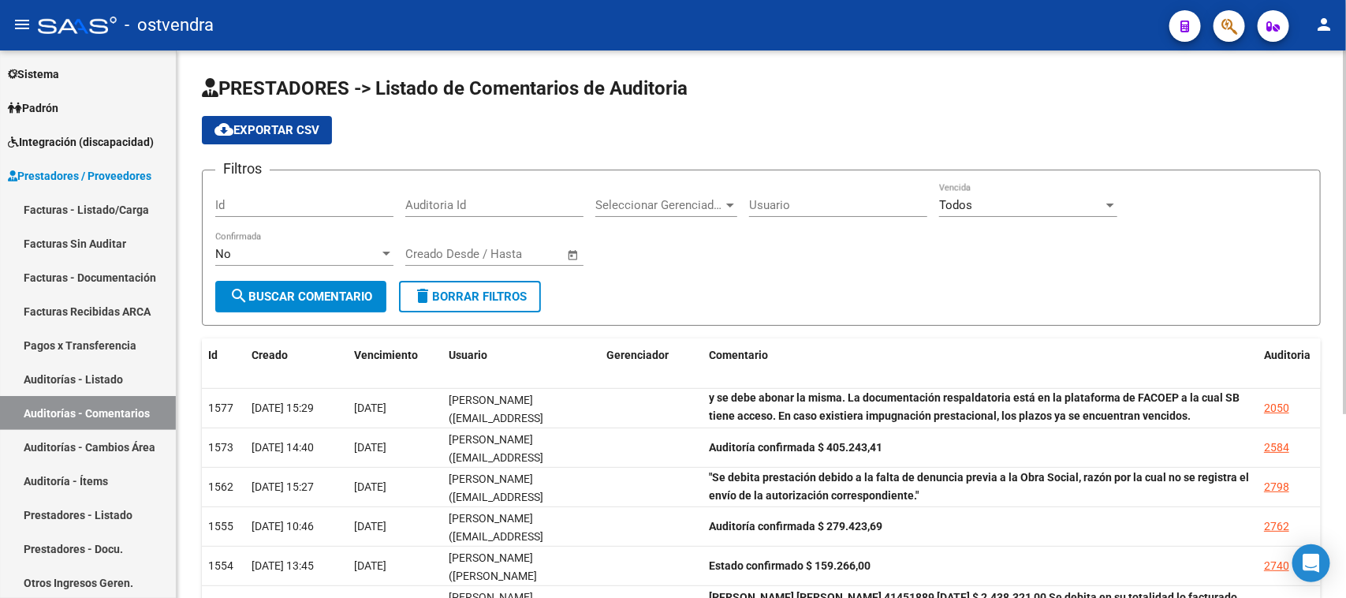
scroll to position [197, 0]
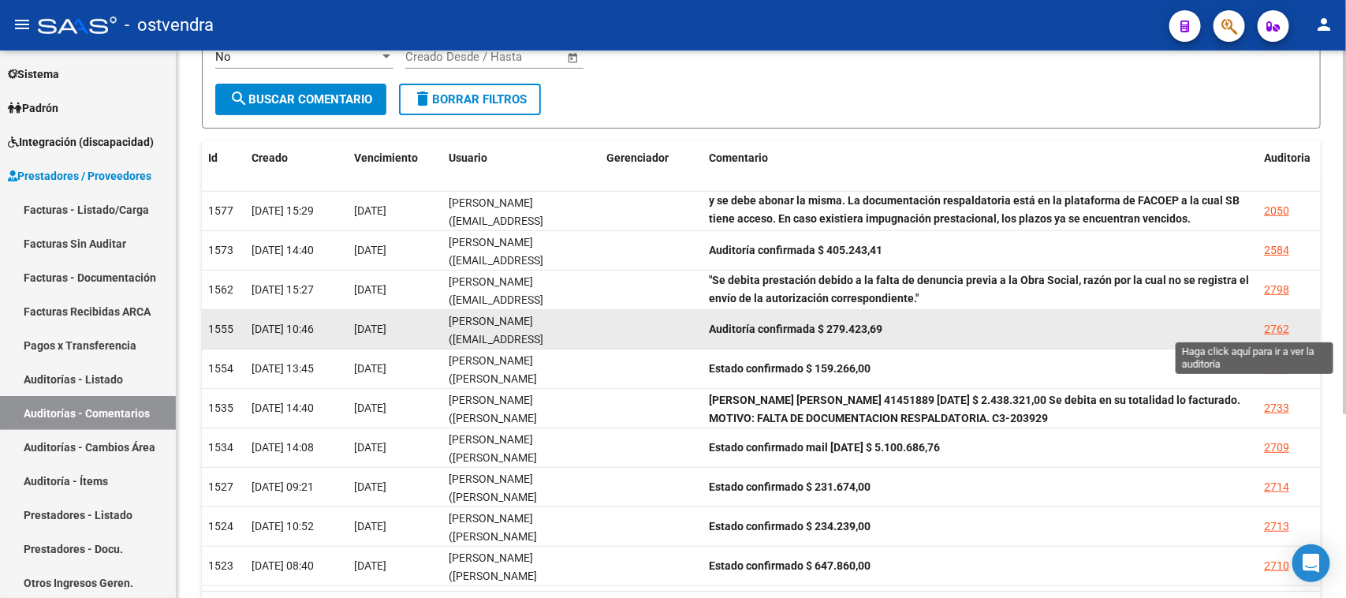
click at [1283, 334] on div "2762" at bounding box center [1276, 329] width 25 height 18
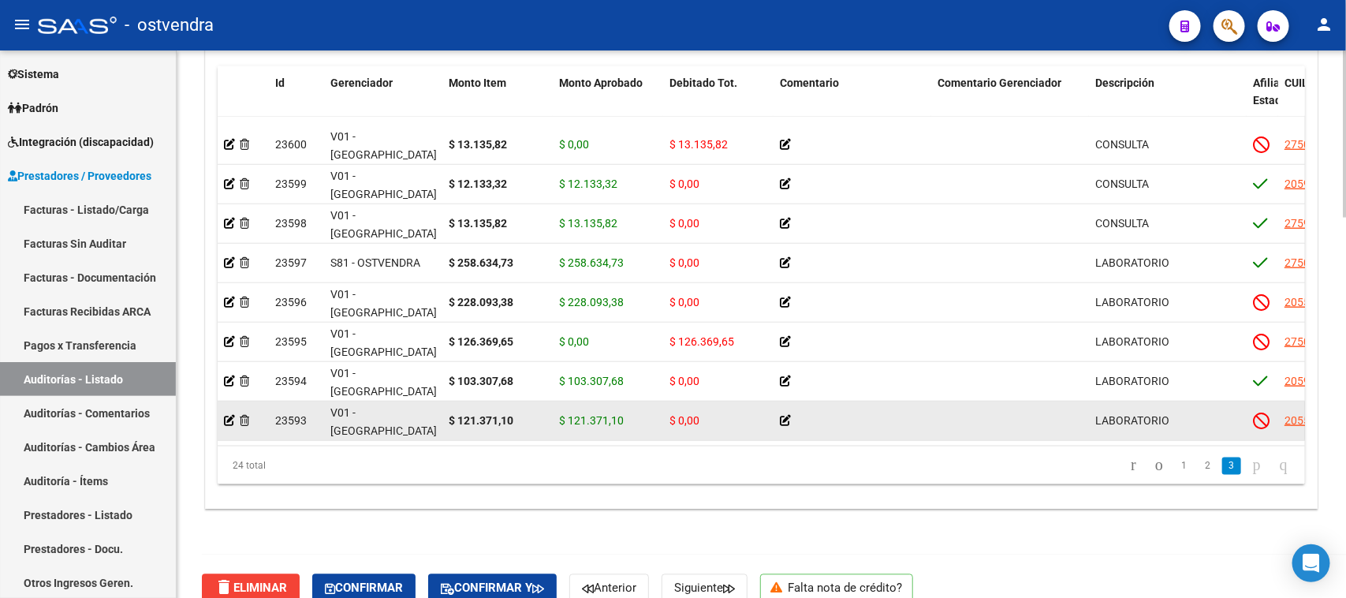
scroll to position [1249, 0]
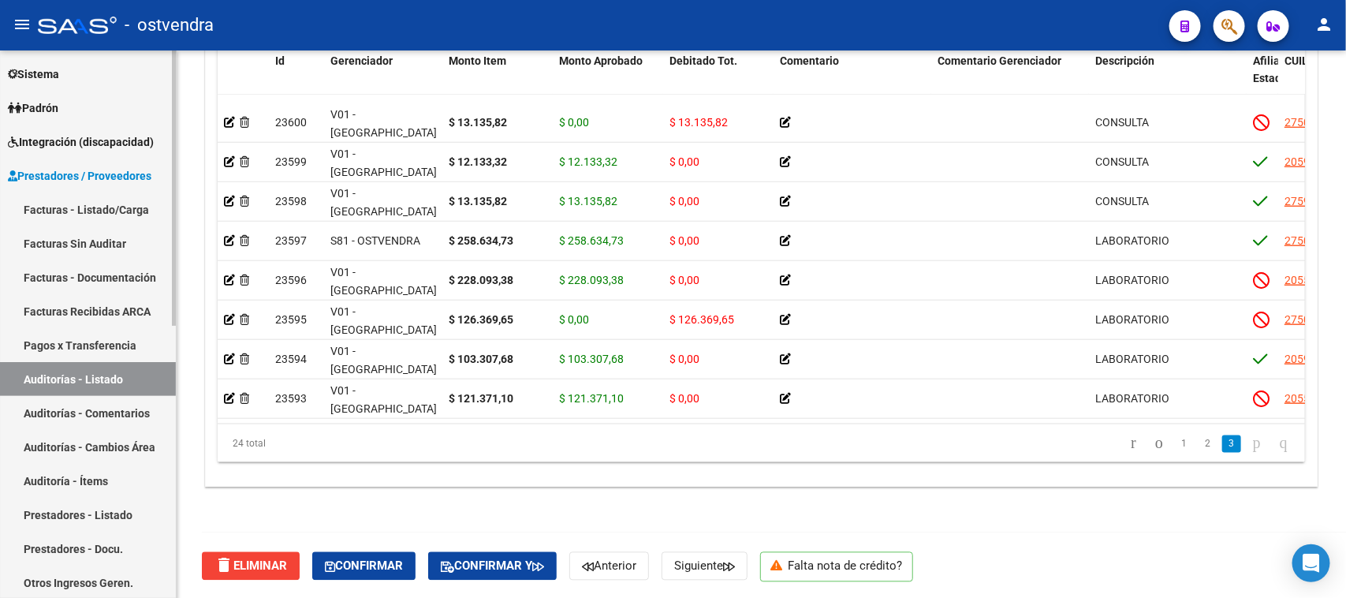
click at [124, 406] on link "Auditorías - Comentarios" at bounding box center [88, 413] width 176 height 34
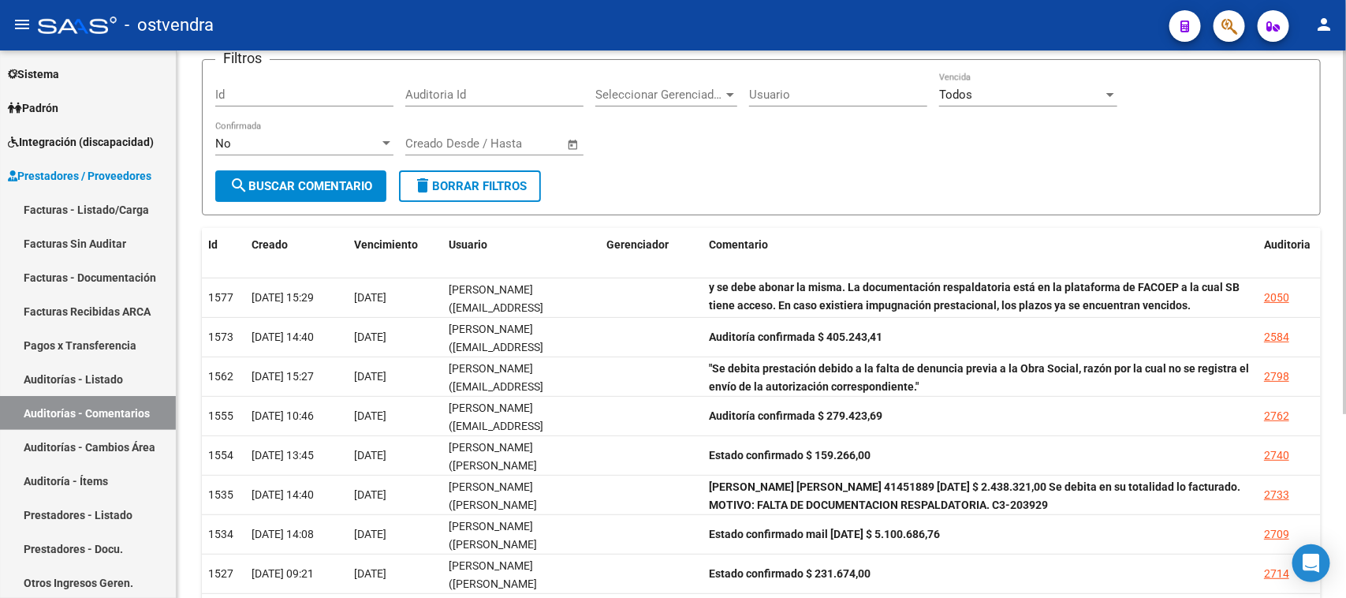
scroll to position [278, 0]
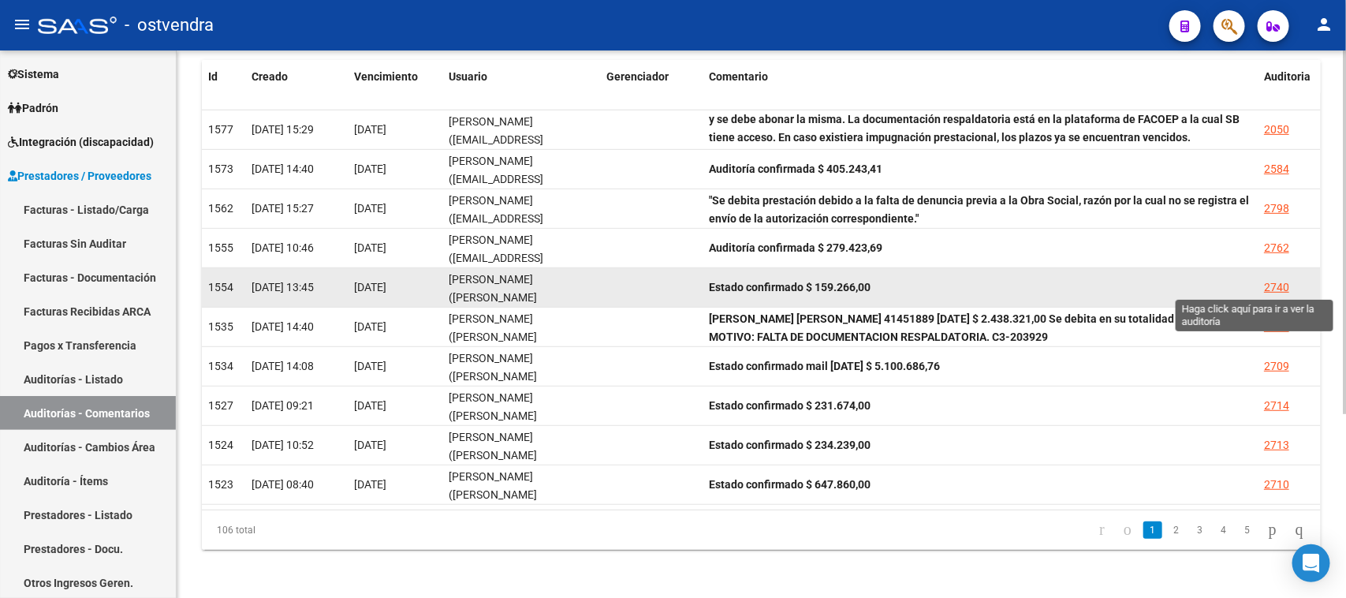
click at [1279, 284] on div "2740" at bounding box center [1276, 287] width 25 height 18
click at [1279, 284] on mat-sidenav-content "PRESTADORES -> Listado de Comentarios de Auditoria cloud_download Exportar CSV …" at bounding box center [762, 323] width 1170 height 547
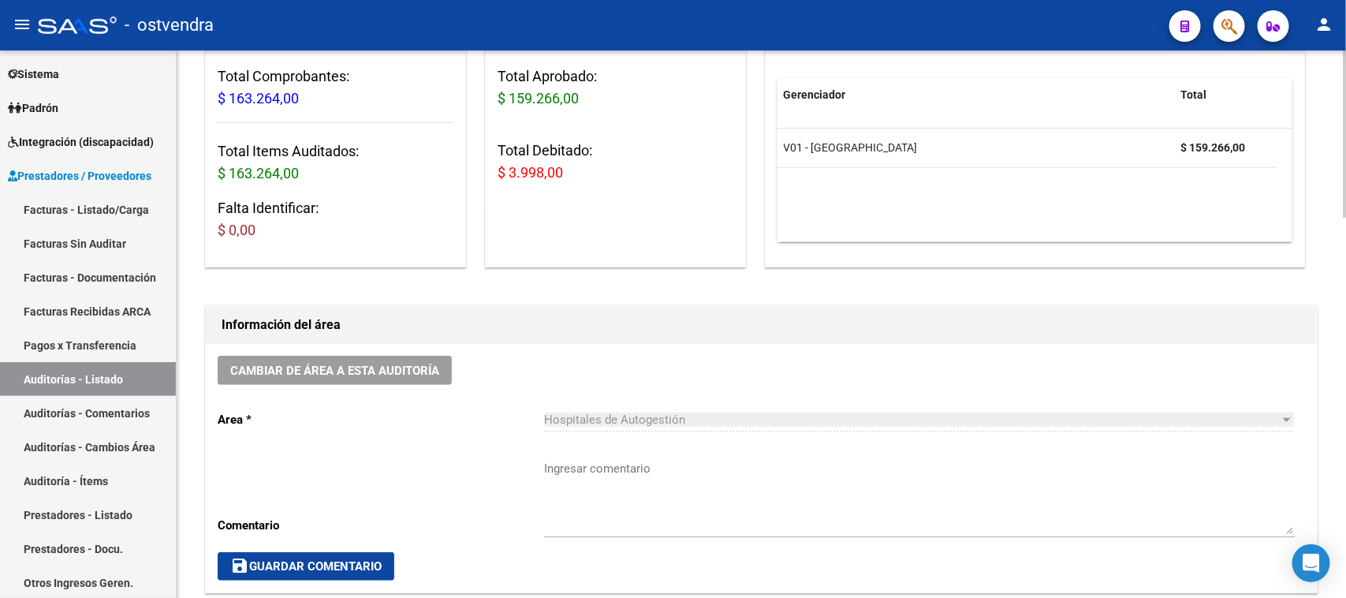
scroll to position [592, 0]
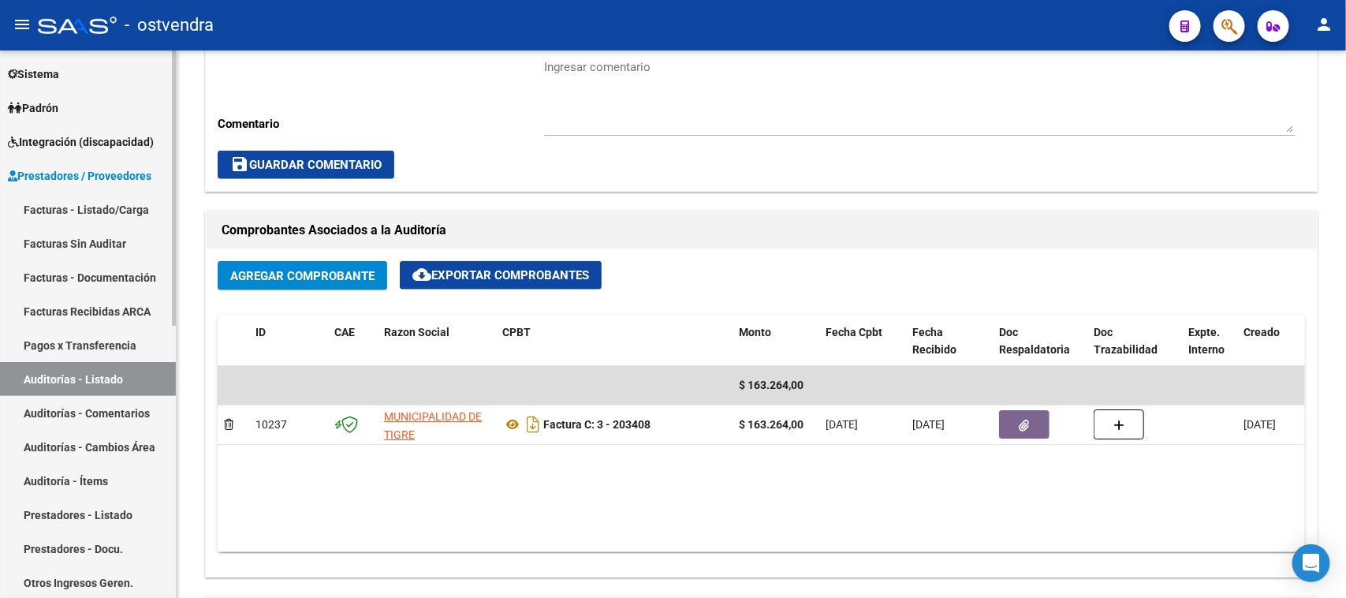
click at [89, 410] on link "Auditorías - Comentarios" at bounding box center [88, 413] width 176 height 34
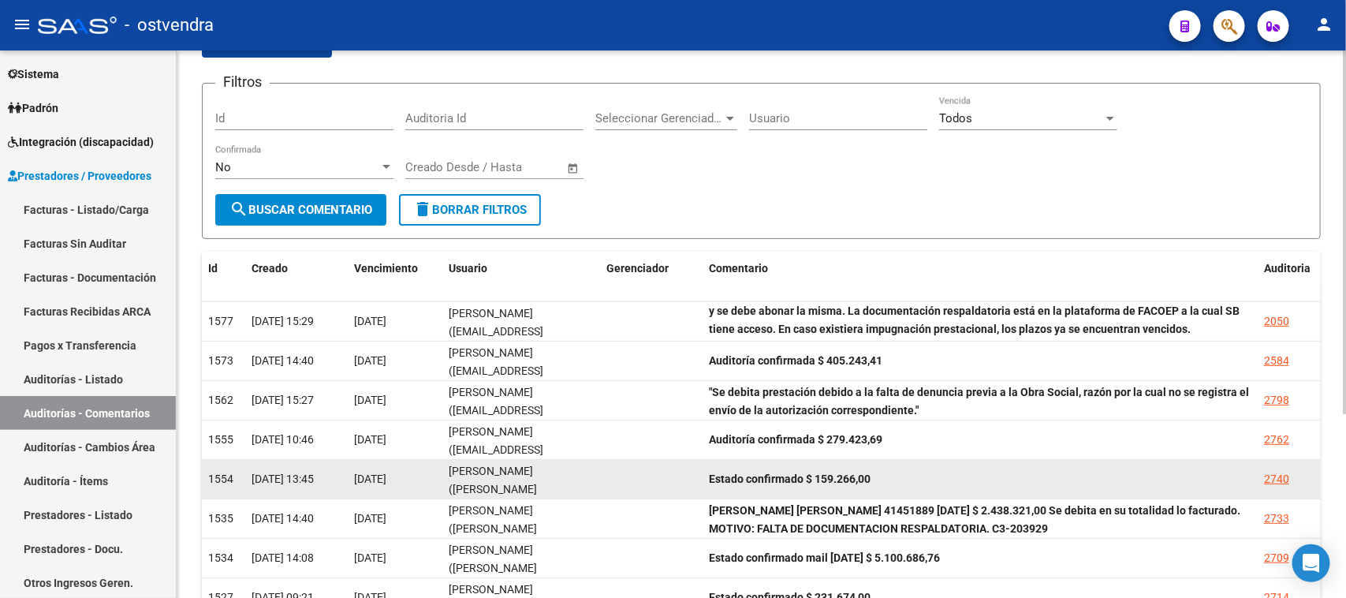
scroll to position [278, 0]
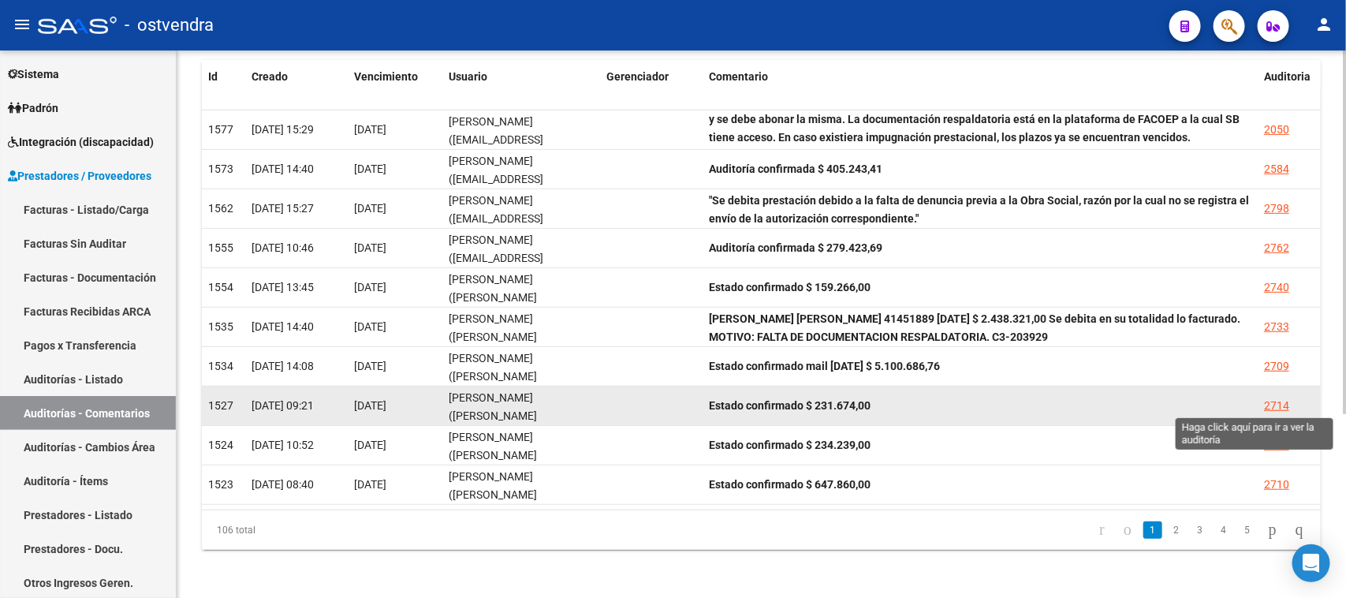
click at [1282, 397] on div "2714" at bounding box center [1276, 406] width 25 height 18
click at [1282, 396] on mat-sidenav-content "PRESTADORES -> Listado de Comentarios de Auditoria cloud_download Exportar CSV …" at bounding box center [762, 323] width 1170 height 547
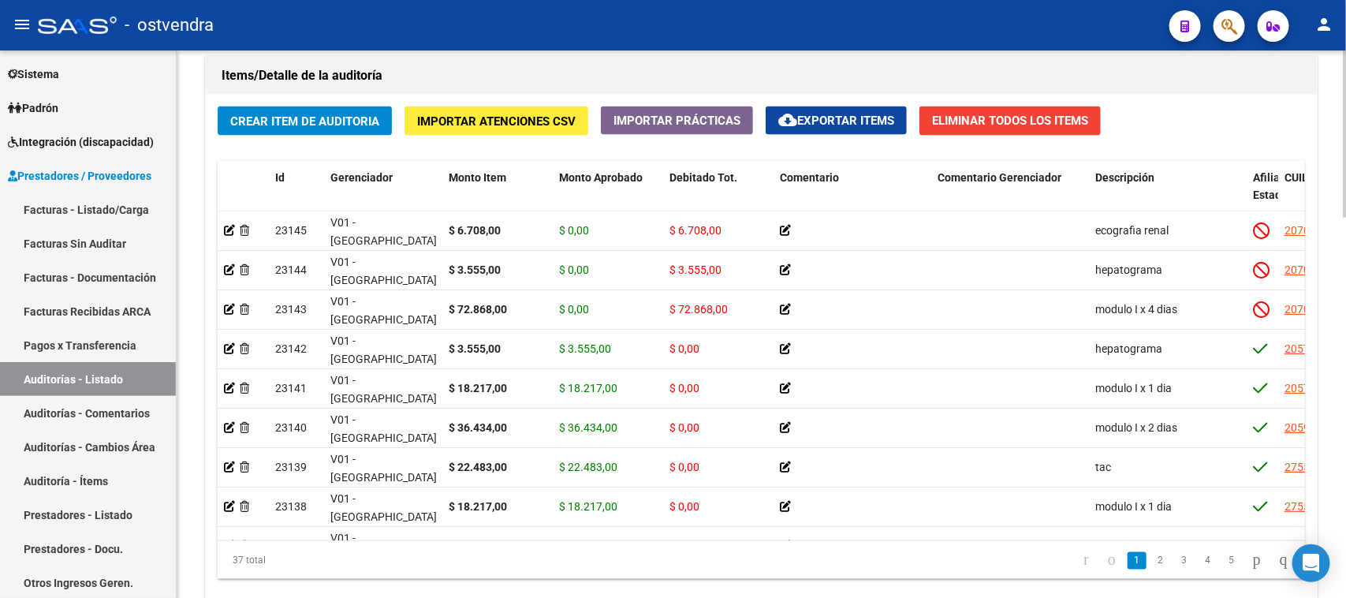
scroll to position [1085, 0]
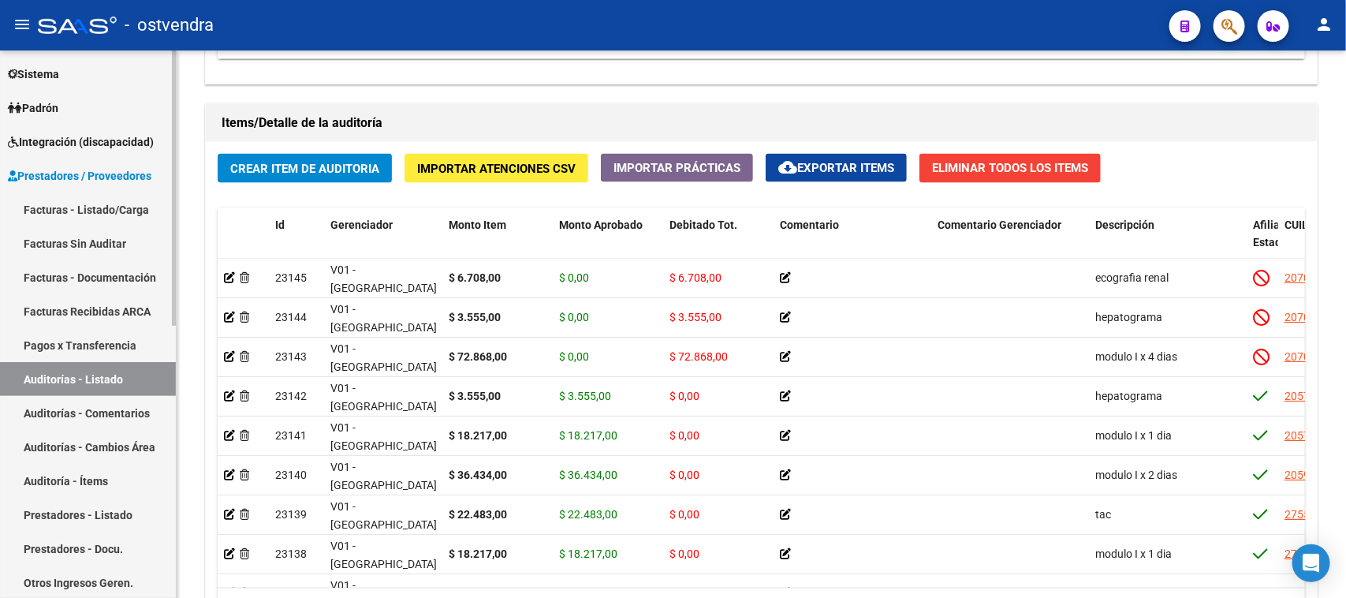
click at [129, 407] on link "Auditorías - Comentarios" at bounding box center [88, 413] width 176 height 34
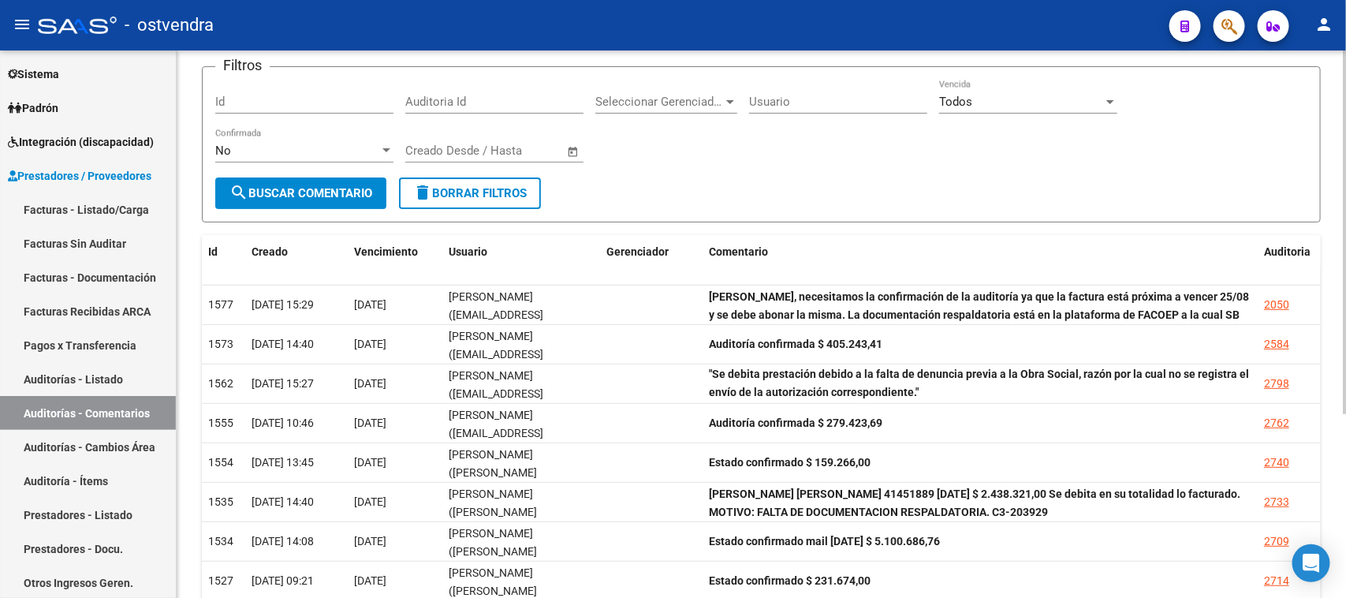
scroll to position [278, 0]
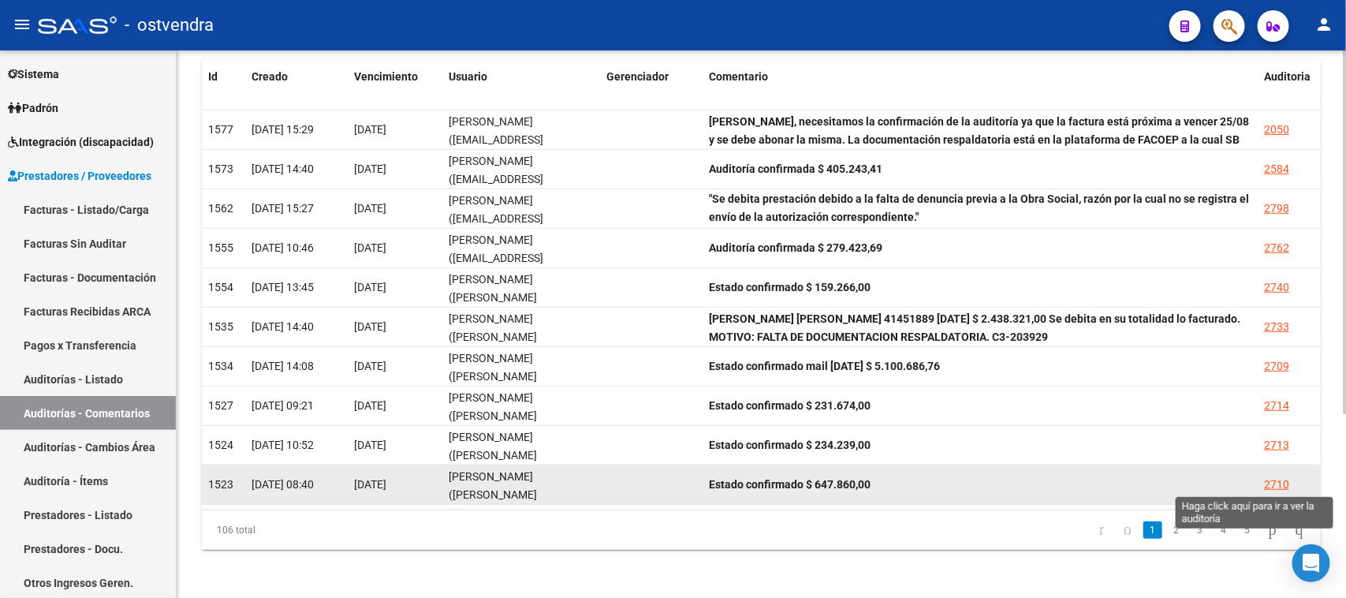
click at [1280, 478] on div "2710" at bounding box center [1276, 485] width 25 height 18
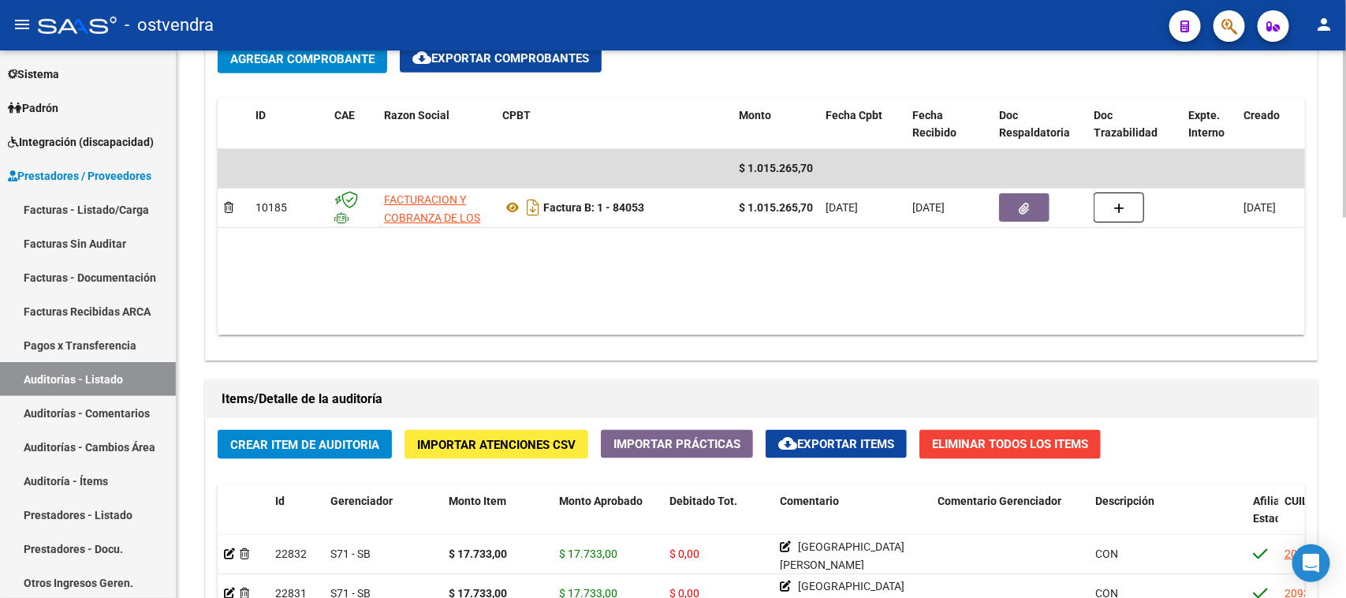
scroll to position [887, 0]
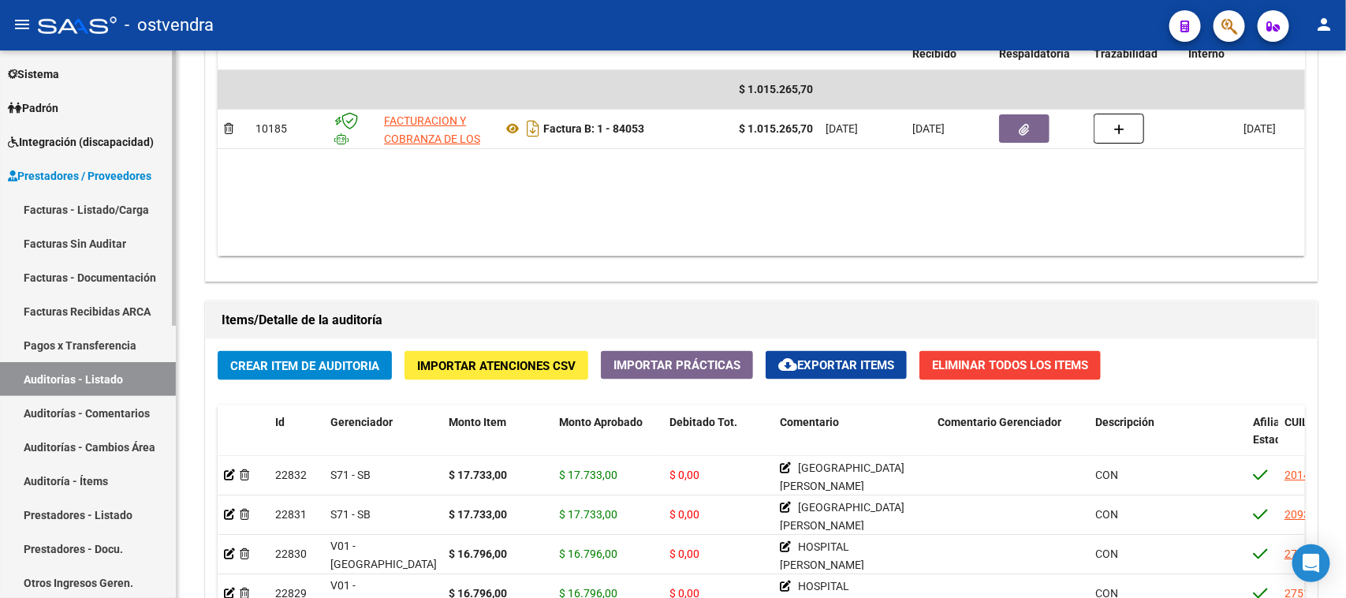
click at [101, 405] on link "Auditorías - Comentarios" at bounding box center [88, 413] width 176 height 34
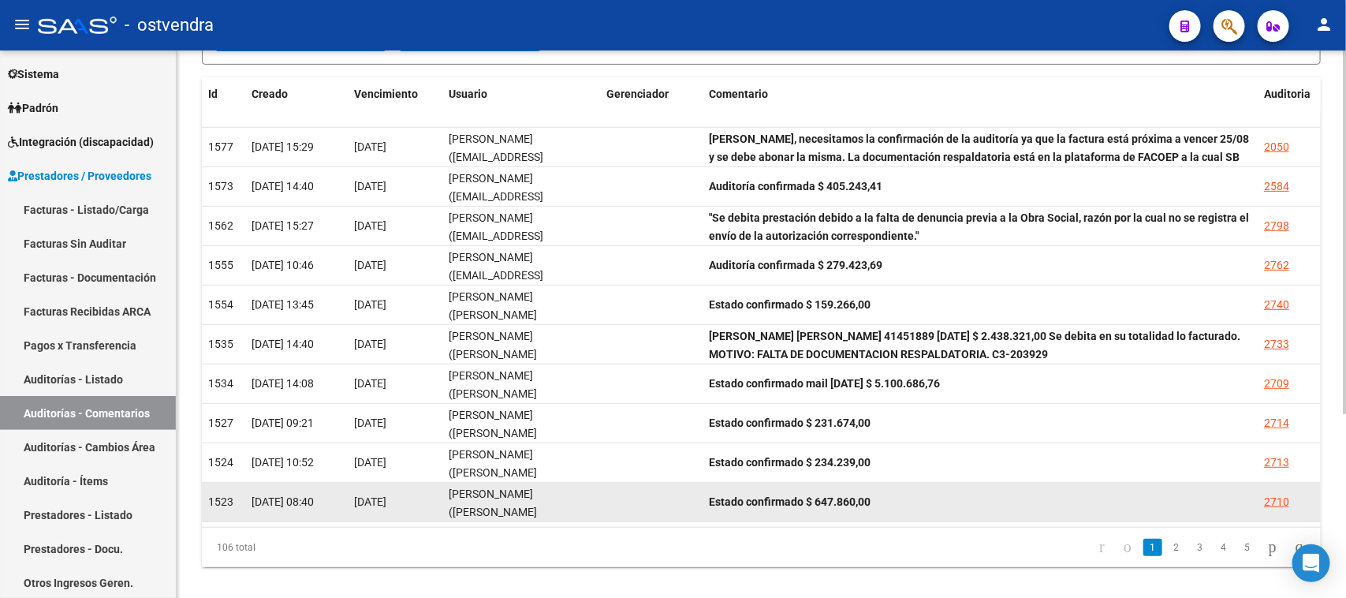
scroll to position [278, 0]
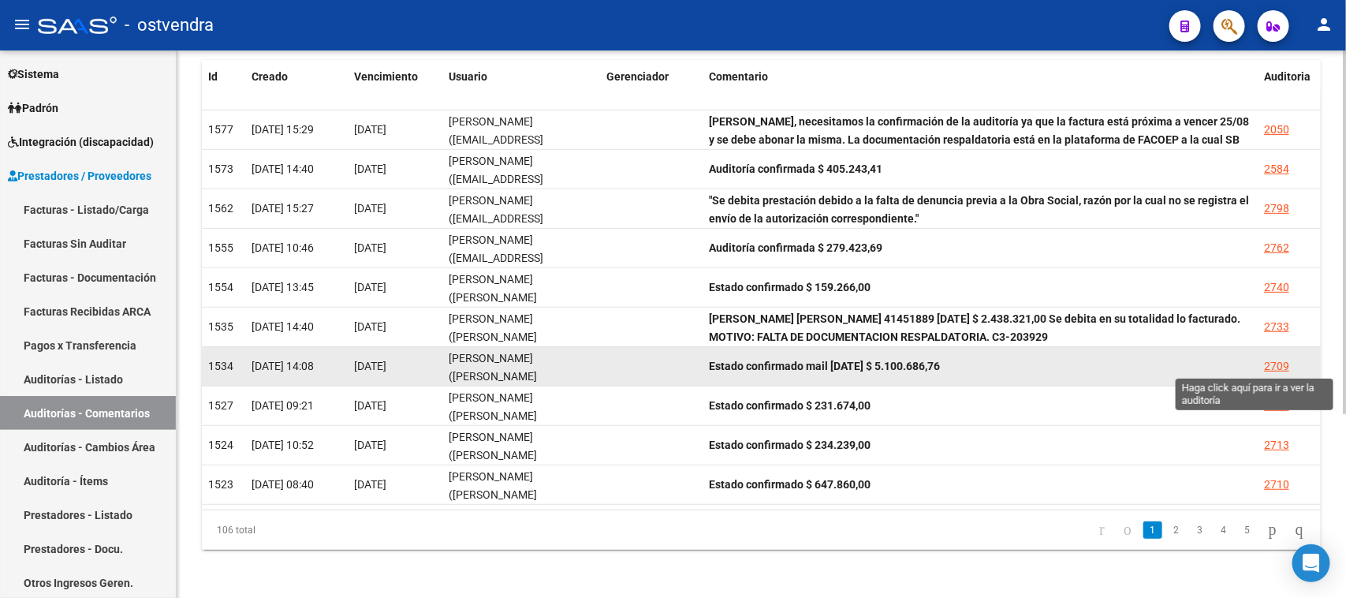
click at [1278, 363] on div "2709" at bounding box center [1276, 366] width 25 height 18
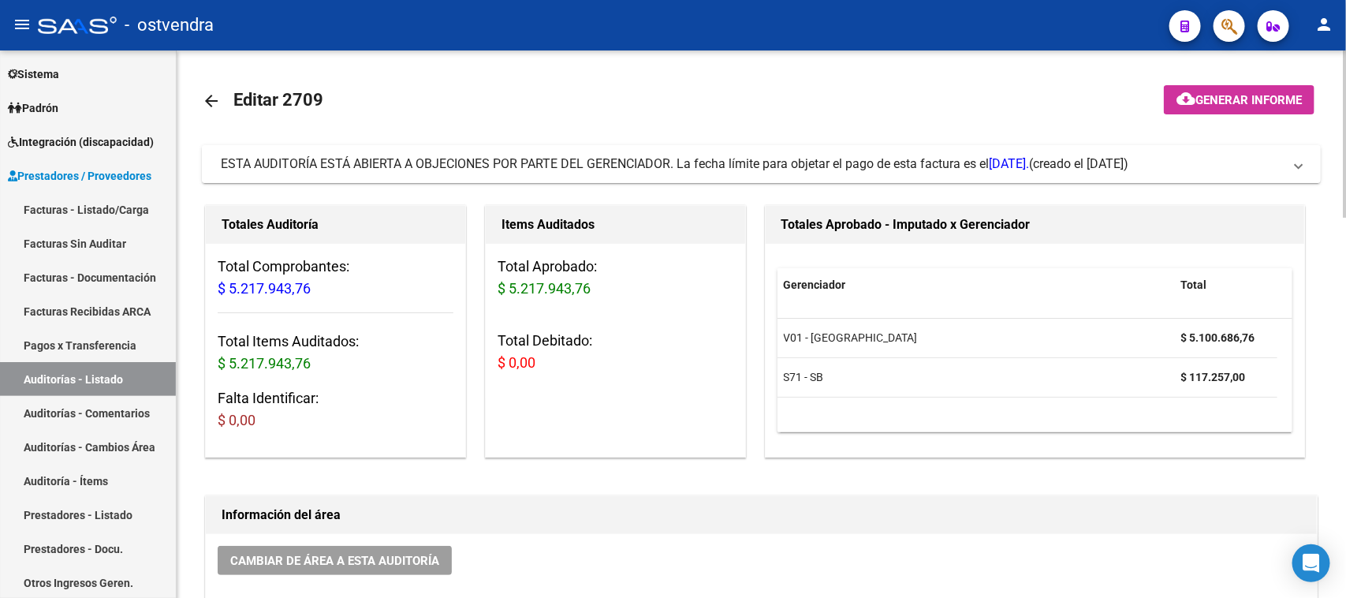
click at [861, 166] on span "ESTA AUDITORÍA ESTÁ ABIERTA A OBJECIONES POR PARTE DEL GERENCIADOR. La fecha lí…" at bounding box center [625, 163] width 809 height 15
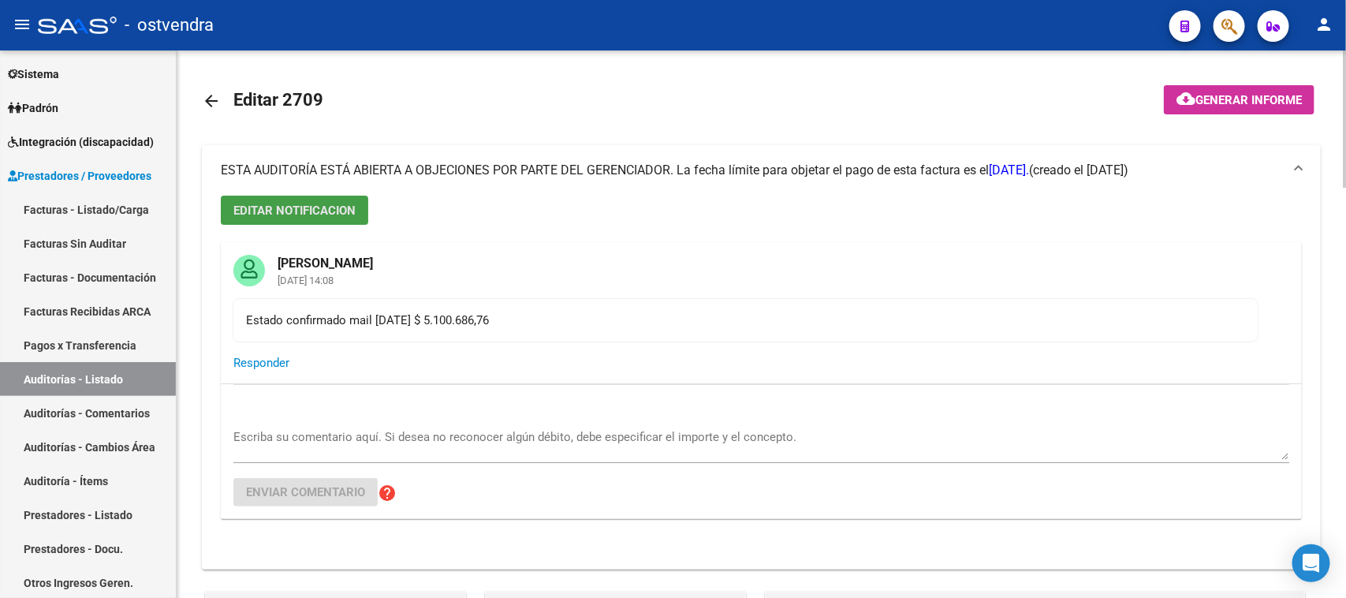
click at [349, 211] on span "EDITAR NOTIFICACION" at bounding box center [294, 211] width 122 height 14
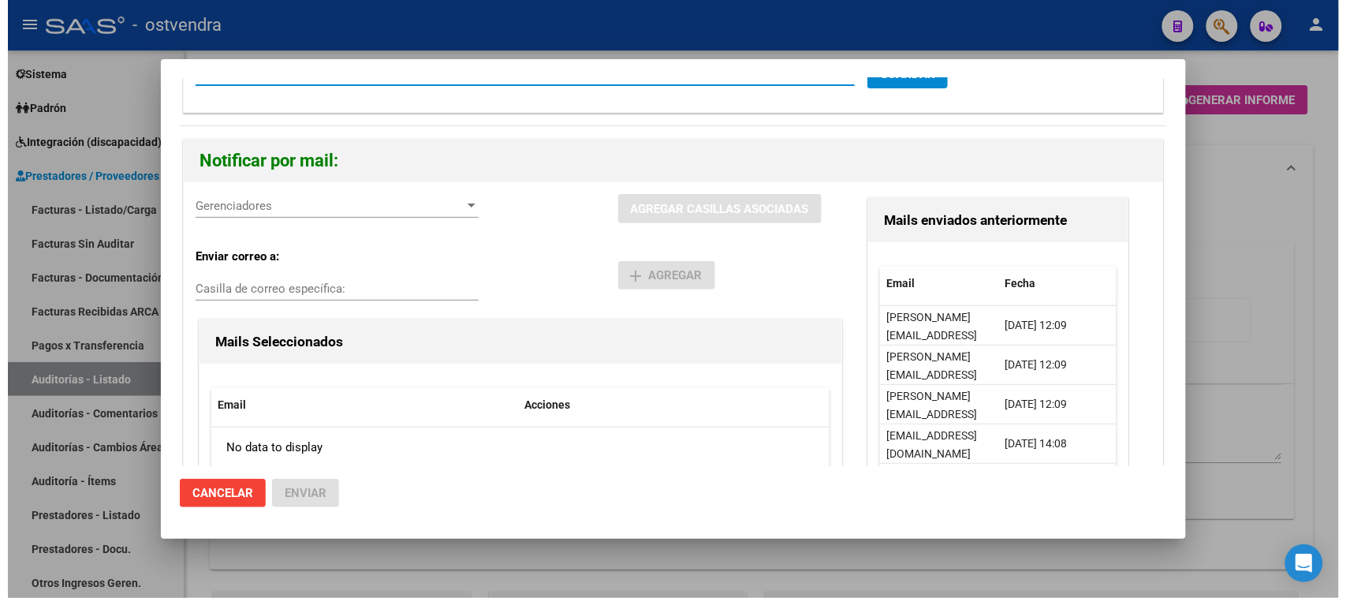
scroll to position [170, 0]
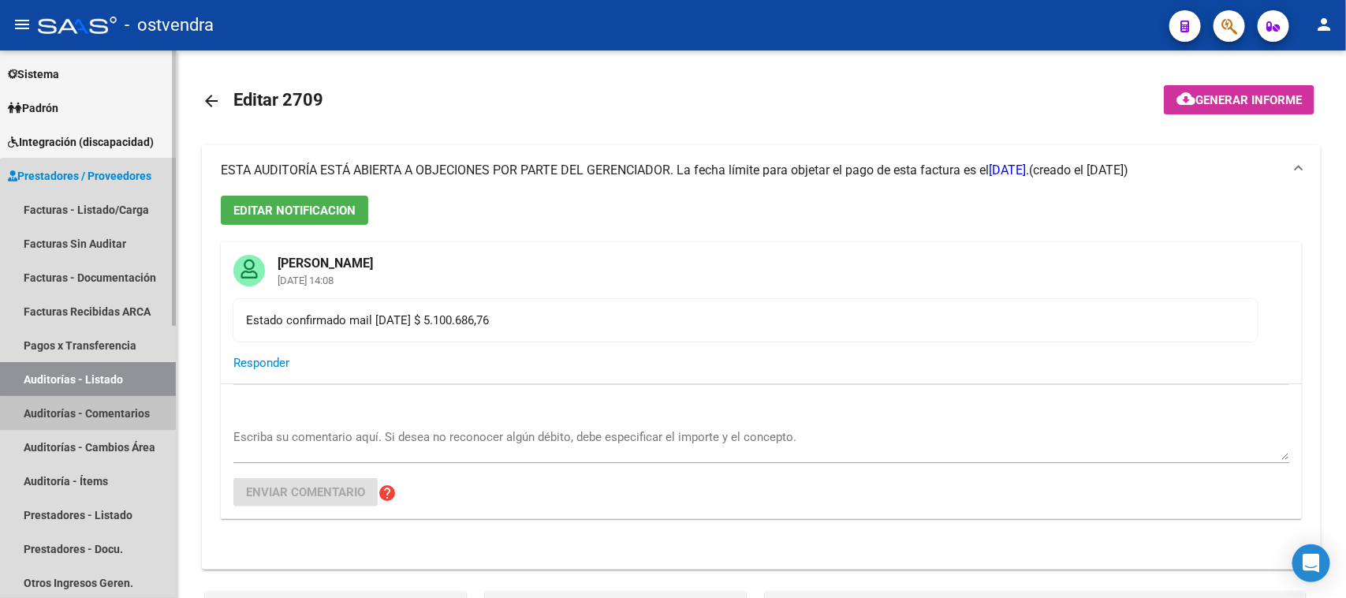
drag, startPoint x: 95, startPoint y: 414, endPoint x: 105, endPoint y: 416, distance: 9.8
click at [93, 414] on link "Auditorías - Comentarios" at bounding box center [88, 413] width 176 height 34
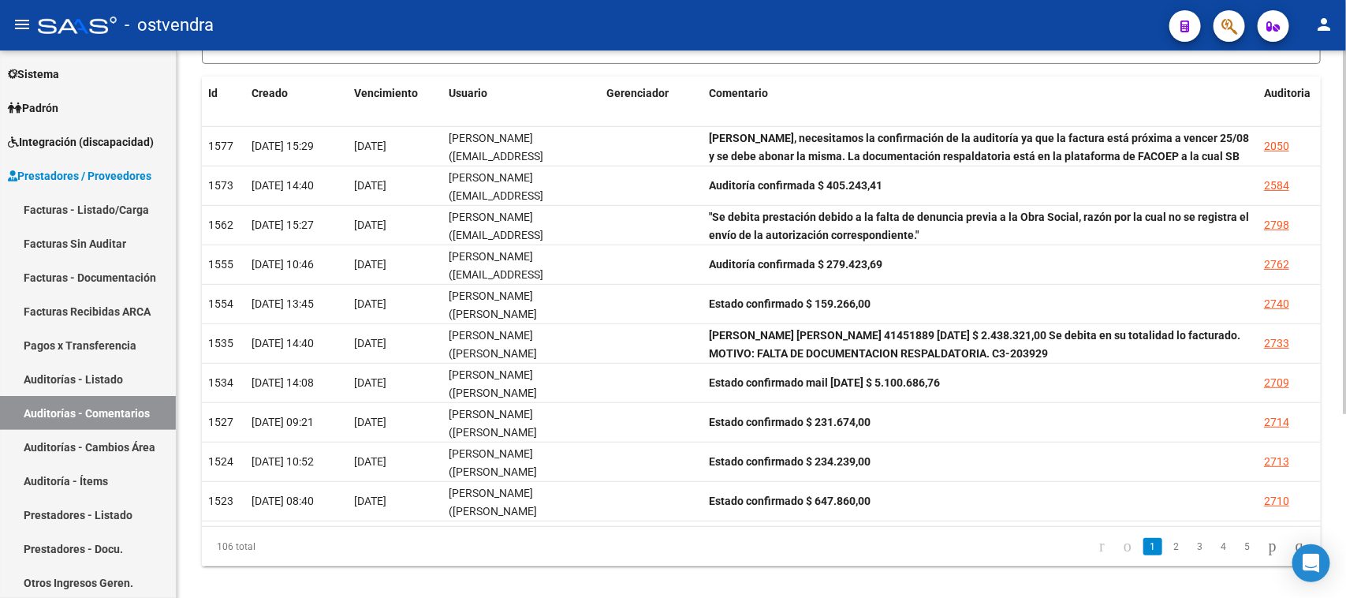
scroll to position [278, 0]
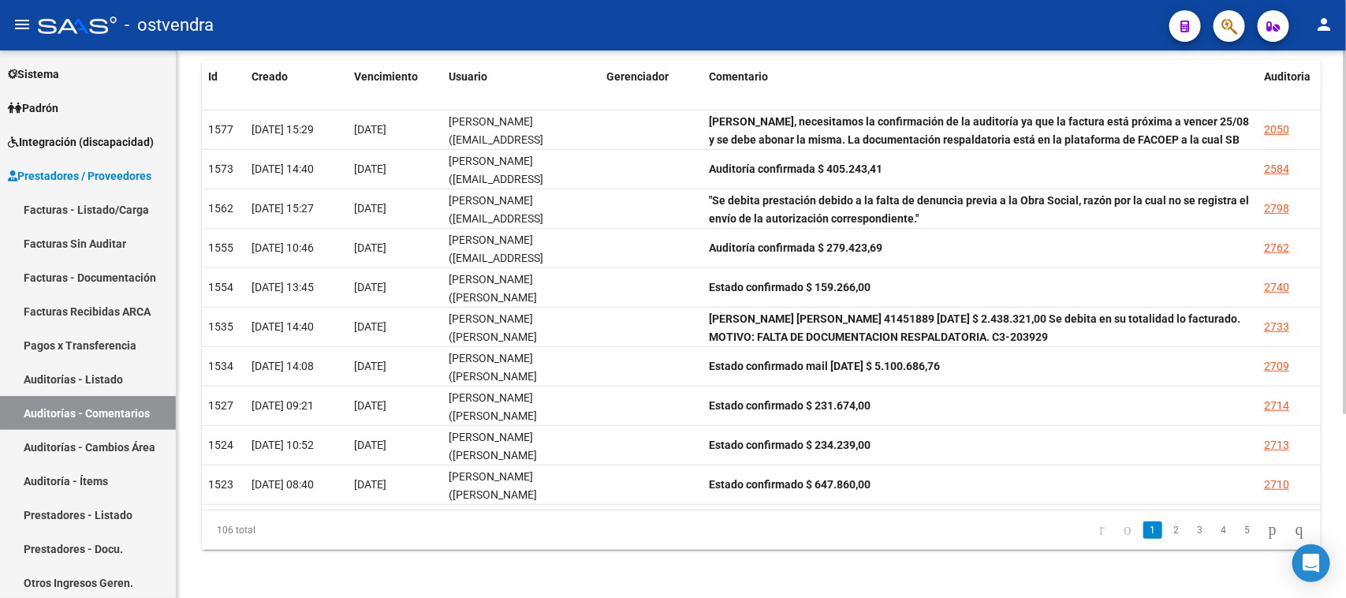
click at [1343, 373] on div at bounding box center [1345, 415] width 4 height 364
click at [1167, 527] on link "2" at bounding box center [1176, 529] width 19 height 17
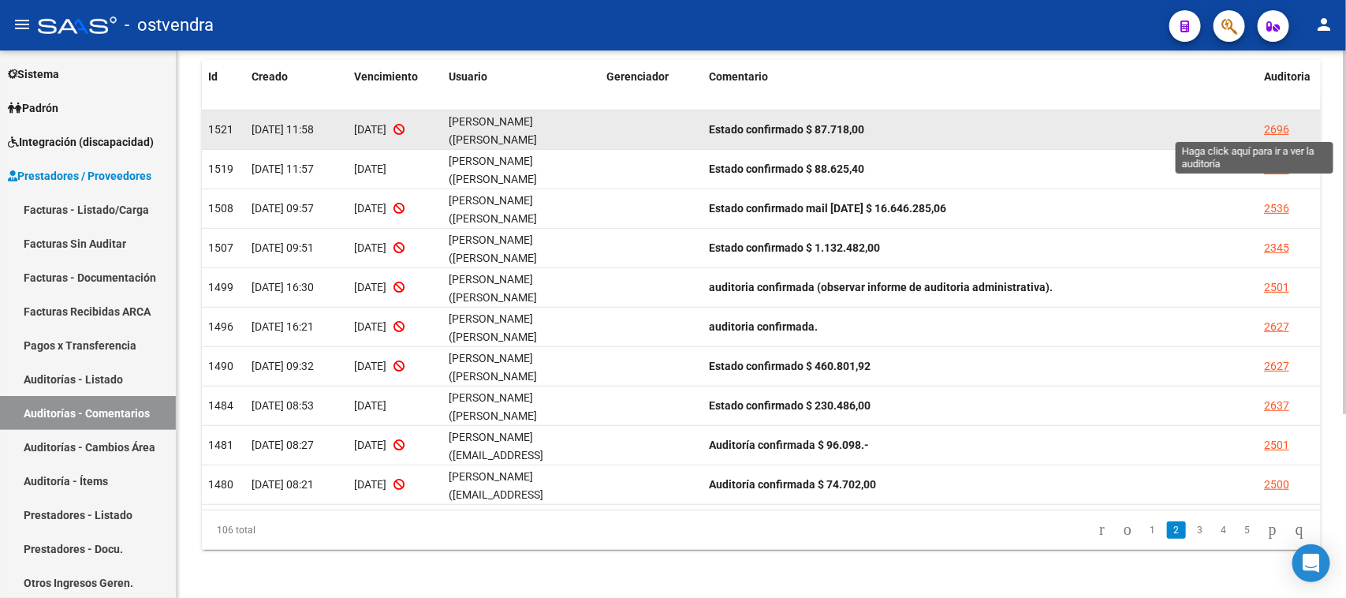
click at [1279, 125] on div "2696" at bounding box center [1276, 130] width 25 height 18
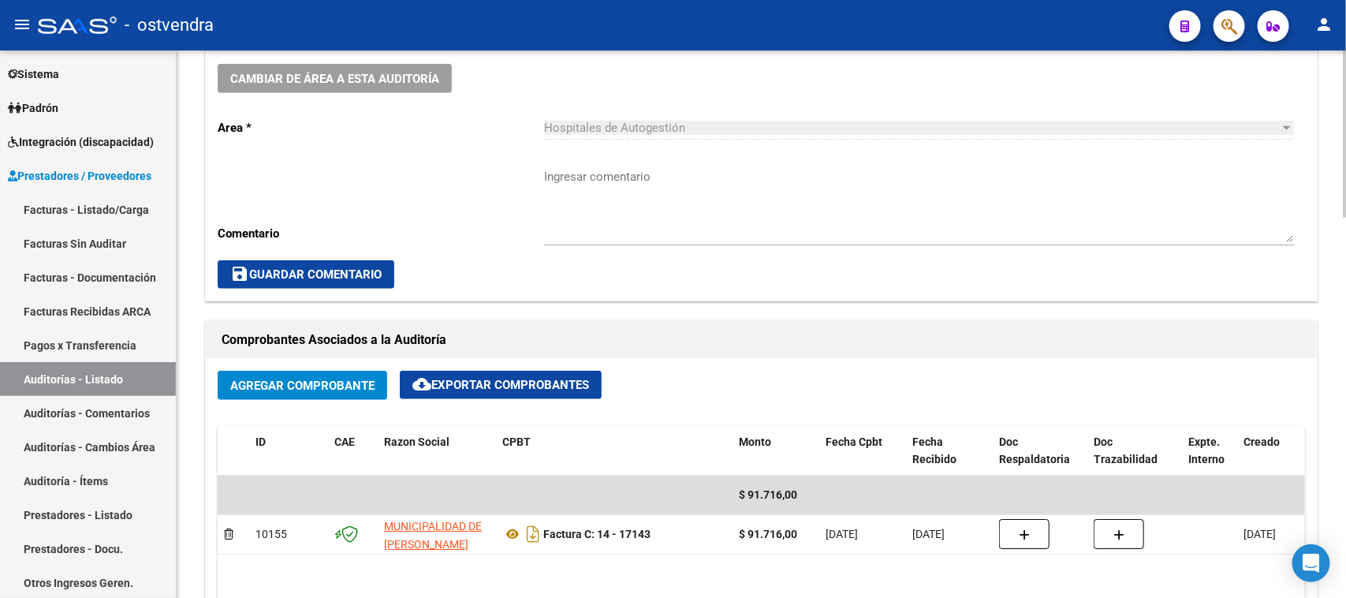
scroll to position [690, 0]
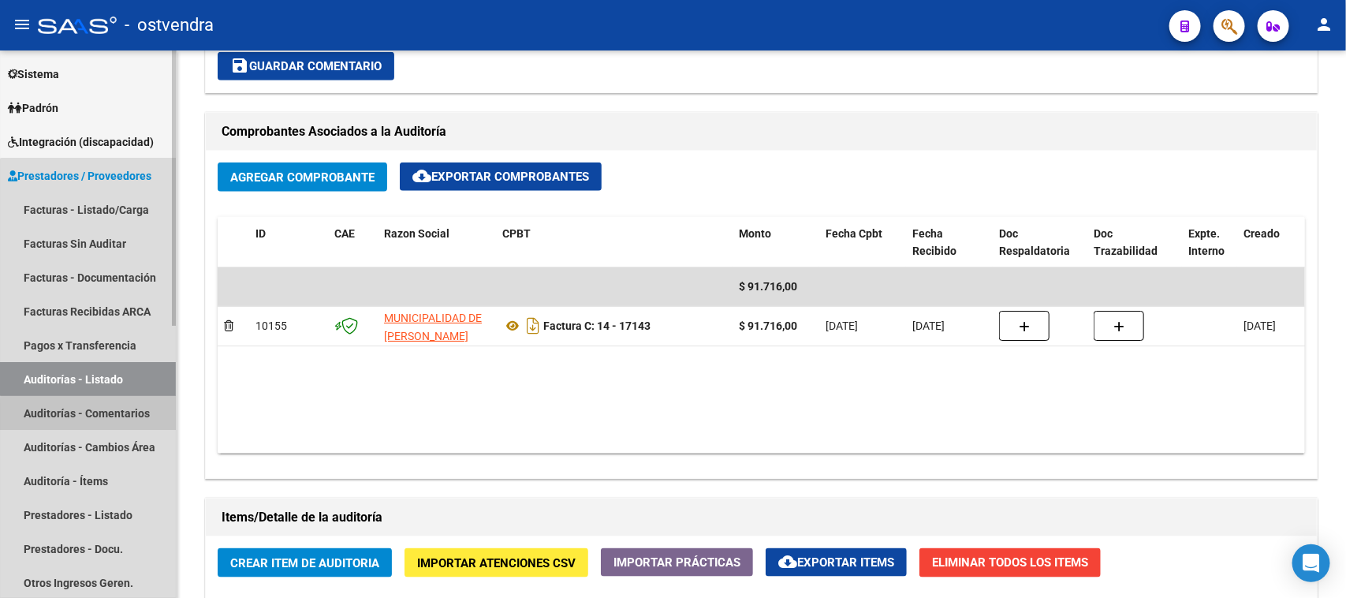
click at [140, 416] on link "Auditorías - Comentarios" at bounding box center [88, 413] width 176 height 34
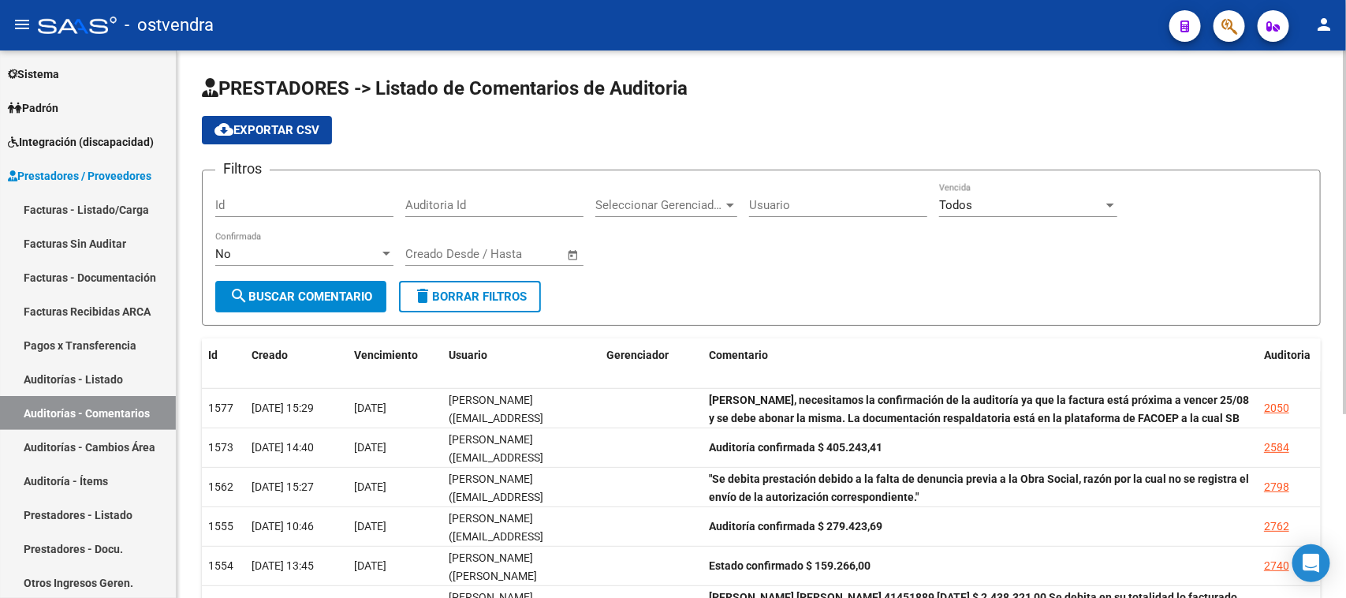
scroll to position [278, 0]
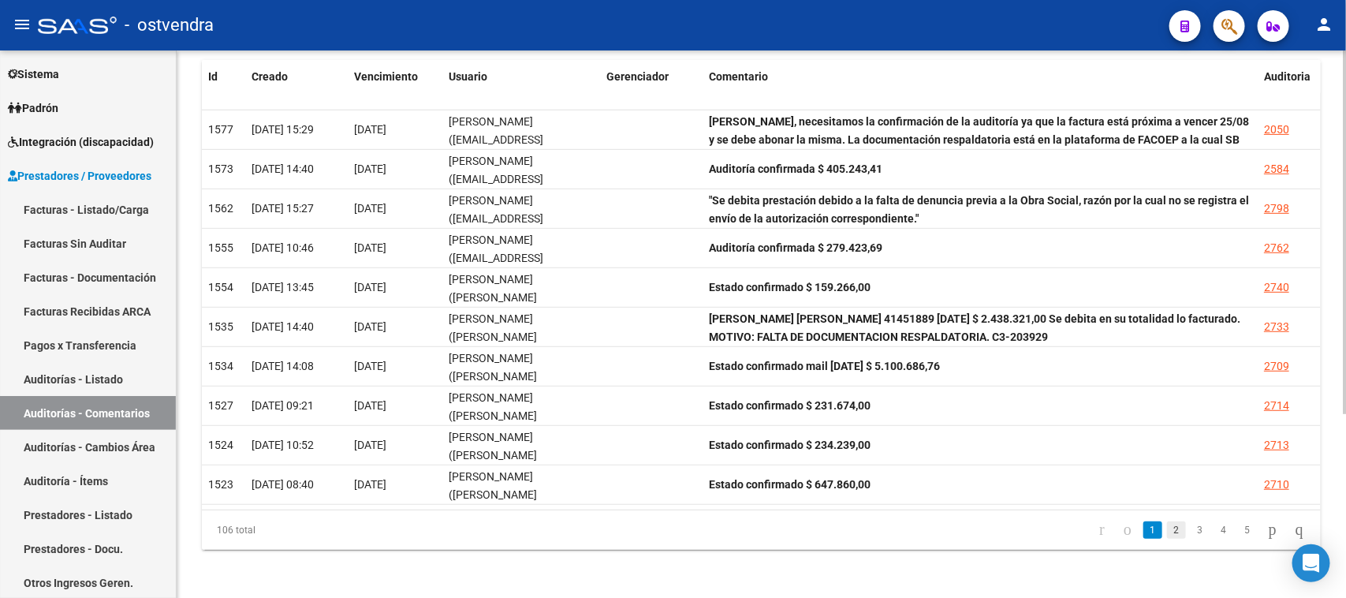
click at [1167, 526] on link "2" at bounding box center [1176, 529] width 19 height 17
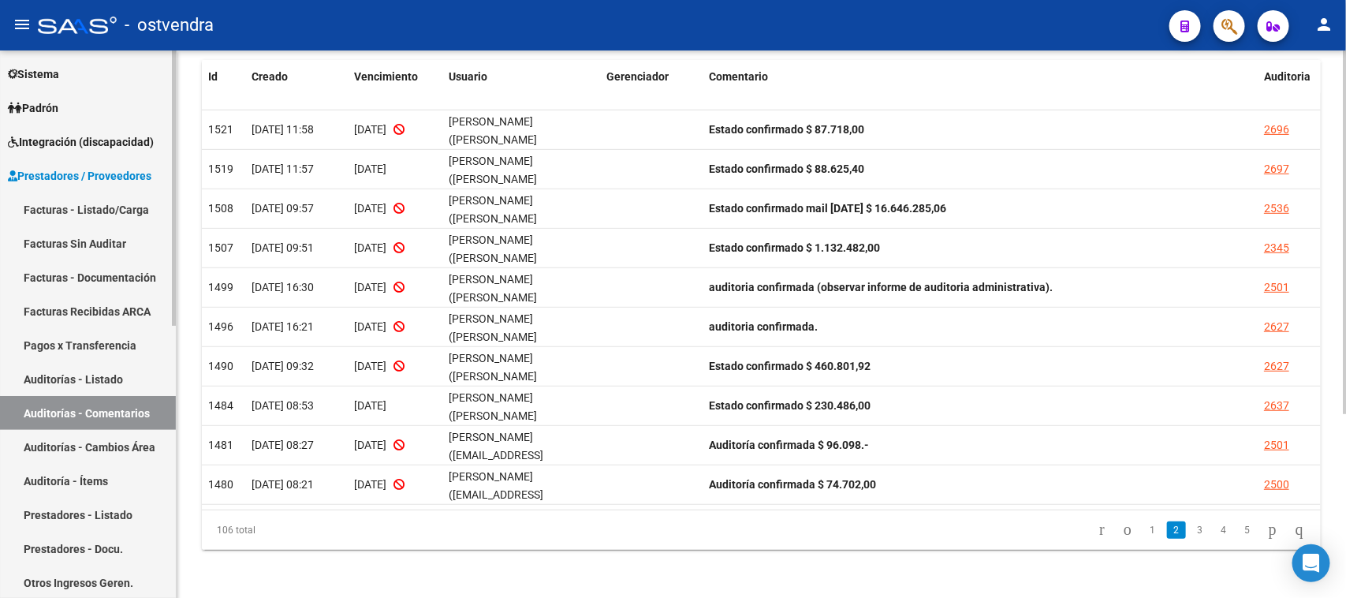
click at [112, 377] on link "Auditorías - Listado" at bounding box center [88, 379] width 176 height 34
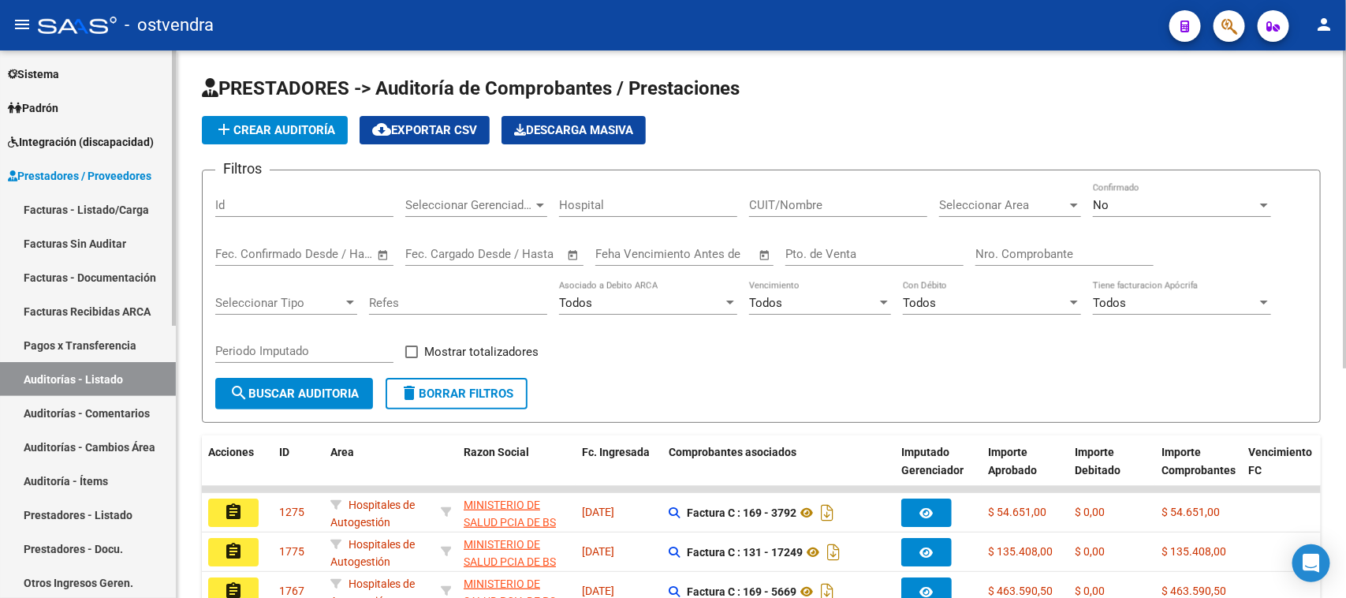
click at [88, 473] on link "Auditoría - Ítems" at bounding box center [88, 481] width 176 height 34
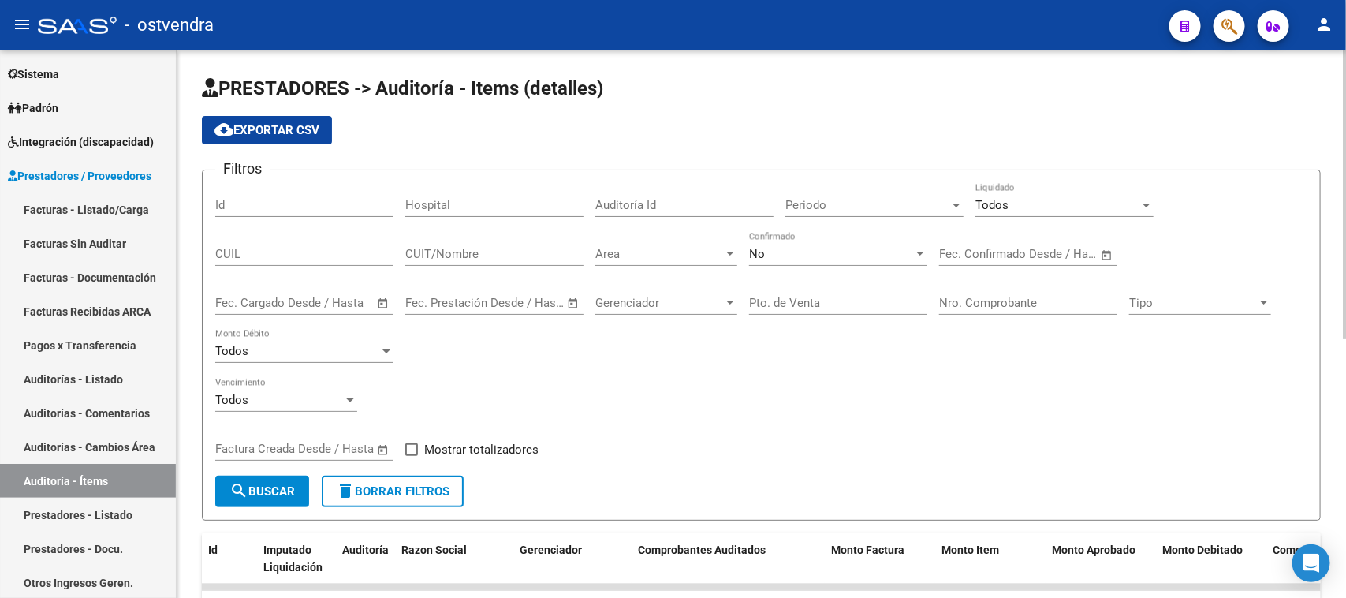
click at [1031, 205] on div "Todos" at bounding box center [1058, 205] width 164 height 14
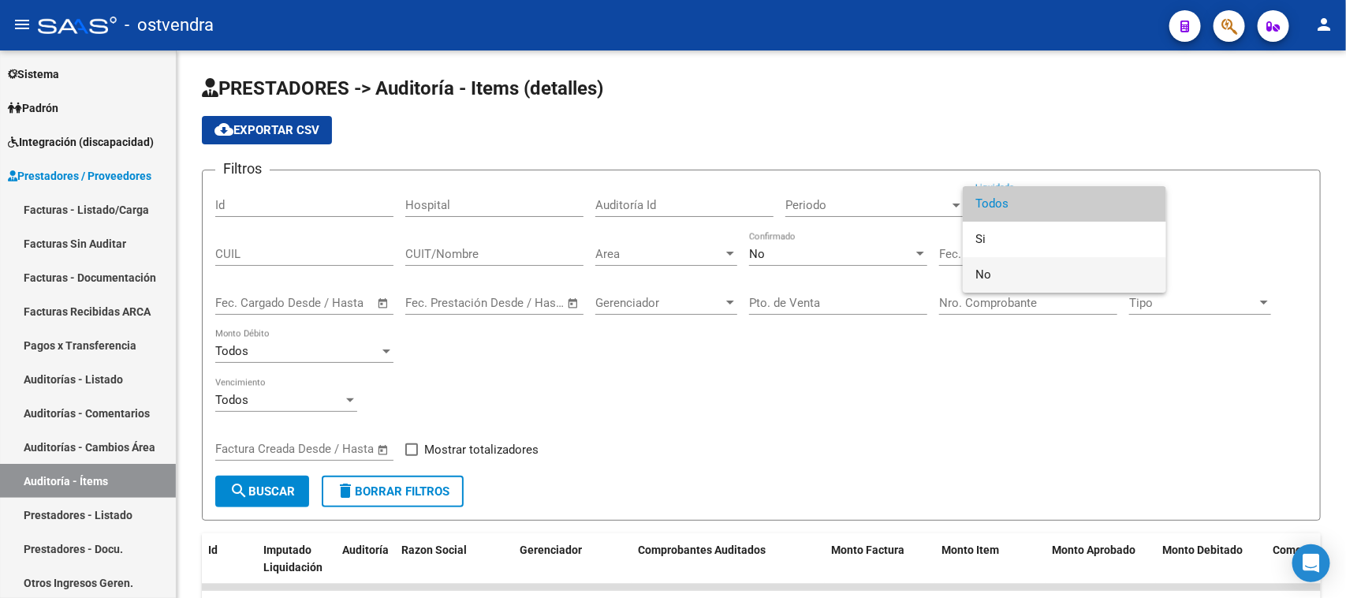
drag, startPoint x: 995, startPoint y: 282, endPoint x: 984, endPoint y: 282, distance: 11.0
click at [994, 282] on span "No" at bounding box center [1065, 274] width 178 height 35
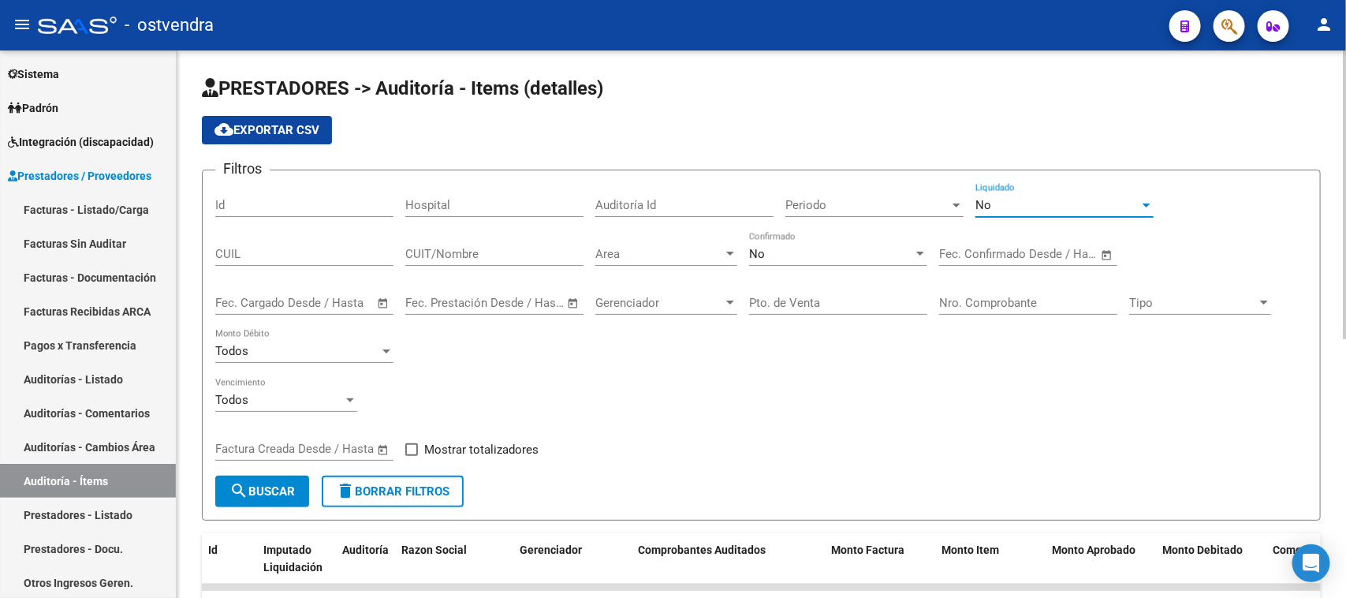
click at [505, 209] on input "Hospital" at bounding box center [494, 205] width 178 height 14
click at [493, 252] on input "CUIT/Nombre" at bounding box center [494, 254] width 178 height 14
type input "municipalidad"
click at [703, 241] on div "Area Area" at bounding box center [667, 249] width 142 height 34
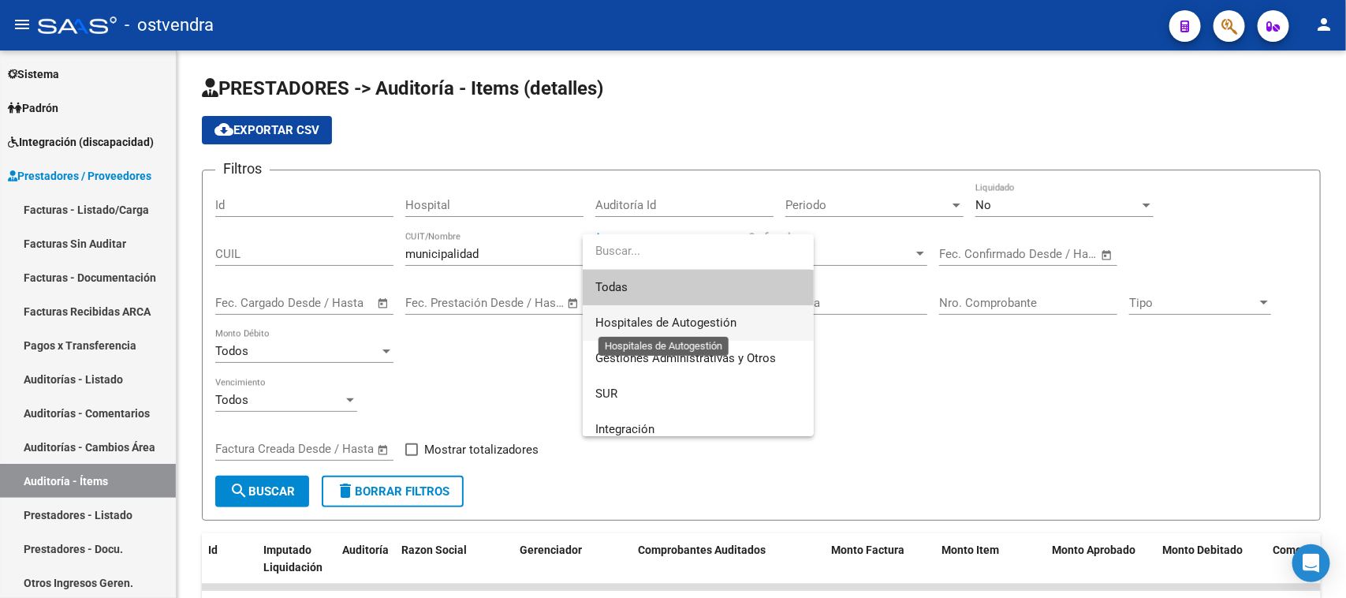
click at [699, 317] on span "Hospitales de Autogestión" at bounding box center [666, 323] width 141 height 14
click at [699, 317] on div "Gerenciador Gerenciador" at bounding box center [667, 305] width 142 height 49
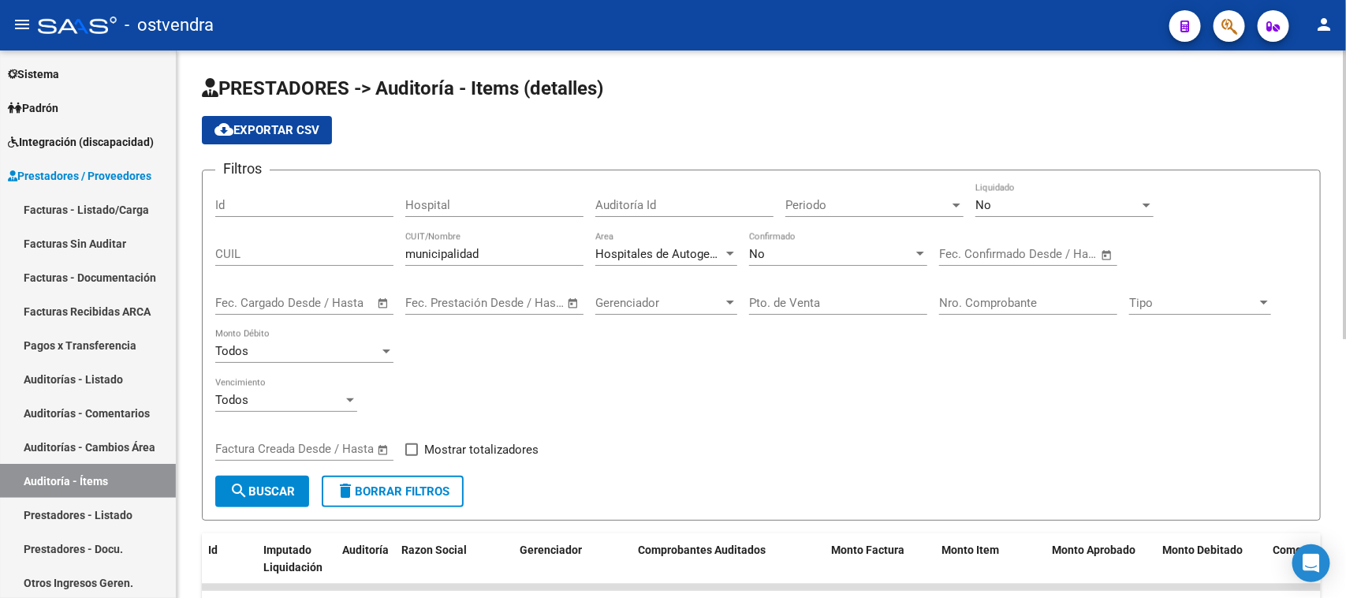
click at [939, 389] on div "Todos Vencimiento" at bounding box center [761, 402] width 1092 height 49
click at [480, 451] on span "Mostrar totalizadores" at bounding box center [481, 449] width 114 height 19
click at [412, 456] on input "Mostrar totalizadores" at bounding box center [411, 456] width 1 height 1
checkbox input "true"
click at [288, 484] on span "search Buscar" at bounding box center [262, 491] width 65 height 14
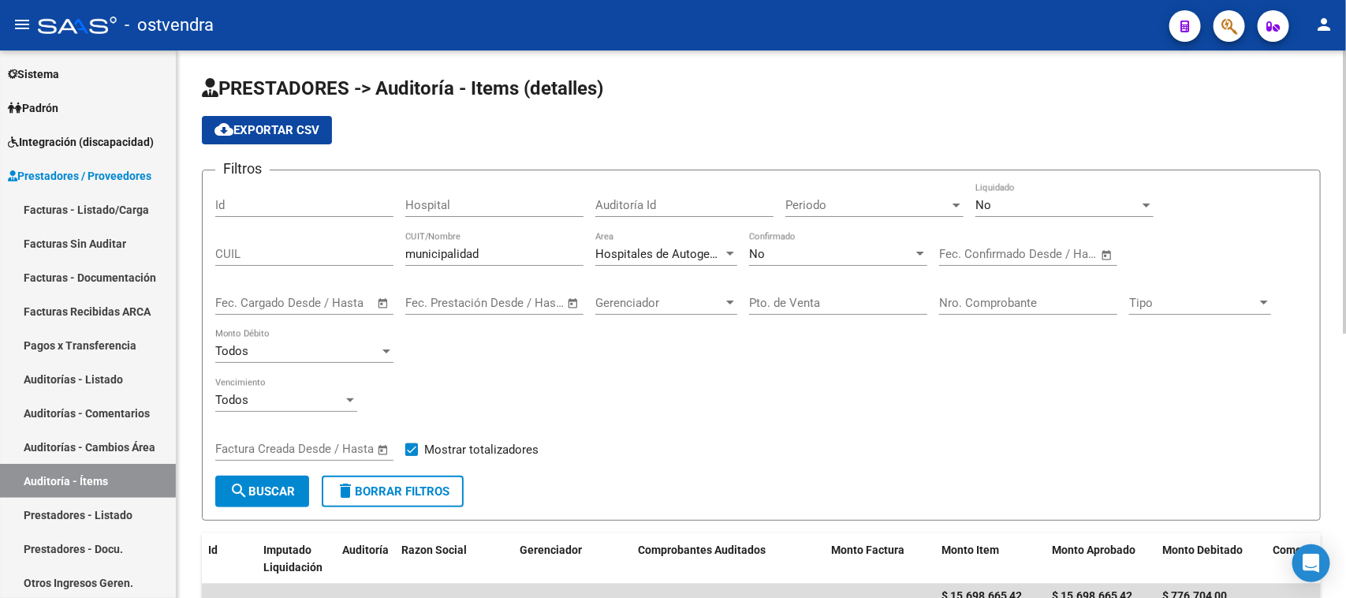
click at [539, 253] on input "municipalidad" at bounding box center [494, 254] width 178 height 14
click at [281, 479] on button "search Buscar" at bounding box center [262, 492] width 94 height 32
click at [856, 247] on div "No" at bounding box center [831, 254] width 164 height 14
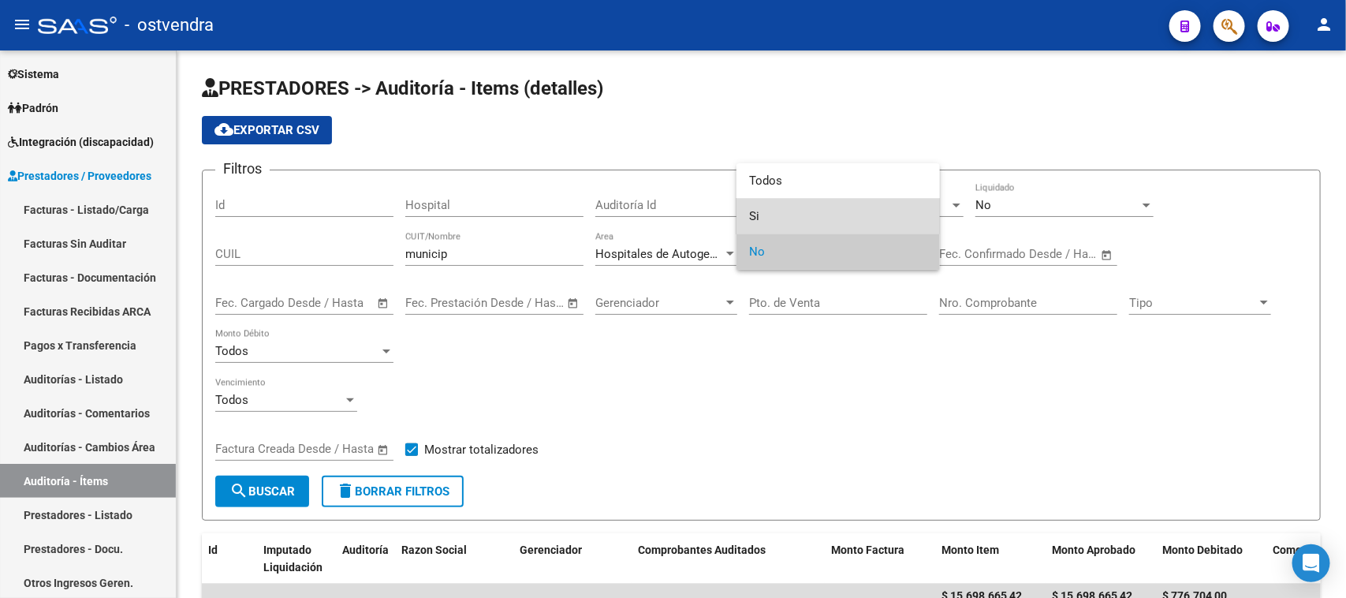
click at [798, 210] on span "Si" at bounding box center [838, 216] width 178 height 35
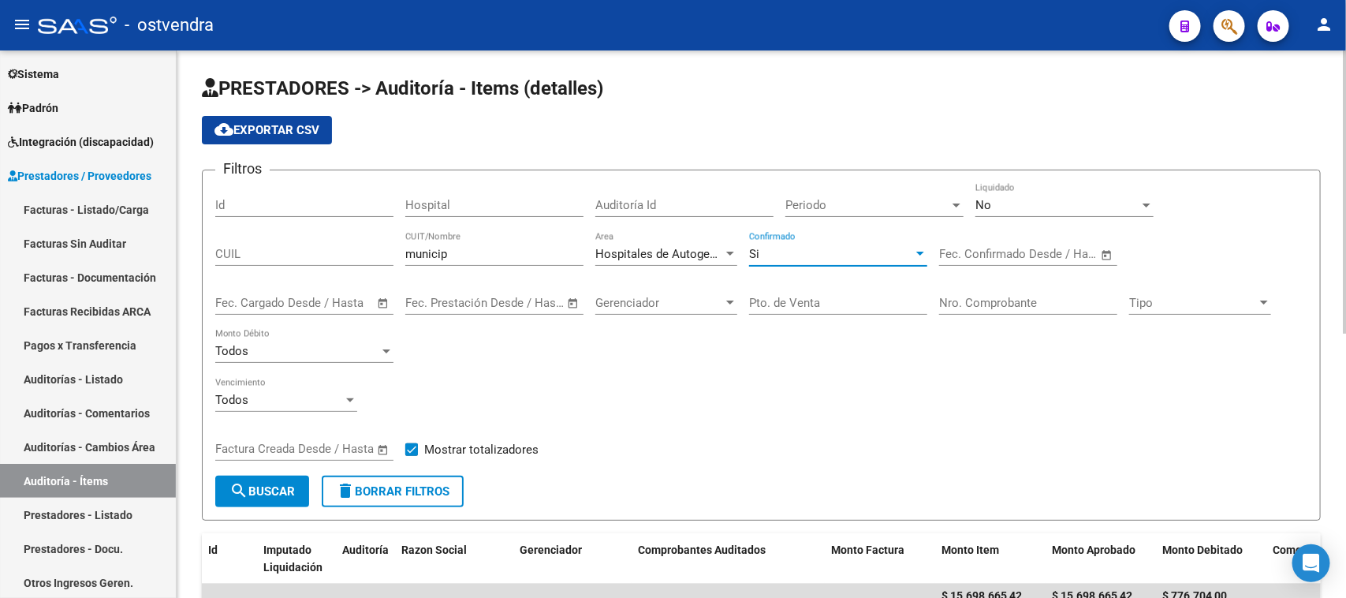
click at [801, 243] on div "Si Confirmado" at bounding box center [838, 249] width 178 height 34
click at [251, 487] on span "search Buscar" at bounding box center [262, 491] width 65 height 14
click at [807, 248] on div "Si" at bounding box center [831, 254] width 164 height 14
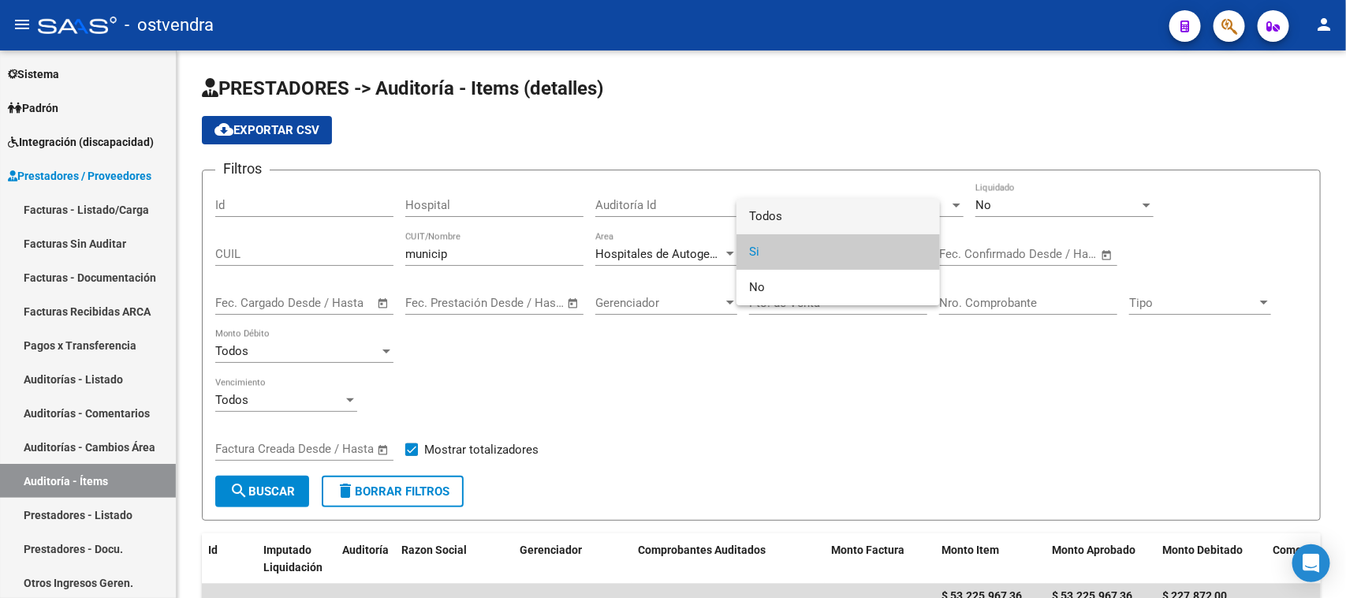
click at [805, 215] on span "Todos" at bounding box center [838, 216] width 178 height 35
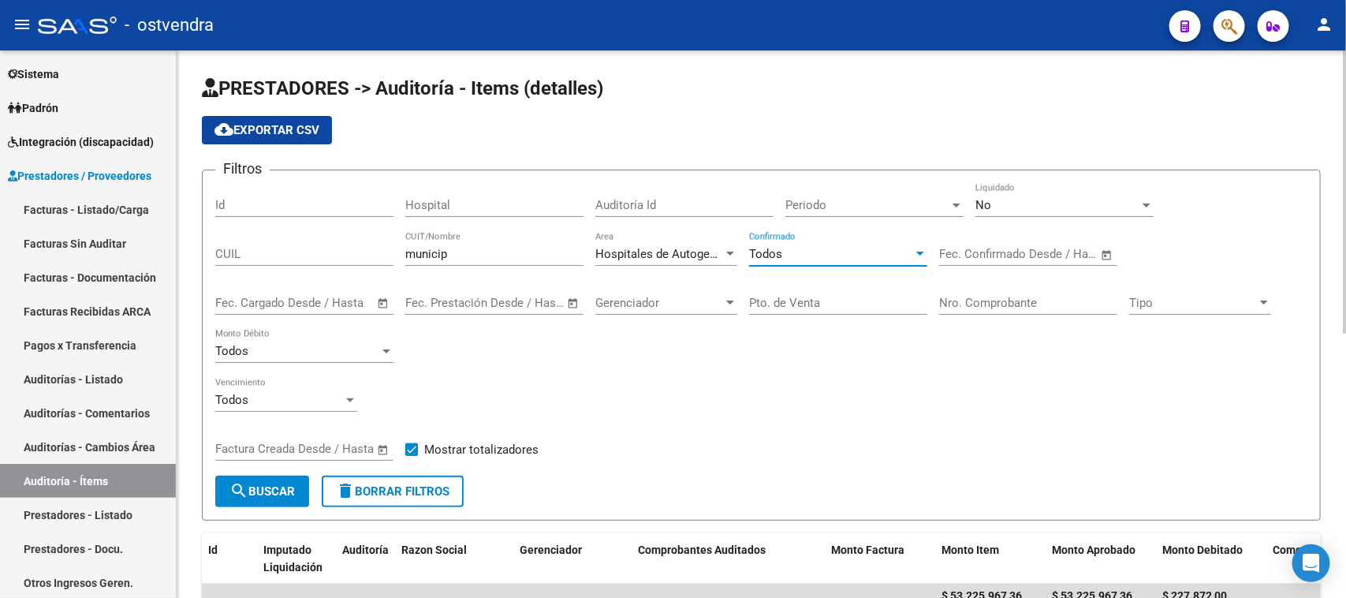
click at [273, 484] on span "search Buscar" at bounding box center [262, 491] width 65 height 14
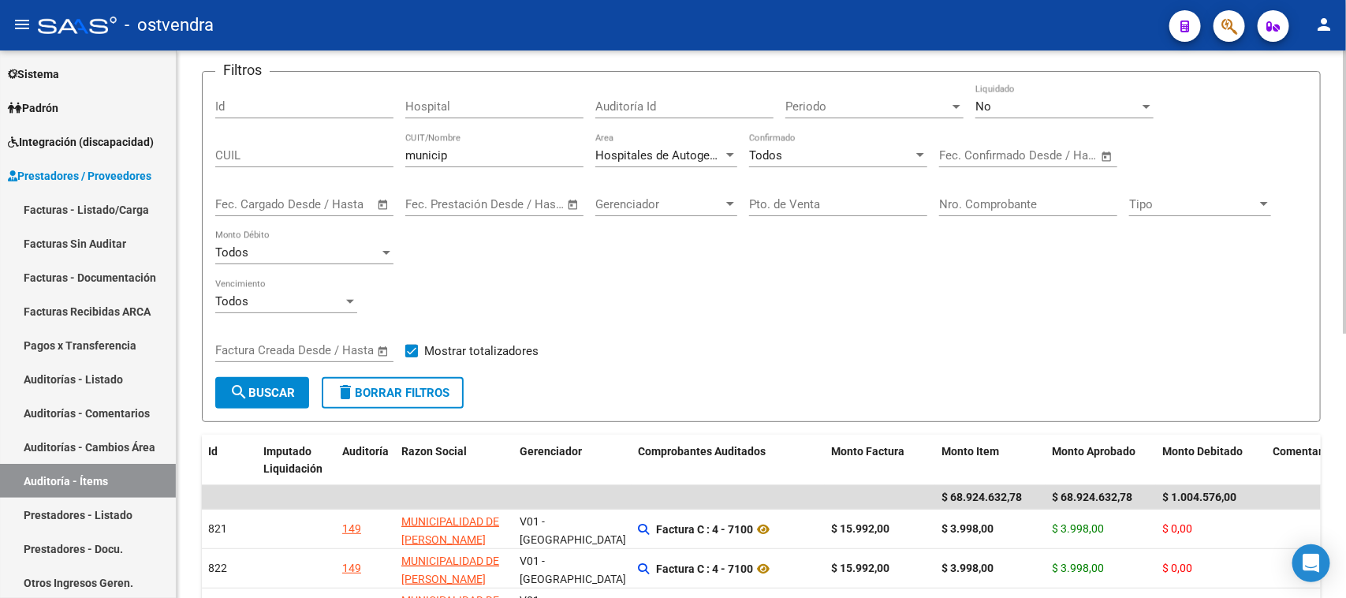
click at [735, 349] on div "Filtros Id Hospital Auditoría Id Periodo Periodo No Liquidado CUIL municip CUIT…" at bounding box center [761, 230] width 1092 height 293
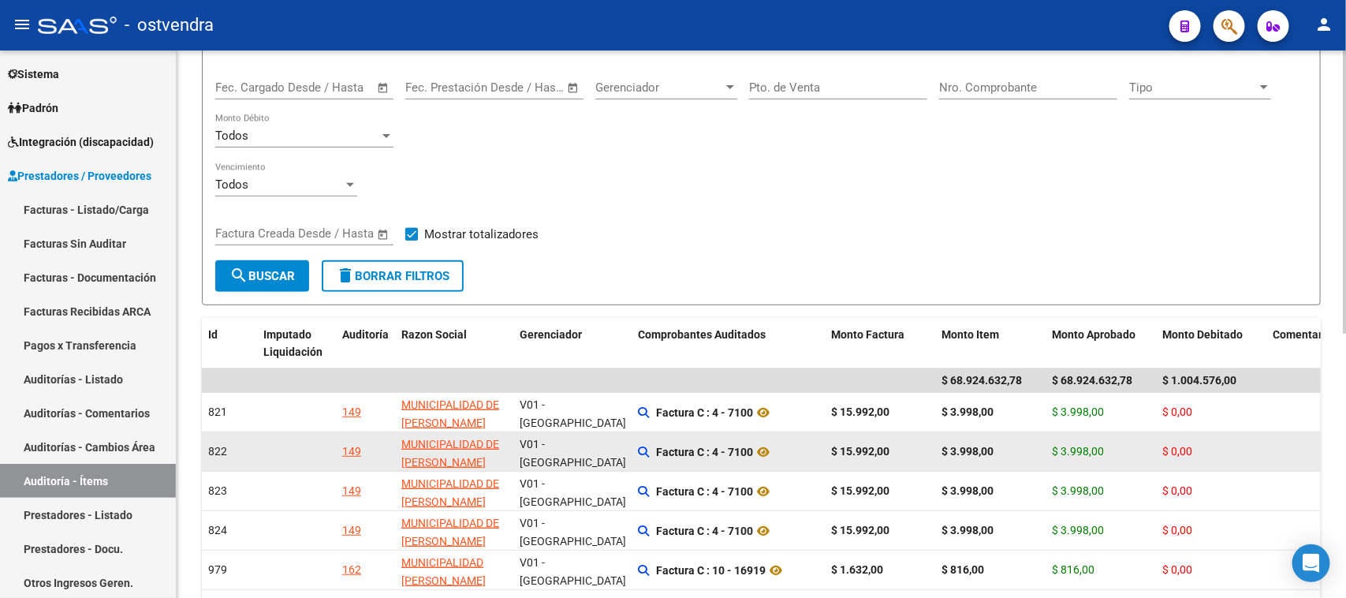
scroll to position [0, 0]
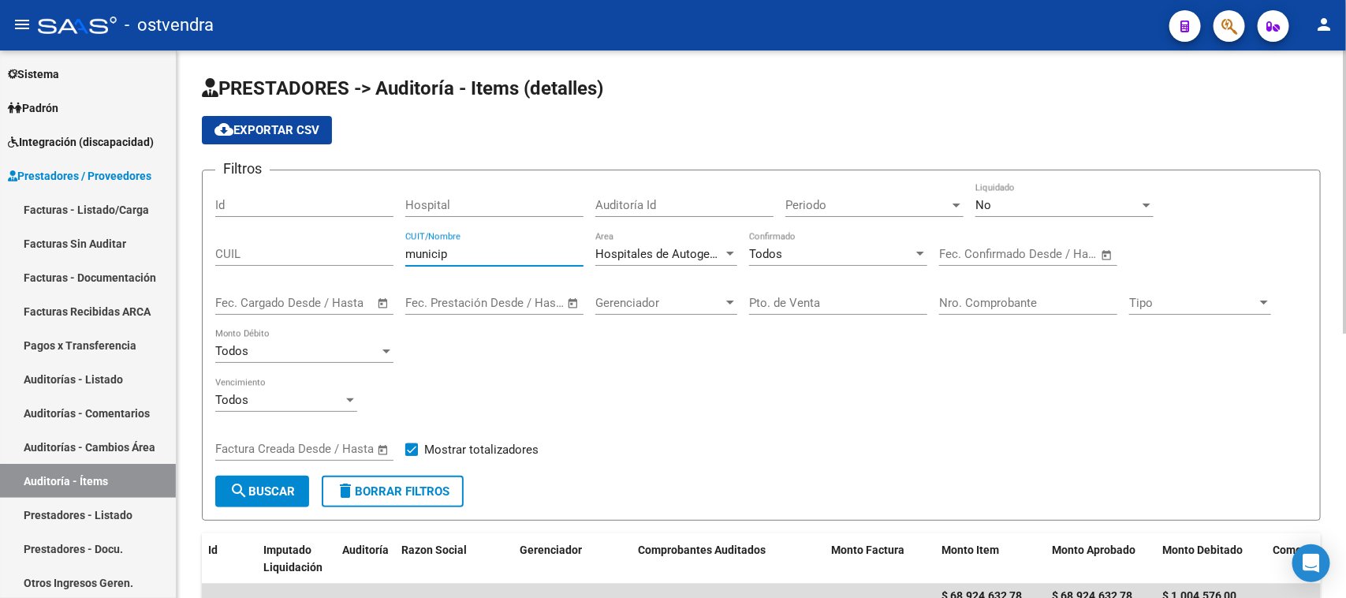
drag, startPoint x: 511, startPoint y: 256, endPoint x: 387, endPoint y: 256, distance: 123.8
click at [387, 256] on div "Filtros Id Hospital Auditoría Id Periodo Periodo No Liquidado CUIL municip CUIT…" at bounding box center [761, 329] width 1092 height 293
type input "s"
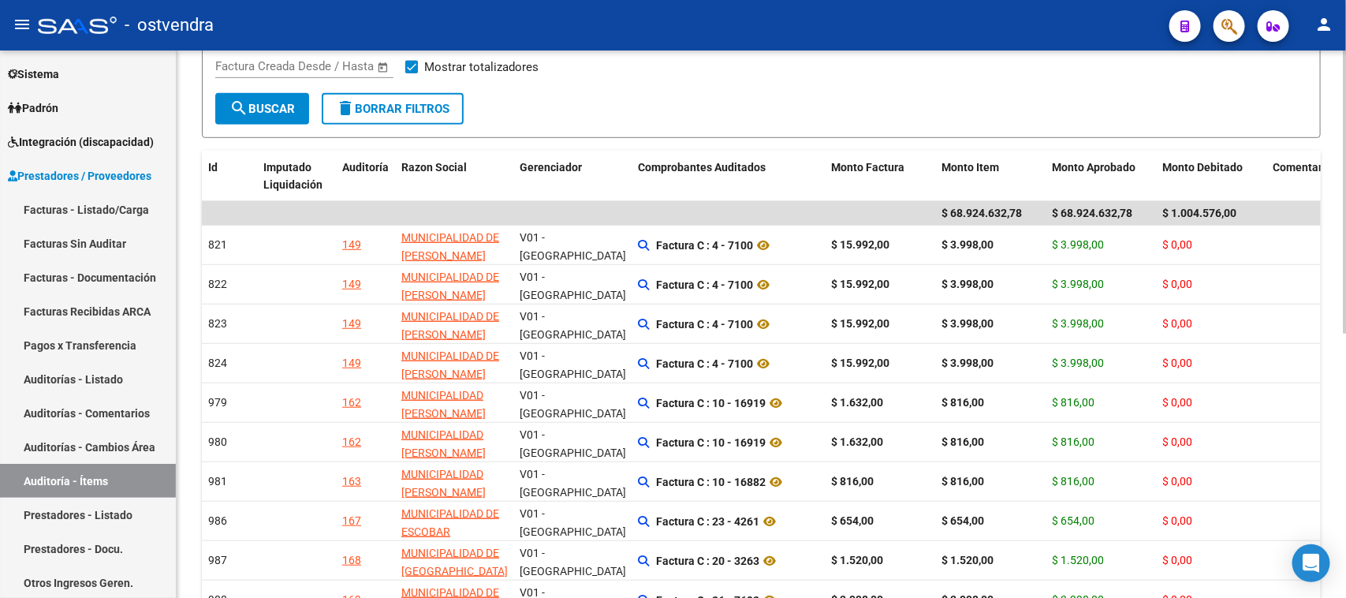
scroll to position [394, 0]
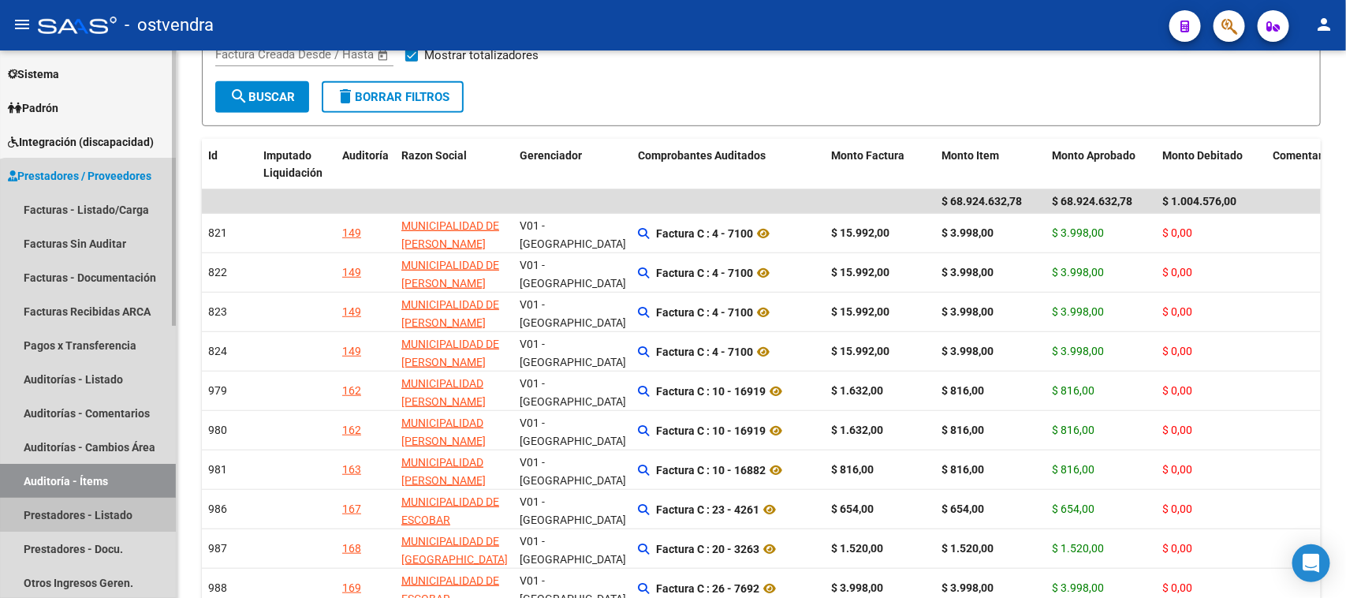
click at [96, 511] on link "Prestadores - Listado" at bounding box center [88, 515] width 176 height 34
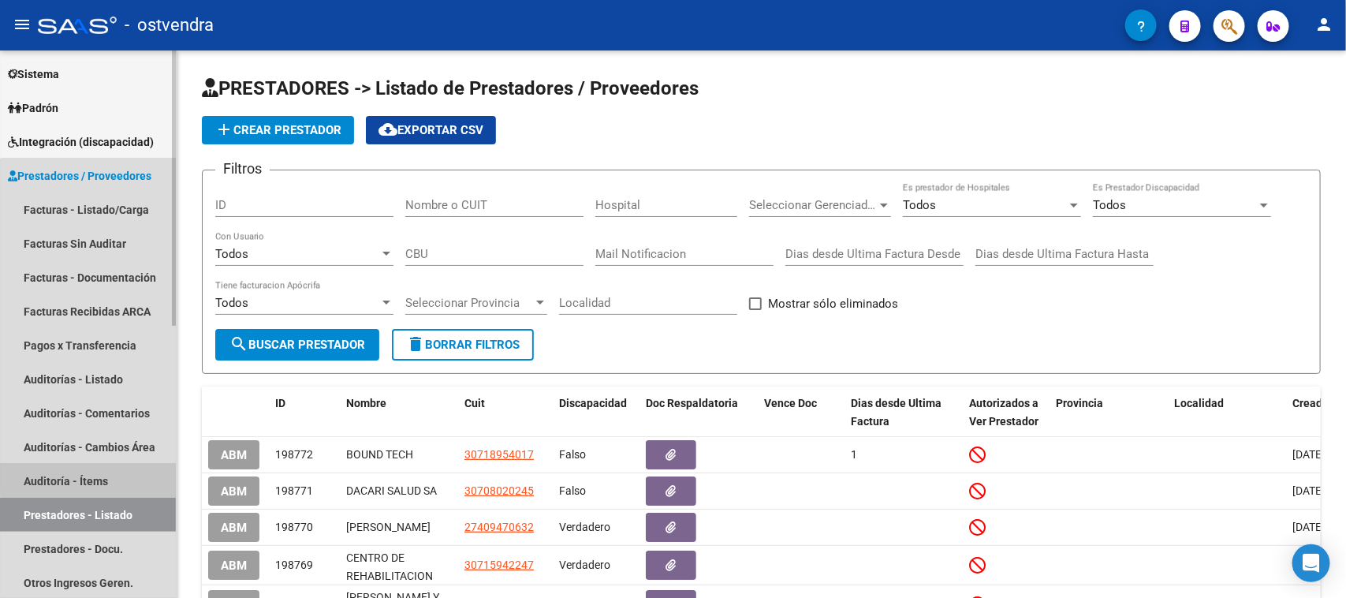
click at [101, 477] on link "Auditoría - Ítems" at bounding box center [88, 481] width 176 height 34
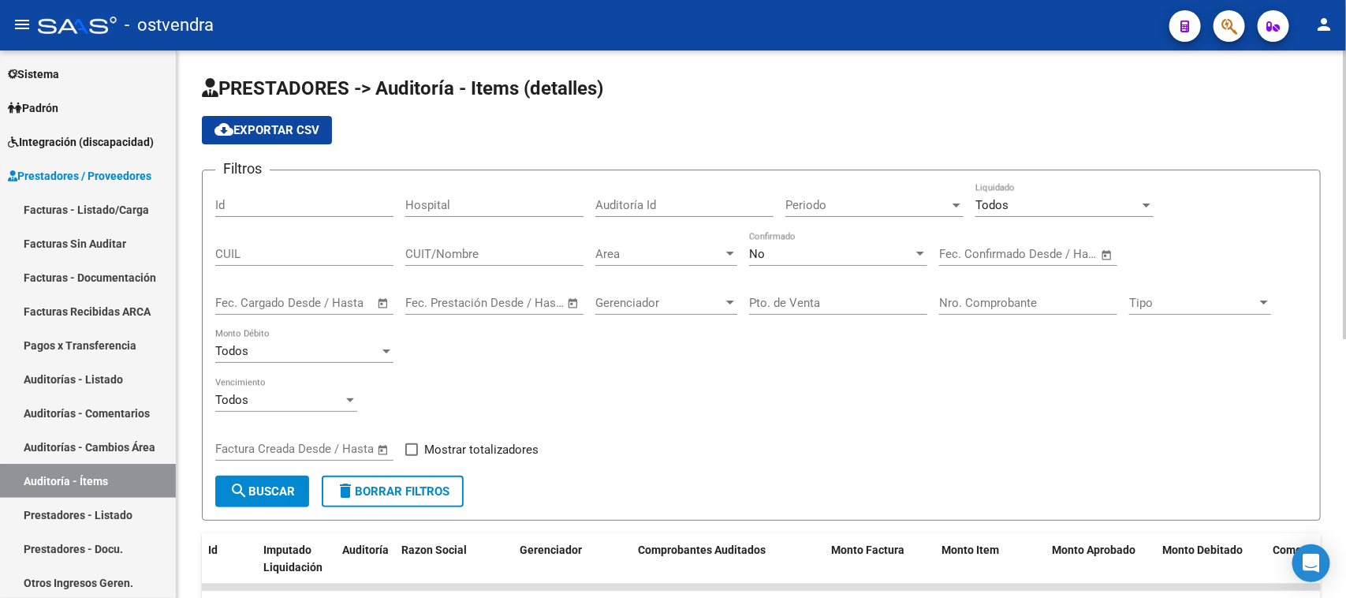
click at [988, 198] on span "Todos" at bounding box center [992, 205] width 33 height 14
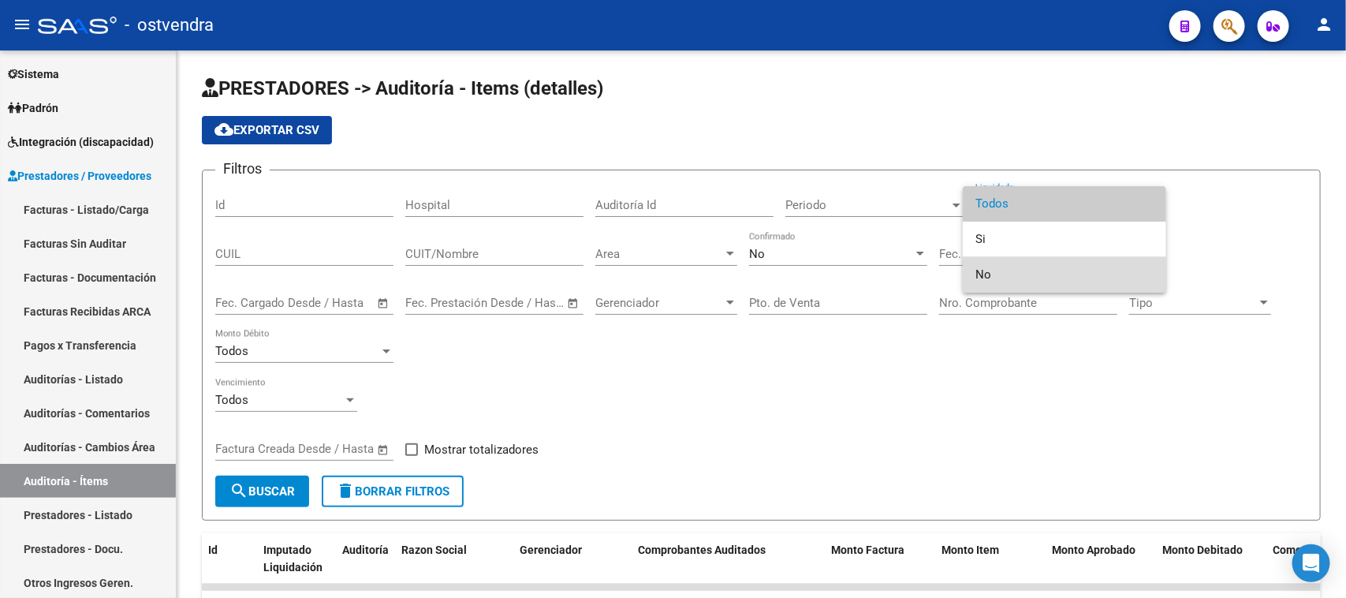
click at [984, 276] on span "No" at bounding box center [1065, 274] width 178 height 35
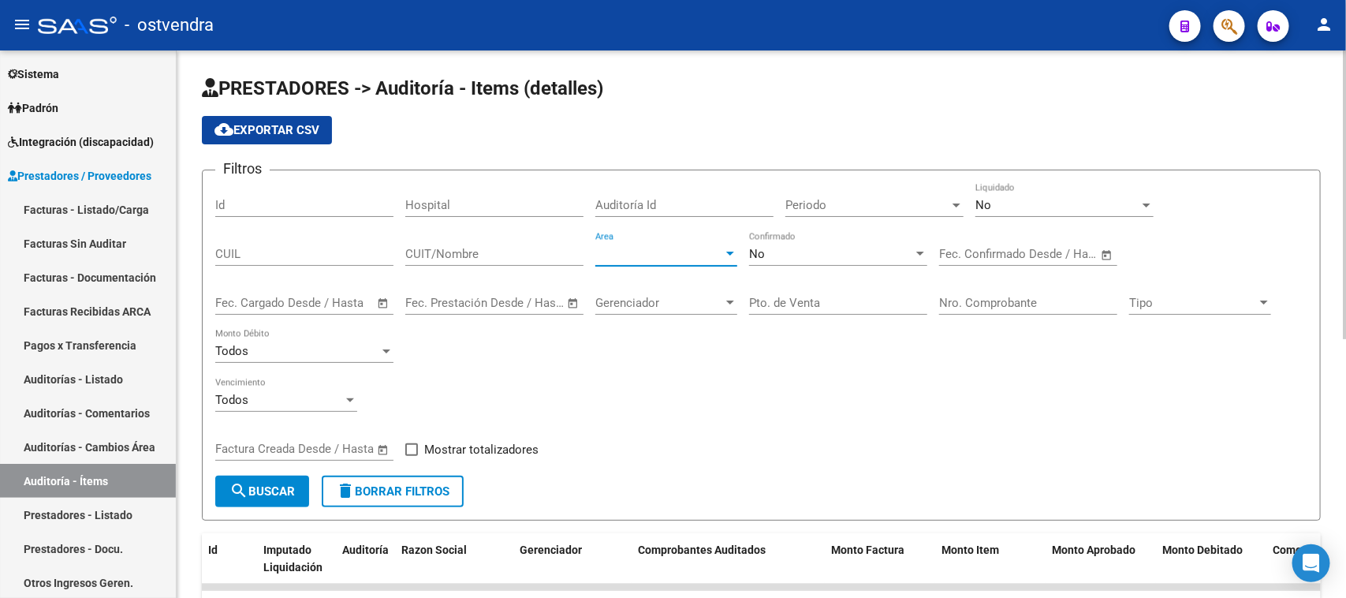
click at [611, 247] on span "Area" at bounding box center [660, 254] width 128 height 14
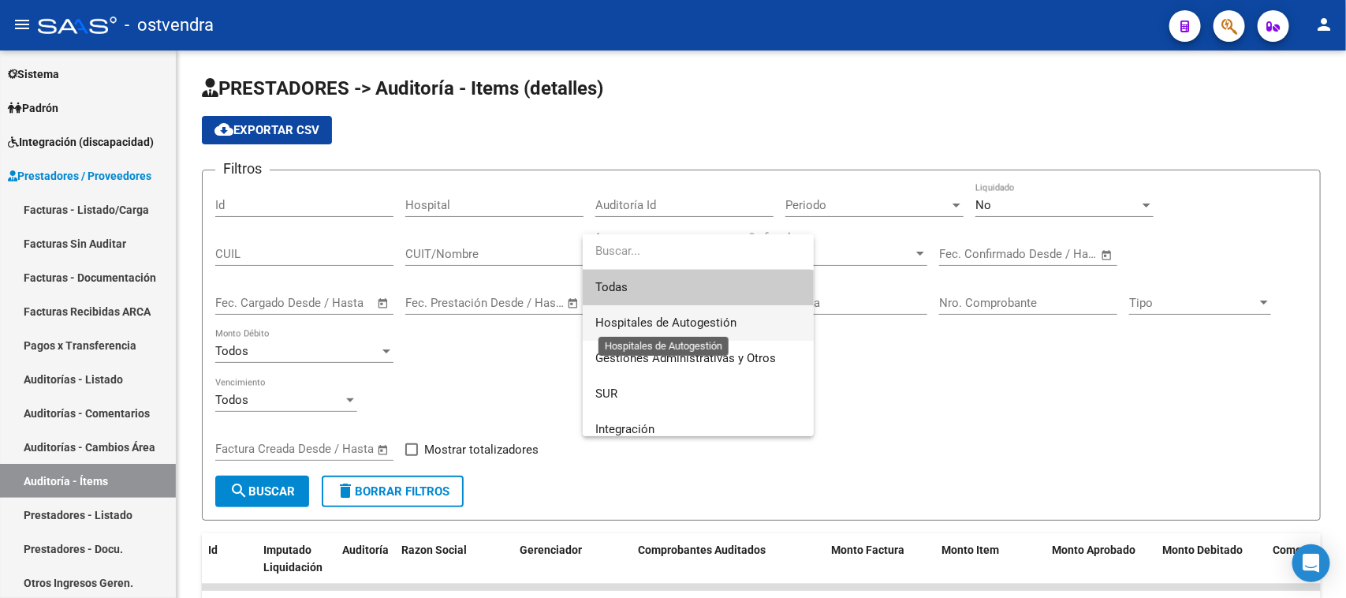
click at [637, 320] on span "Hospitales de Autogestión" at bounding box center [666, 323] width 141 height 14
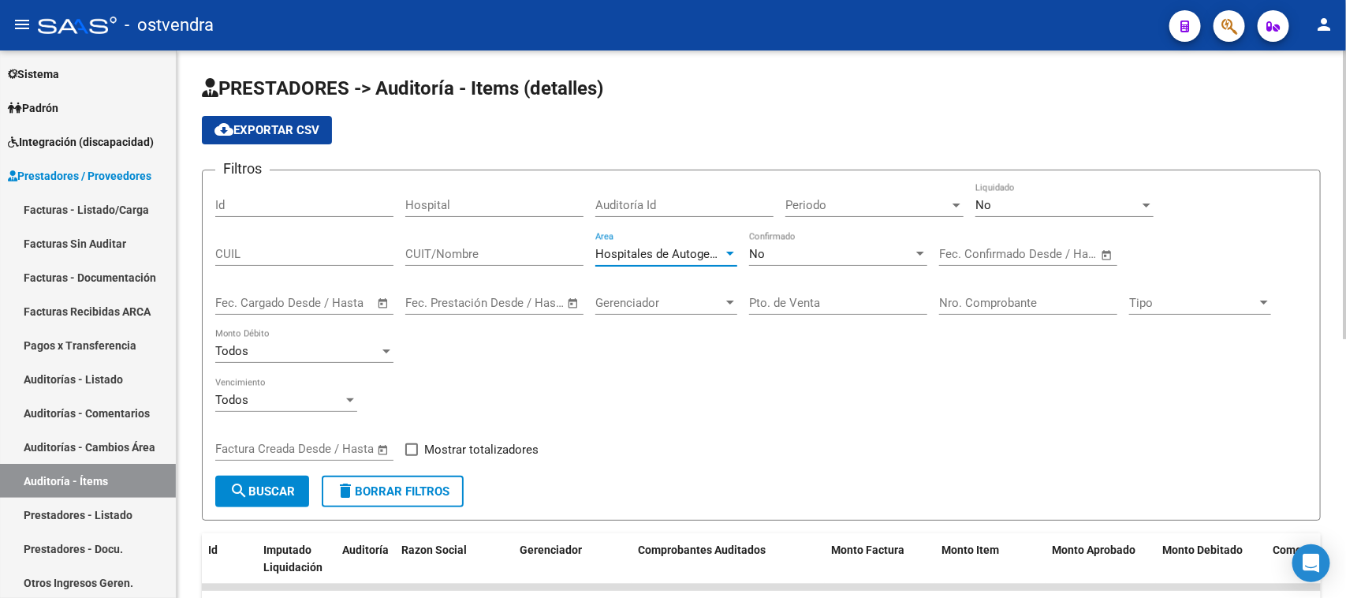
click at [506, 252] on input "CUIT/Nombre" at bounding box center [494, 254] width 178 height 14
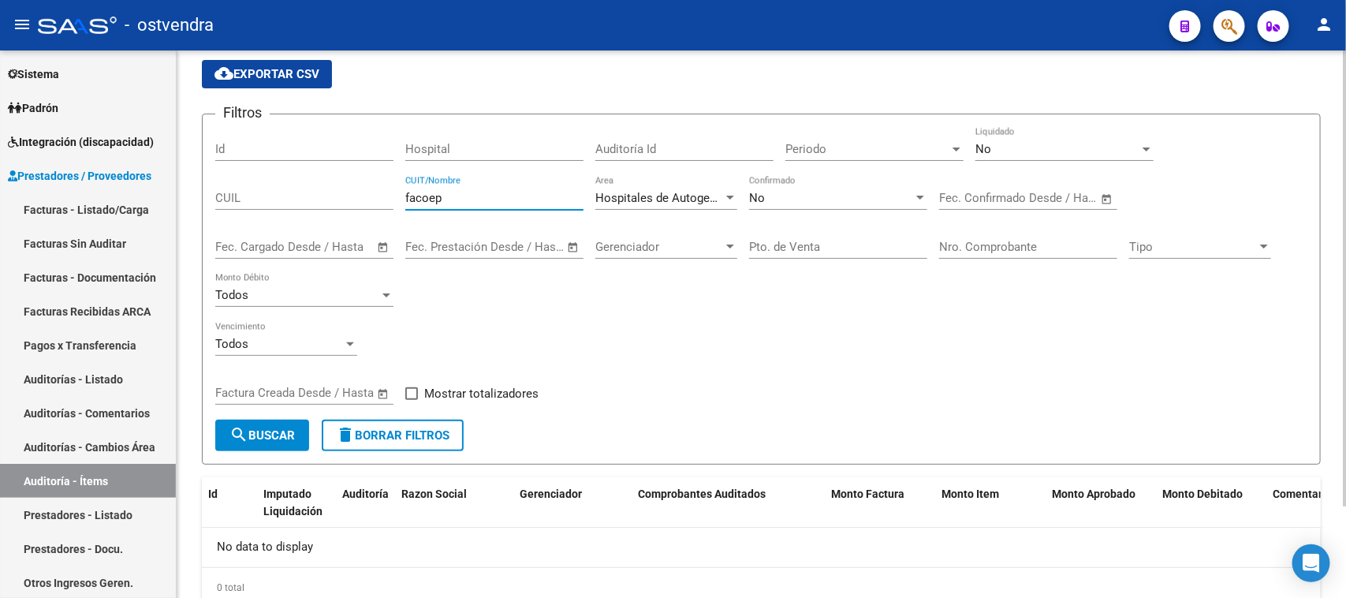
scroll to position [111, 0]
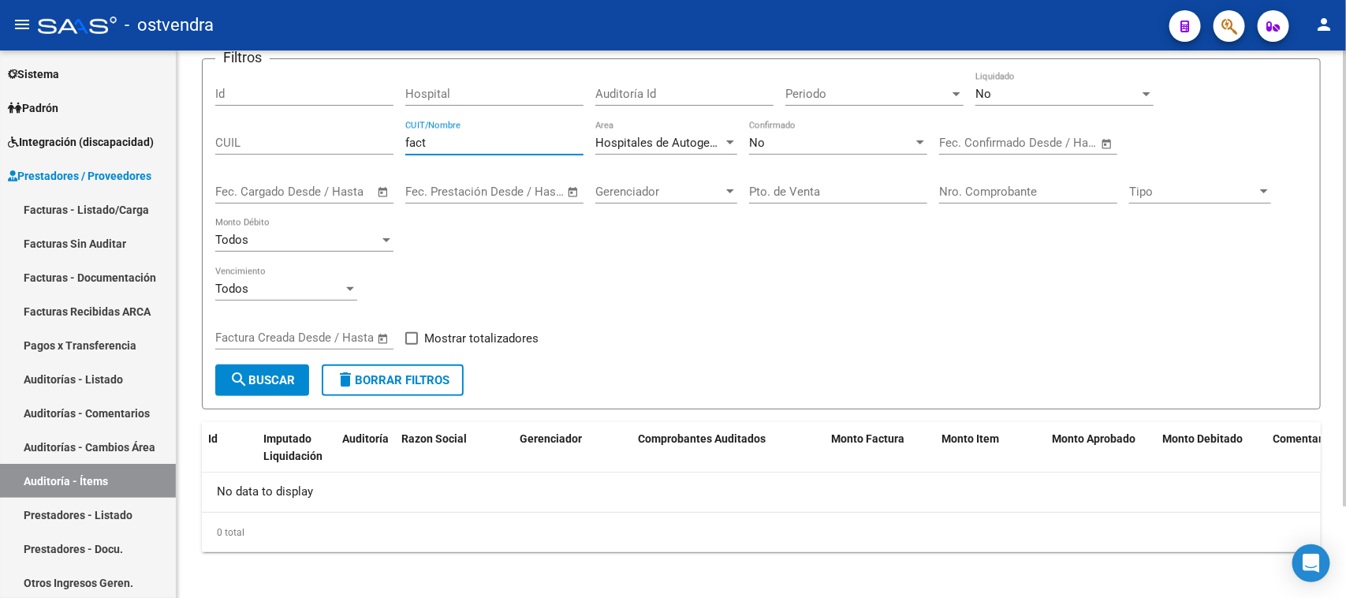
type input "fact"
click at [472, 331] on span "Mostrar totalizadores" at bounding box center [481, 338] width 114 height 19
click at [412, 345] on input "Mostrar totalizadores" at bounding box center [411, 345] width 1 height 1
checkbox input "true"
click at [280, 373] on span "search Buscar" at bounding box center [262, 380] width 65 height 14
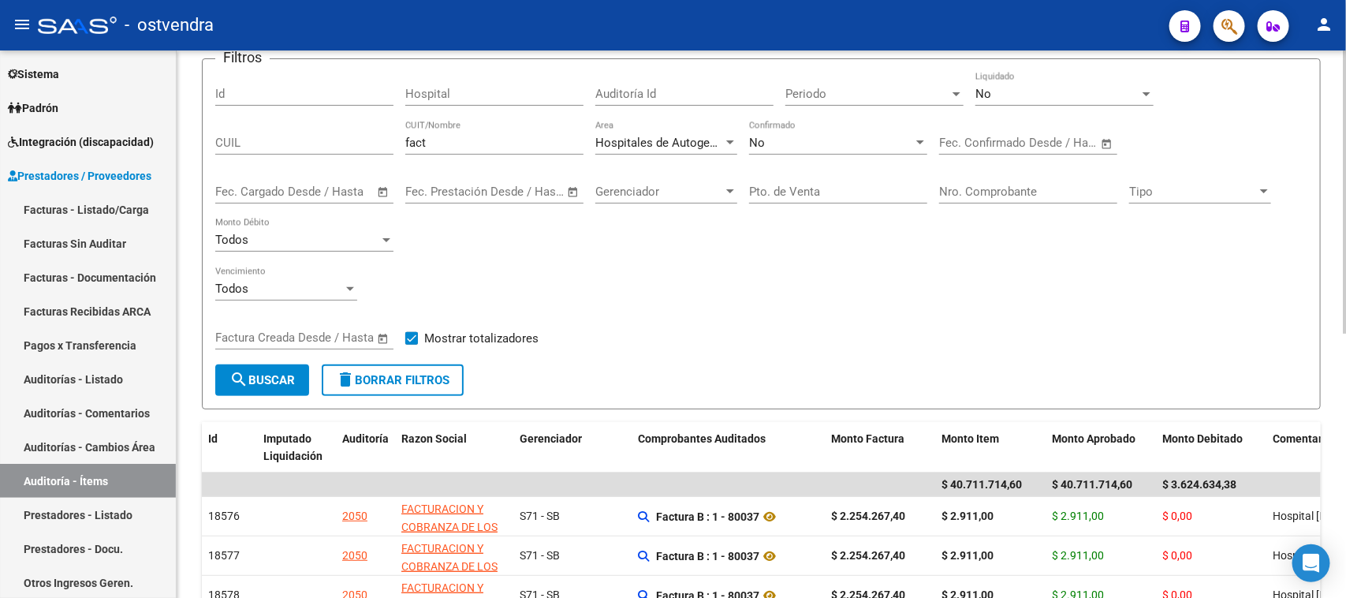
click at [848, 146] on div "No" at bounding box center [831, 143] width 164 height 14
click at [795, 136] on div "No" at bounding box center [831, 143] width 164 height 14
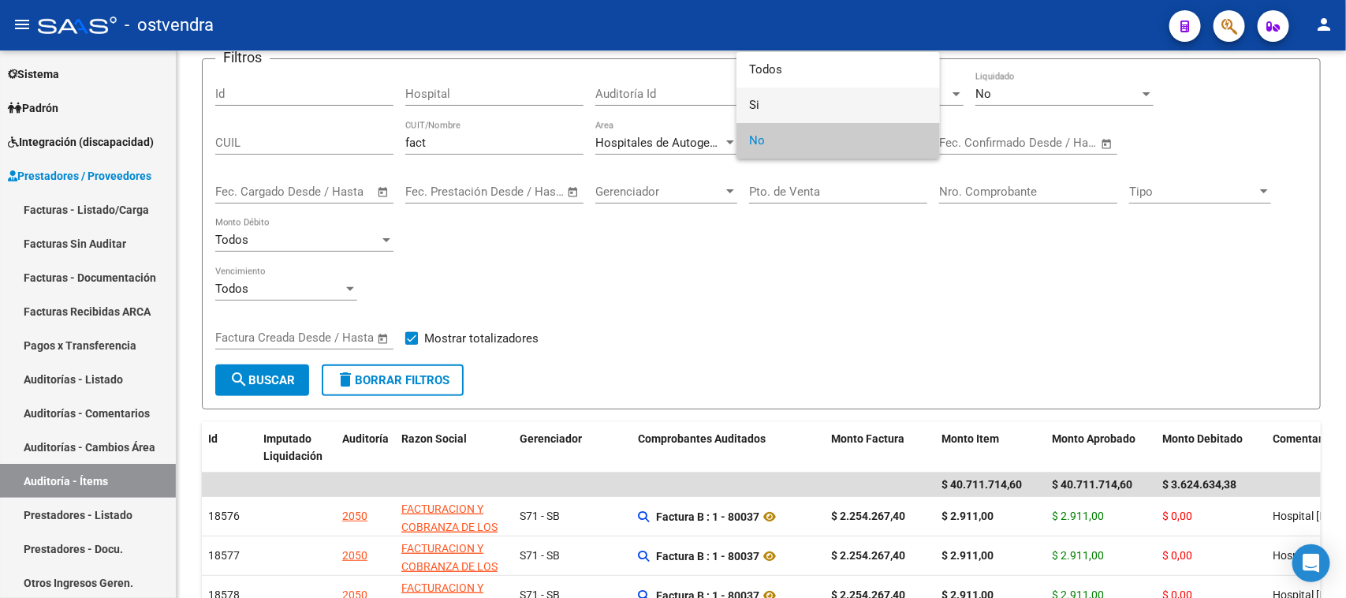
click at [806, 95] on span "Si" at bounding box center [838, 105] width 178 height 35
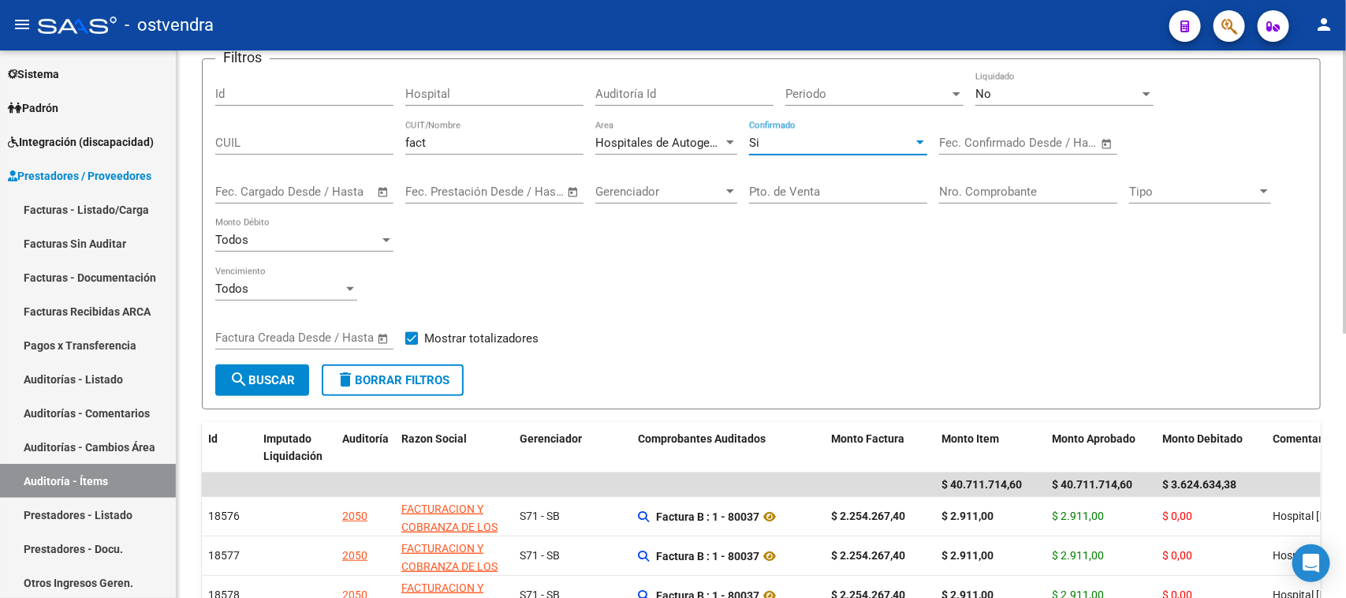
click at [285, 372] on form "Filtros Id Hospital Auditoría Id Periodo Periodo No Liquidado CUIL fact CUIT/No…" at bounding box center [761, 233] width 1119 height 351
click at [285, 373] on span "search Buscar" at bounding box center [262, 380] width 65 height 14
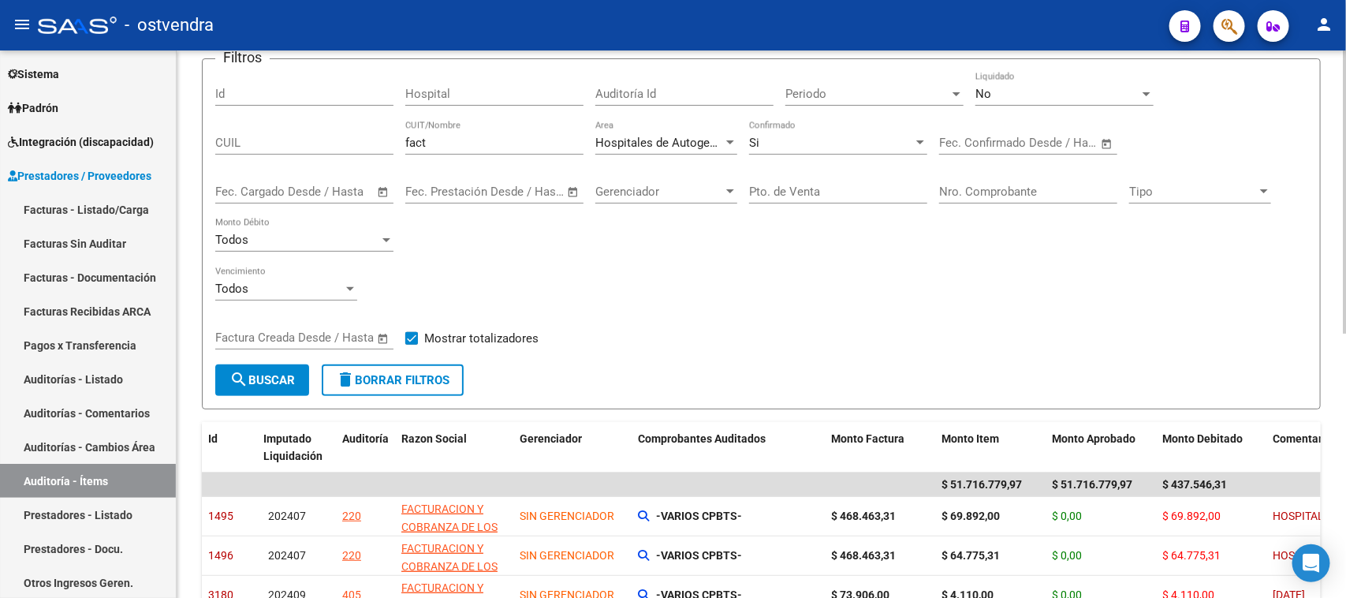
click at [711, 337] on div "Filtros Id Hospital Auditoría Id Periodo Periodo No Liquidado CUIL fact CUIT/No…" at bounding box center [761, 218] width 1092 height 293
click at [779, 322] on div "Filtros Id Hospital Auditoría Id Periodo Periodo No Liquidado CUIL fact CUIT/No…" at bounding box center [761, 218] width 1092 height 293
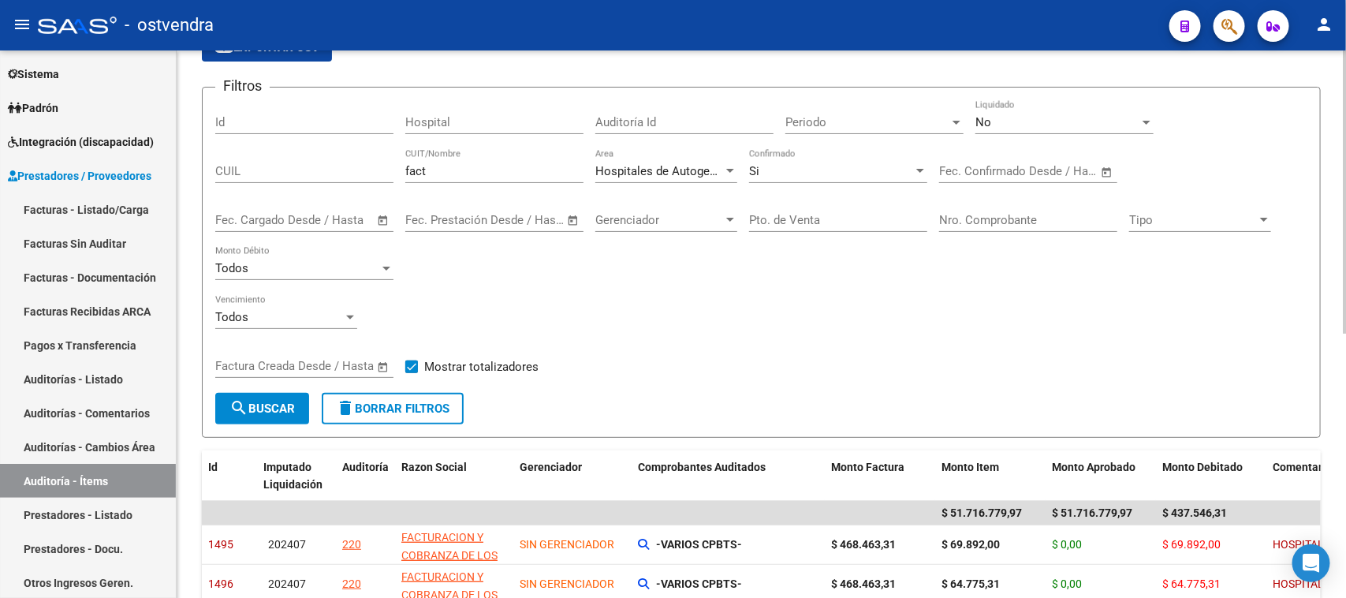
scroll to position [0, 0]
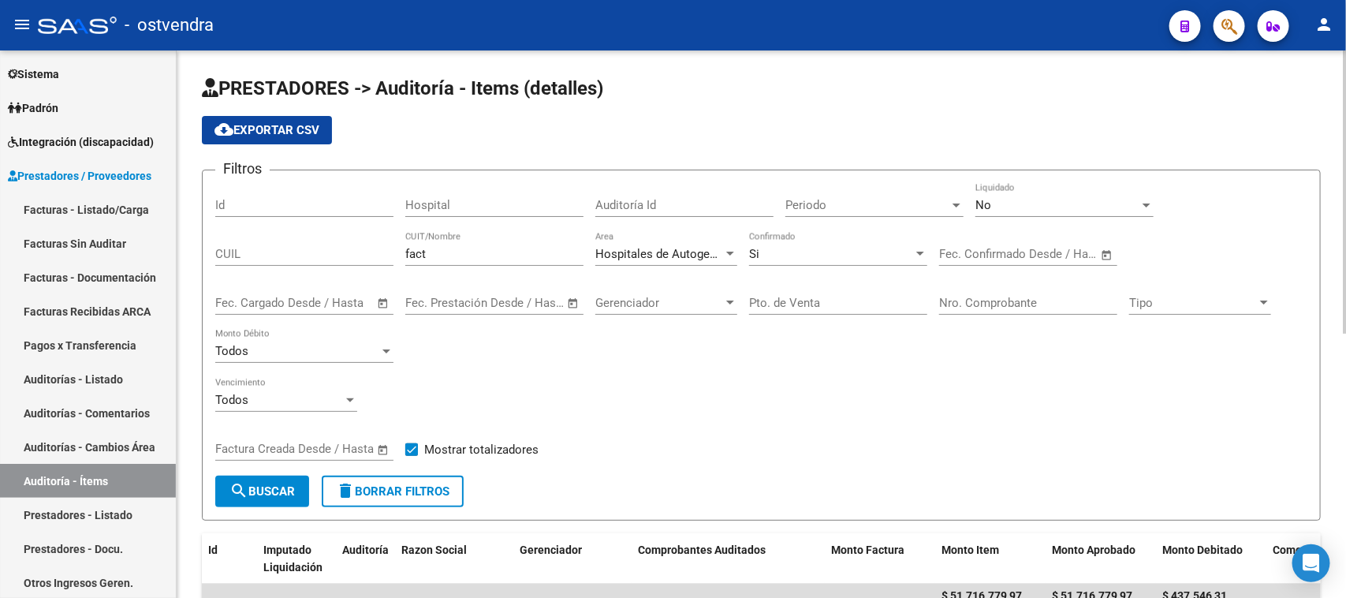
click at [1082, 116] on div "cloud_download Exportar CSV" at bounding box center [761, 130] width 1119 height 28
click at [900, 416] on div "Todos Vencimiento" at bounding box center [761, 402] width 1092 height 49
click at [842, 116] on div "cloud_download Exportar CSV" at bounding box center [761, 130] width 1119 height 28
